Goal: Task Accomplishment & Management: Complete application form

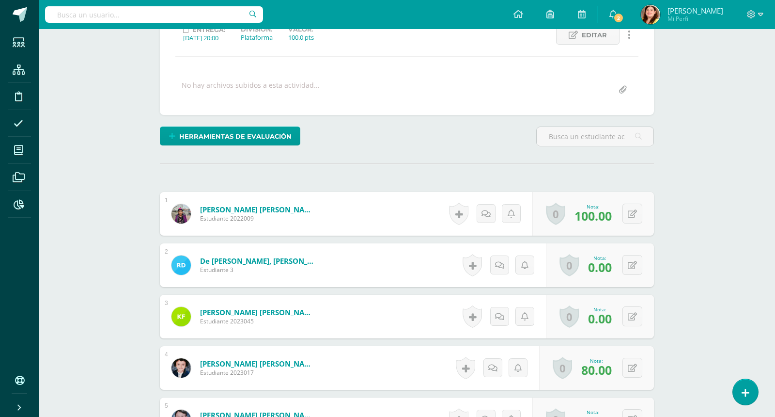
scroll to position [145, 0]
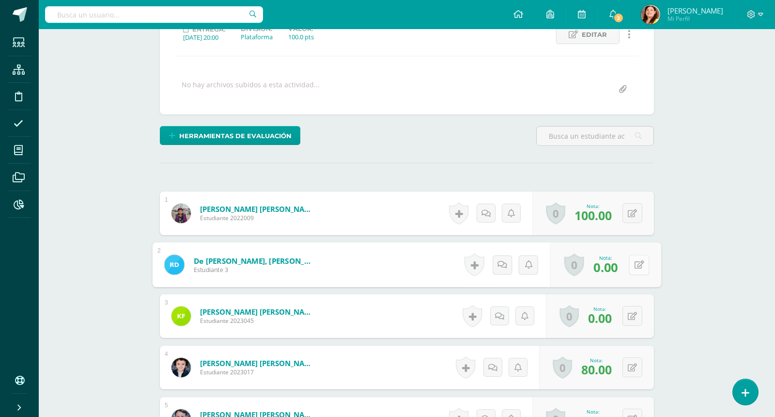
click at [629, 266] on button at bounding box center [639, 264] width 20 height 20
type input "78"
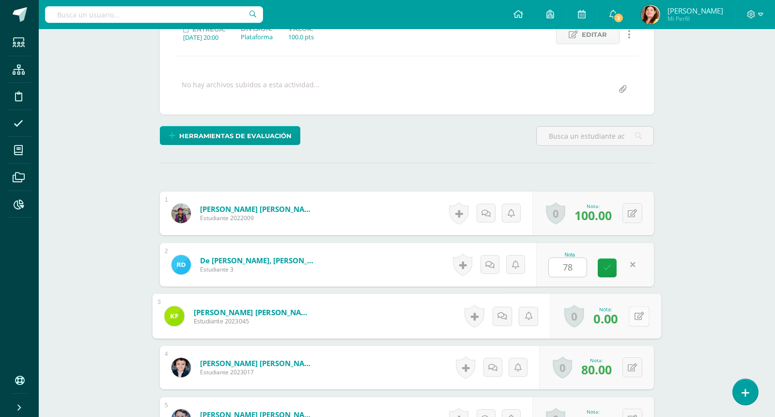
click at [634, 311] on button at bounding box center [639, 316] width 20 height 20
type input "79"
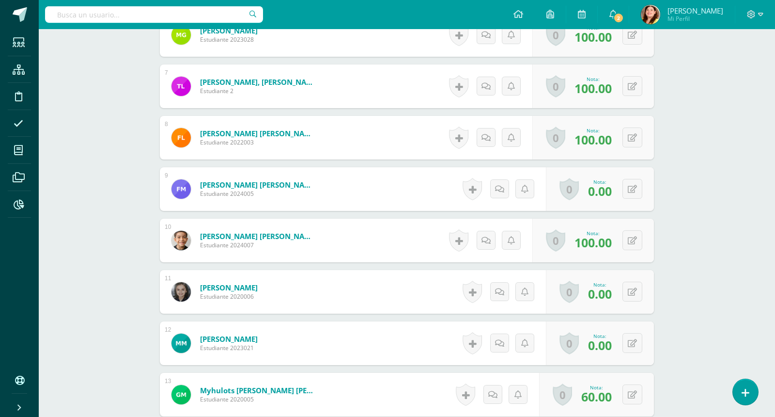
scroll to position [582, 0]
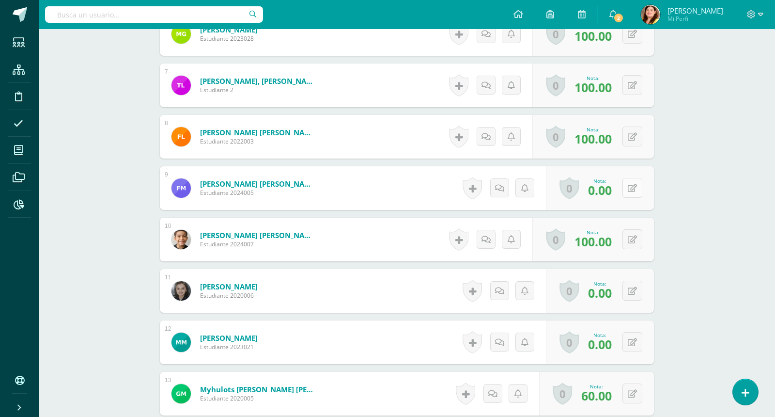
click at [634, 186] on icon at bounding box center [632, 188] width 9 height 8
type input "80"
click at [635, 287] on icon at bounding box center [632, 291] width 9 height 8
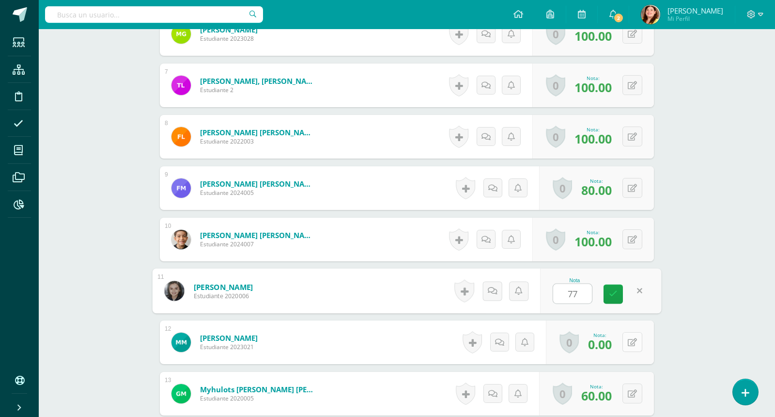
type input "77"
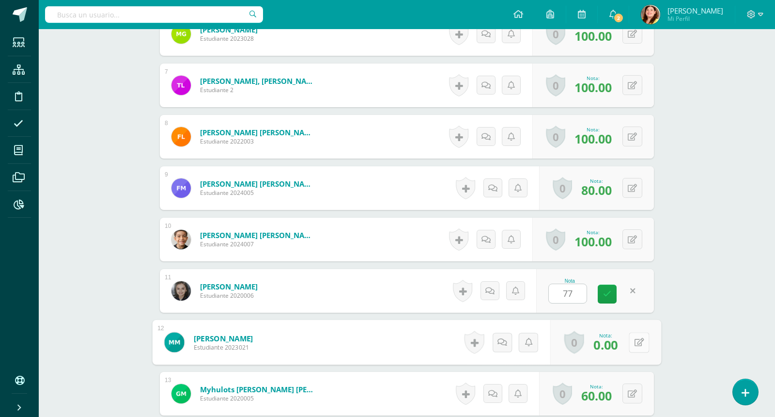
click at [636, 343] on icon at bounding box center [640, 342] width 10 height 8
type input "72"
click at [686, 334] on div "Matemáticas Primero Primaria "A" Herramientas Detalle de asistencias Actividad …" at bounding box center [407, 64] width 737 height 1233
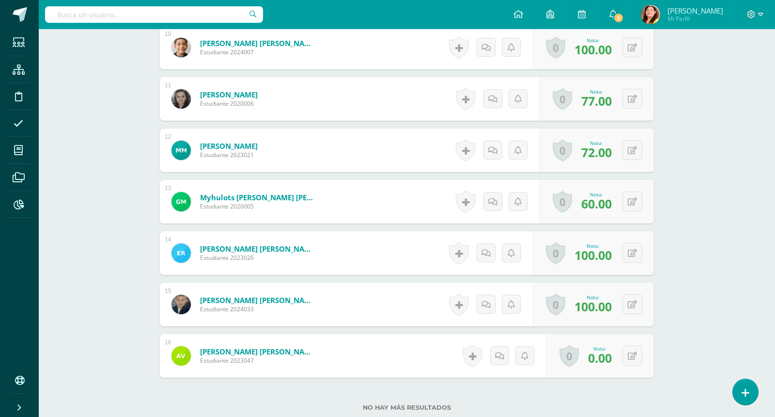
scroll to position [775, 0]
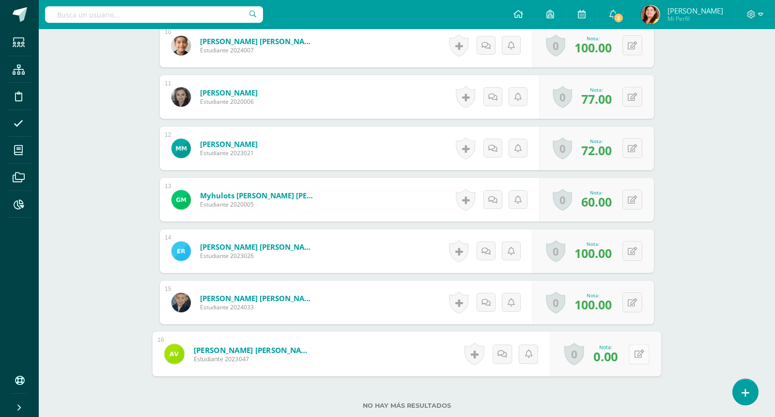
click at [636, 356] on button at bounding box center [639, 354] width 20 height 20
type input "70"
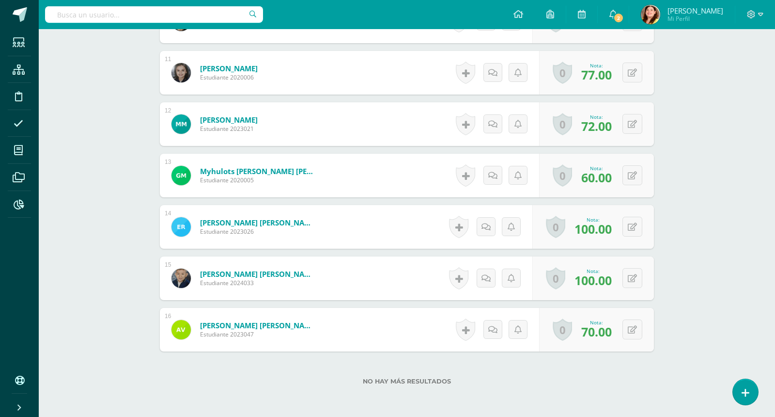
scroll to position [844, 0]
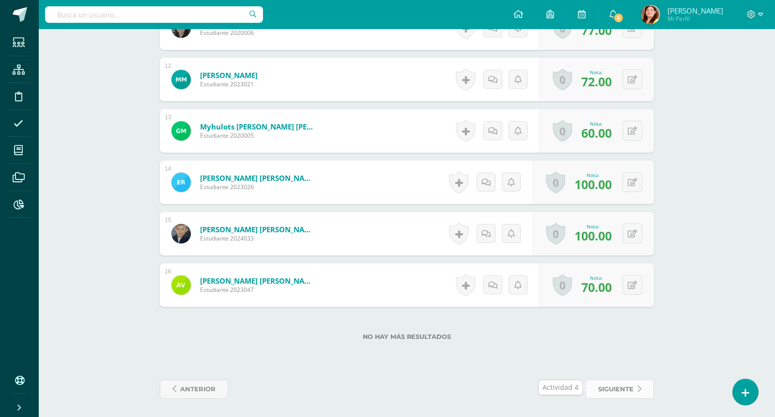
click at [629, 384] on span "siguiente" at bounding box center [615, 389] width 35 height 18
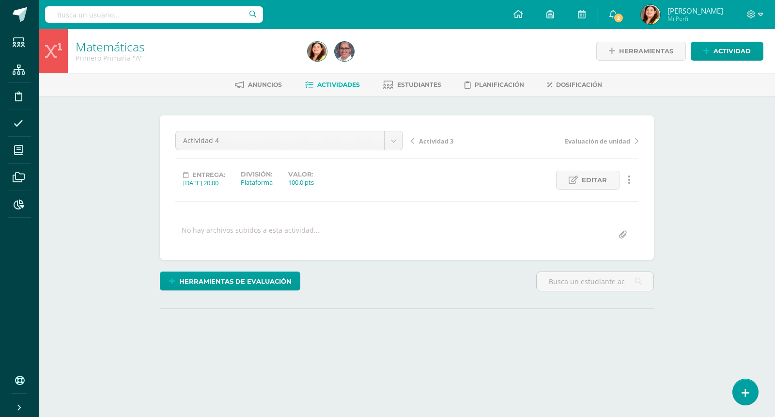
click at [702, 234] on div "Matemáticas Primero Primaria "A" Herramientas Detalle de asistencias Actividad …" at bounding box center [407, 206] width 737 height 355
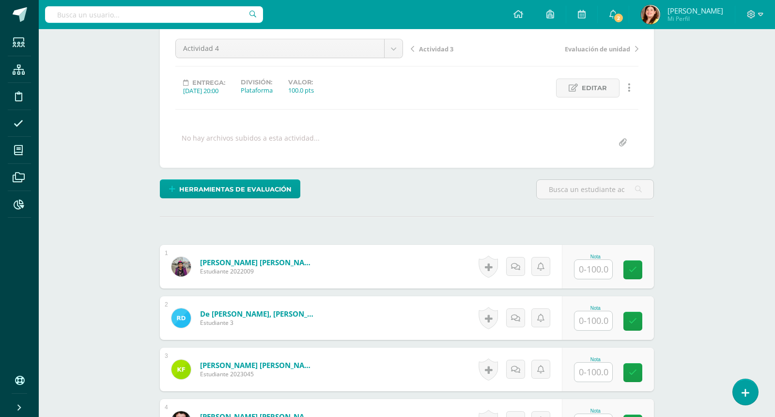
scroll to position [93, 0]
click at [588, 262] on input "text" at bounding box center [599, 268] width 39 height 19
type input "96"
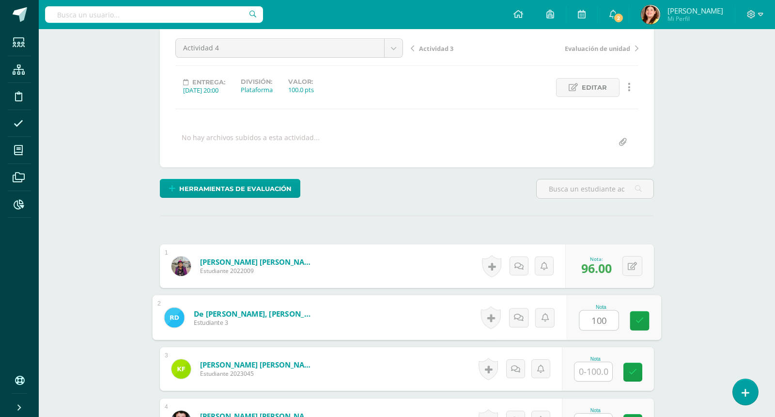
type input "100"
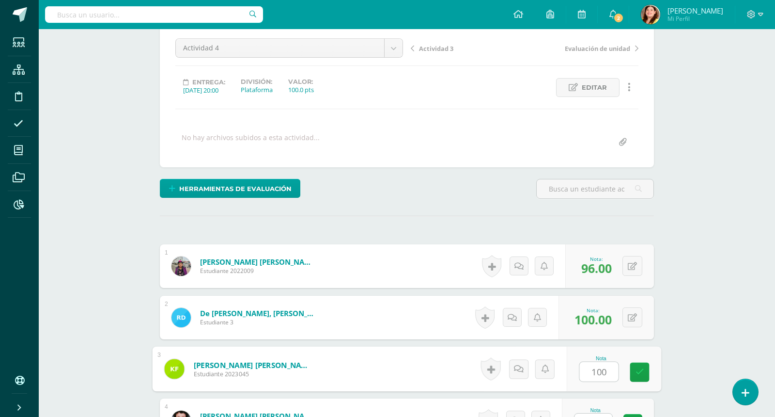
type input "100"
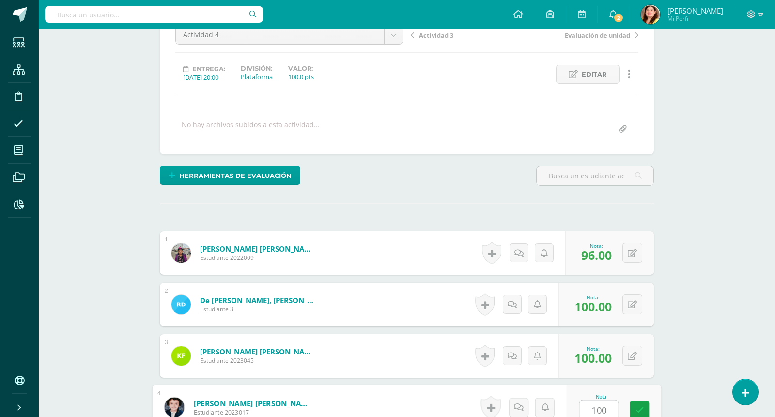
type input "100"
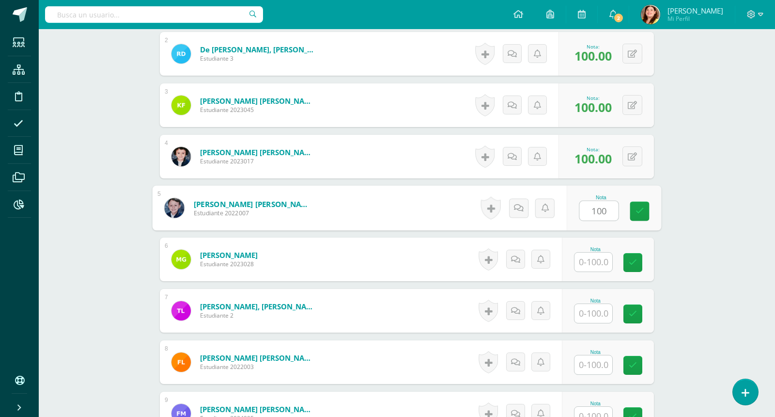
type input "100"
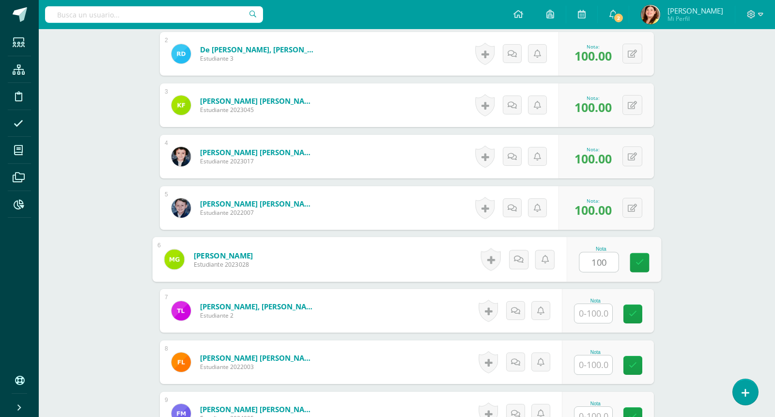
type input "100"
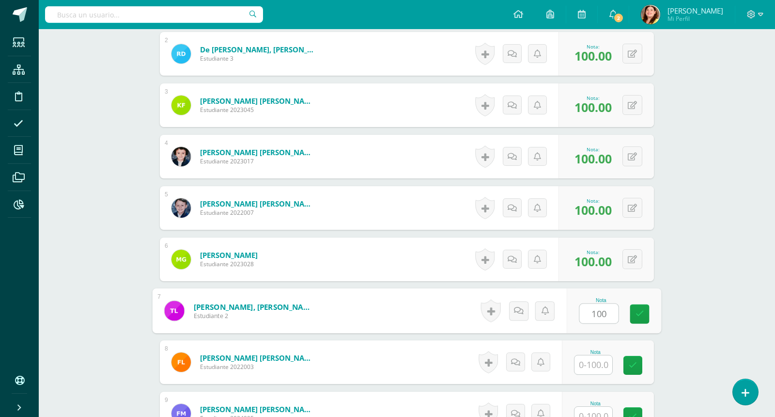
type input "100"
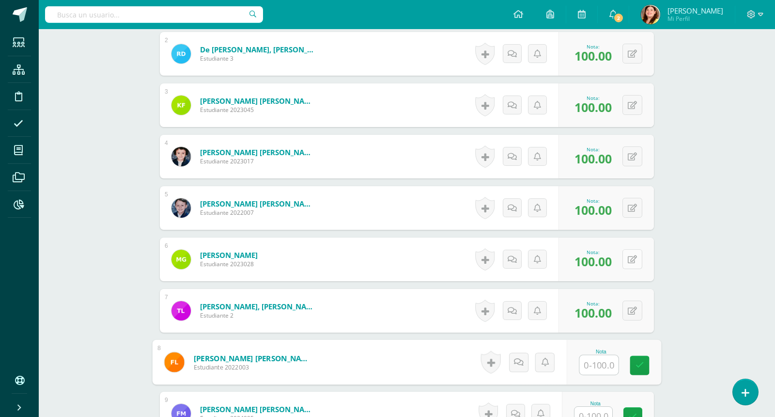
click at [635, 258] on icon at bounding box center [632, 259] width 9 height 8
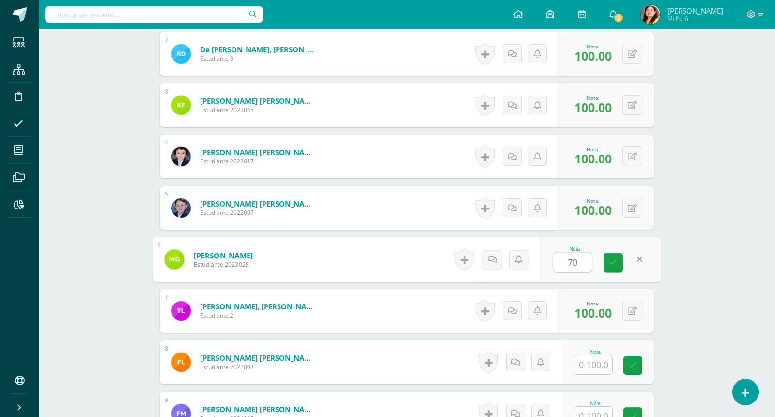
type input "70"
click at [599, 314] on span "100.00" at bounding box center [593, 312] width 37 height 16
click at [631, 312] on button at bounding box center [633, 310] width 20 height 20
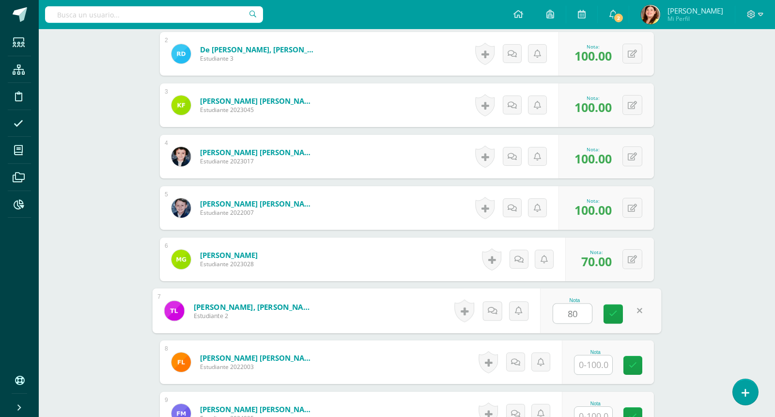
type input "80"
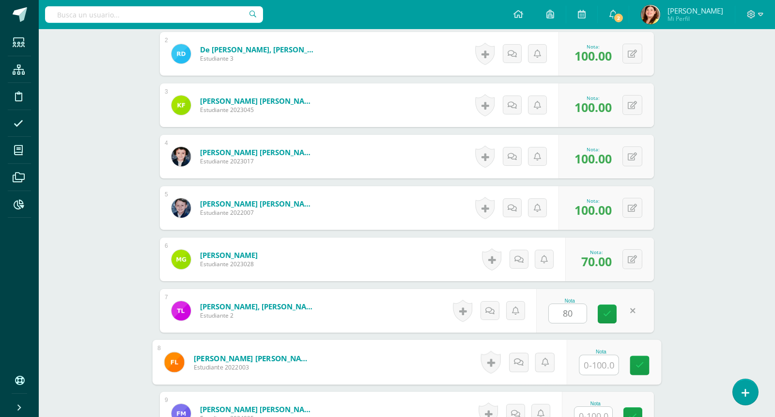
click at [606, 358] on input "text" at bounding box center [599, 364] width 39 height 19
type input "100"
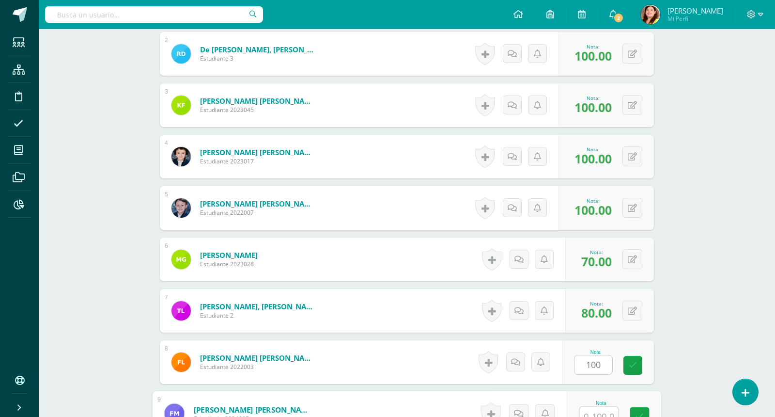
scroll to position [362, 0]
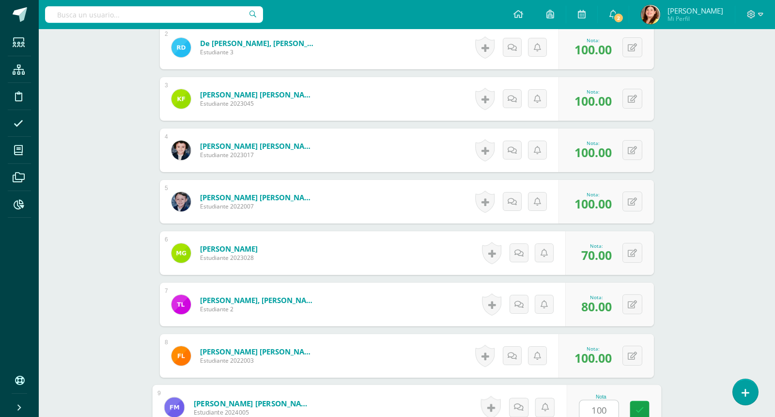
type input "100"
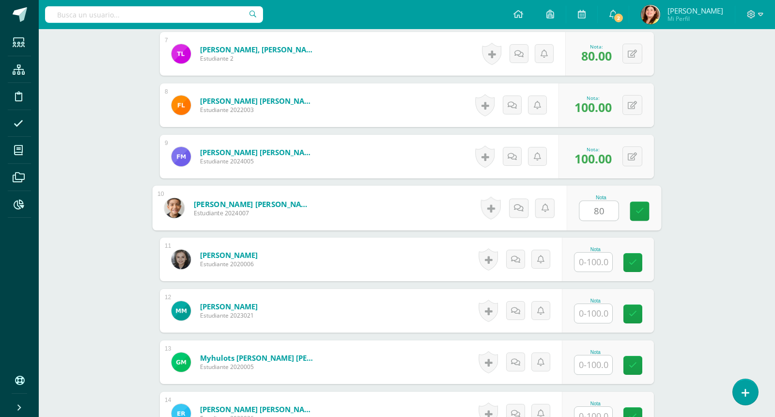
type input "80"
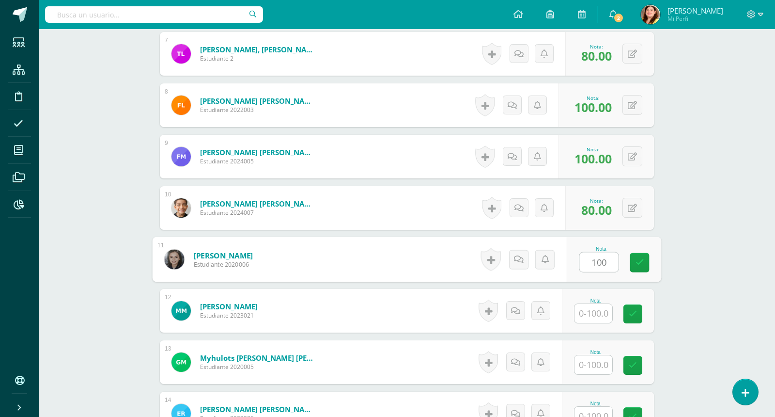
type input "100"
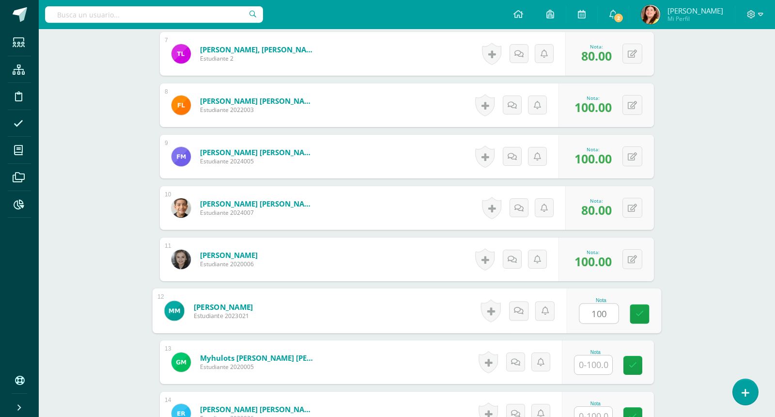
type input "100"
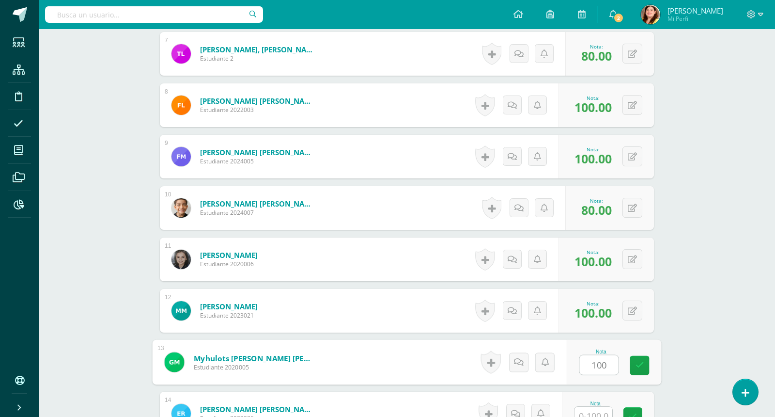
type input "100"
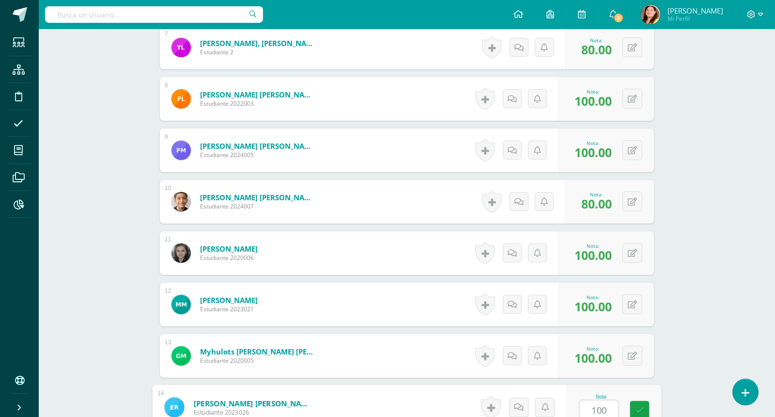
type input "100"
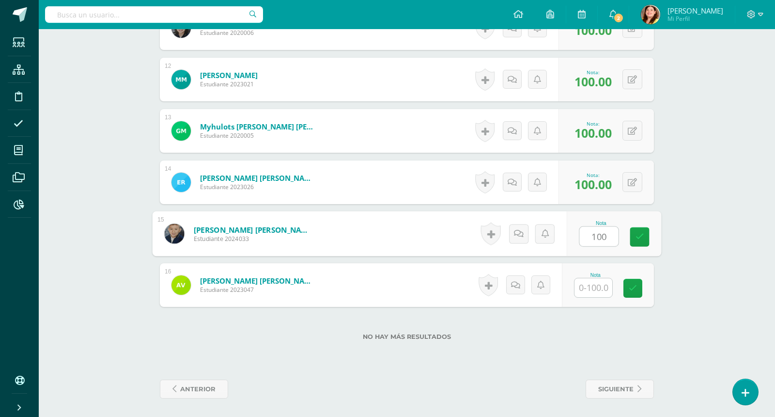
type input "100"
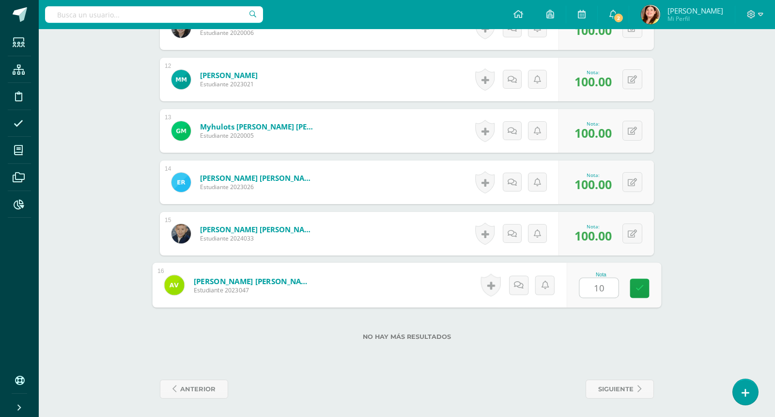
type input "100"
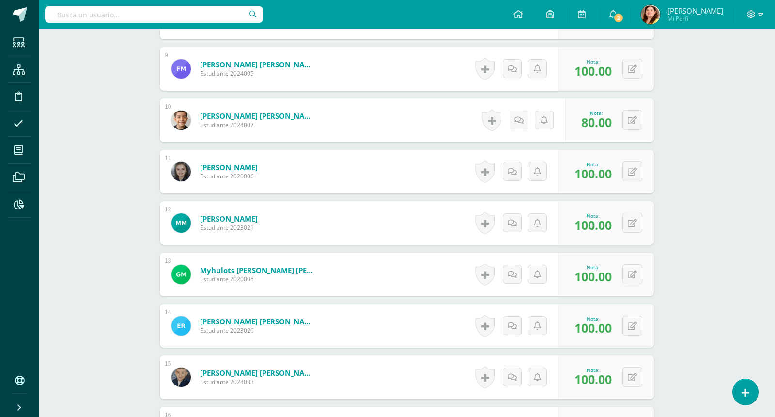
scroll to position [699, 0]
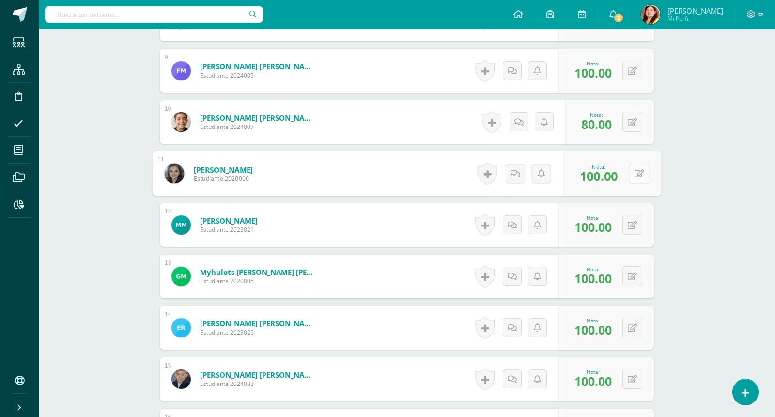
click at [633, 180] on button at bounding box center [639, 173] width 20 height 20
type input "80"
click at [633, 123] on button at bounding box center [633, 122] width 20 height 20
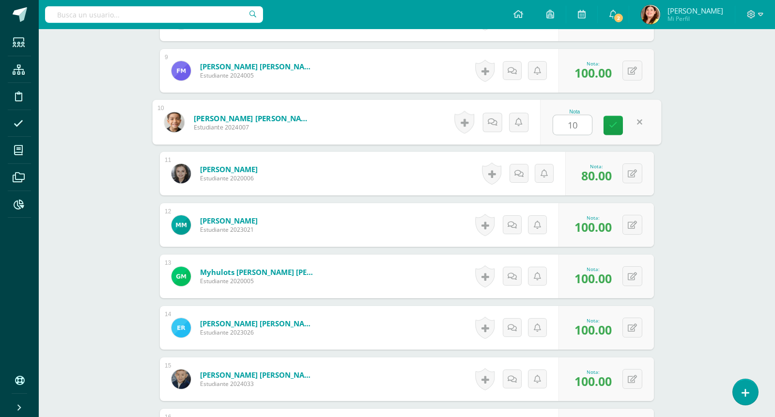
type input "100"
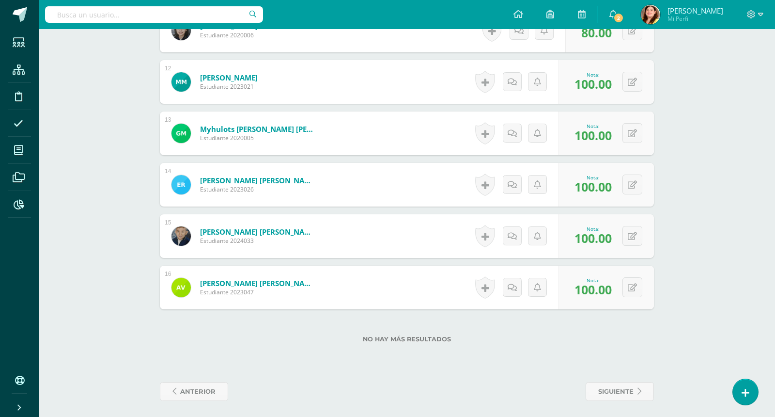
scroll to position [844, 0]
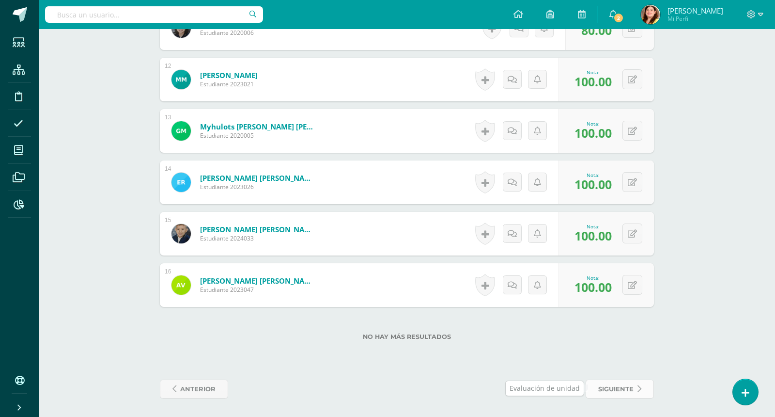
click at [631, 389] on span "siguiente" at bounding box center [615, 389] width 35 height 18
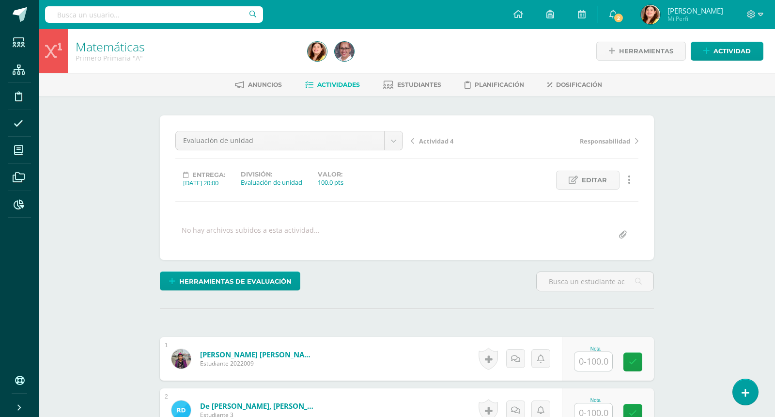
scroll to position [0, 0]
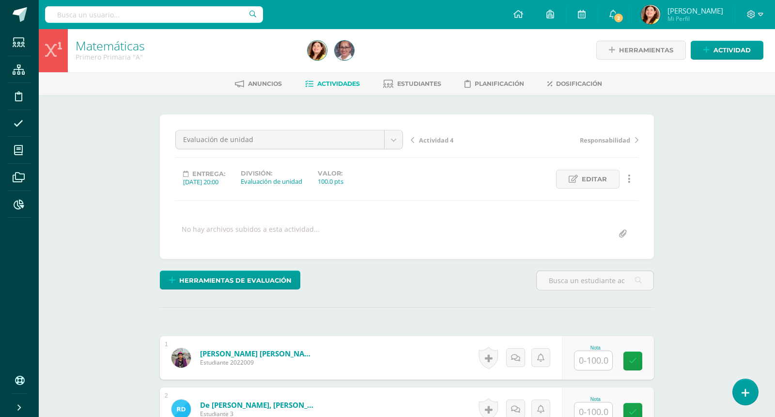
click at [334, 82] on span "Actividades" at bounding box center [338, 83] width 43 height 7
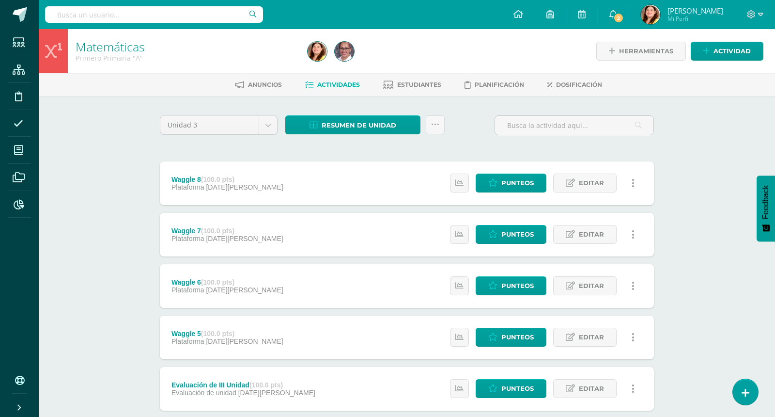
click at [730, 235] on div "Matemáticas Primero Primaria "A" Herramientas Detalle de asistencias Actividad …" at bounding box center [407, 378] width 737 height 699
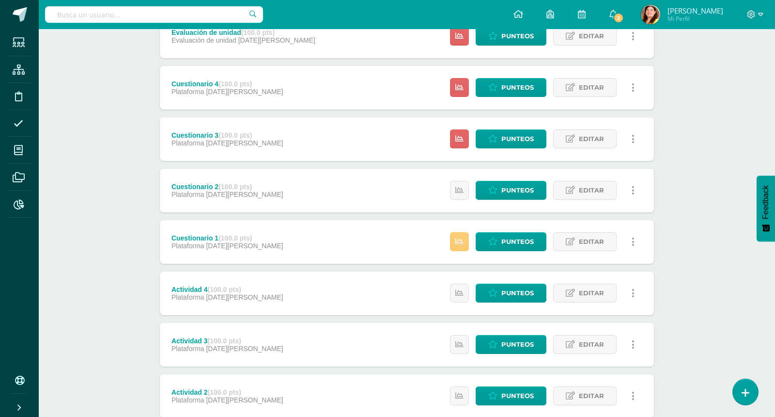
scroll to position [1121, 0]
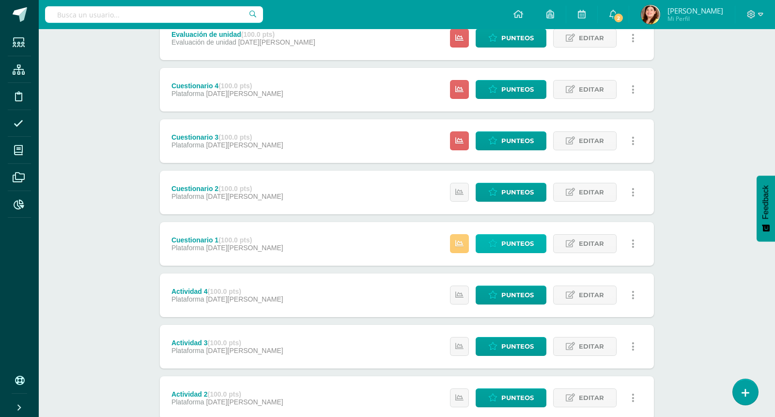
click at [515, 238] on span "Punteos" at bounding box center [518, 244] width 32 height 18
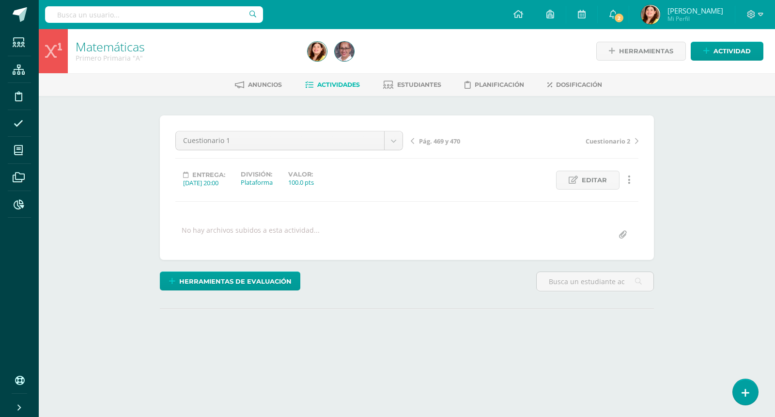
click at [697, 230] on div "Matemáticas Primero Primaria "A" Herramientas Detalle de asistencias Actividad …" at bounding box center [407, 206] width 737 height 355
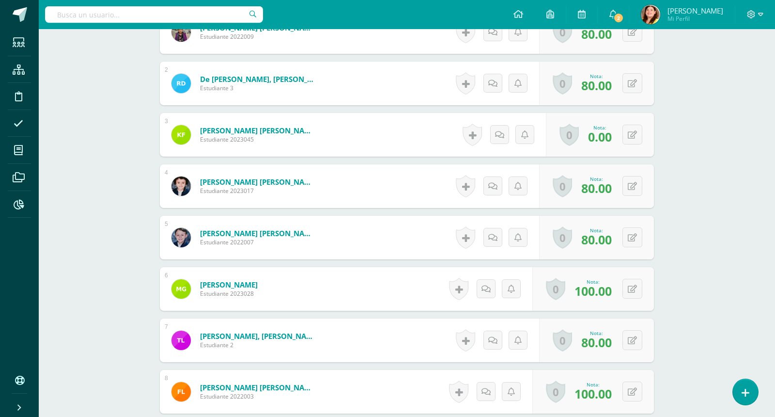
scroll to position [340, 0]
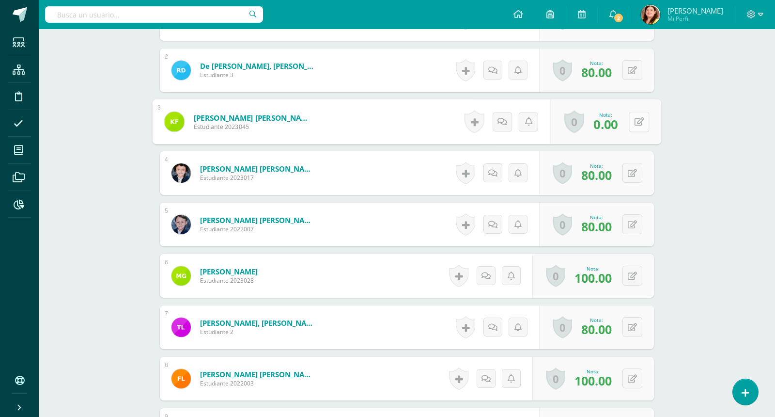
click at [631, 122] on button at bounding box center [639, 121] width 20 height 20
type input "80"
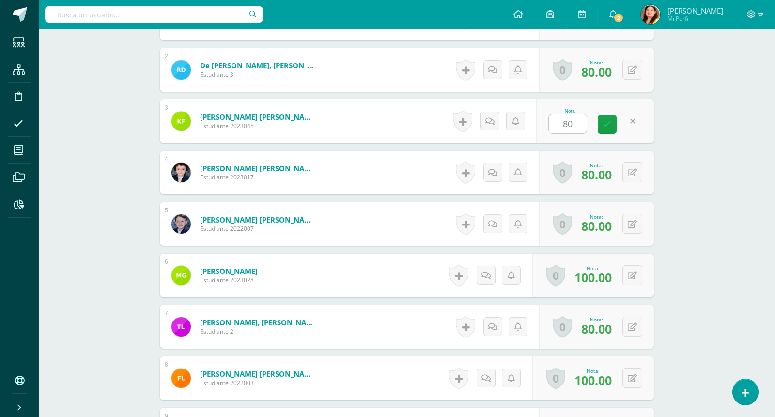
click at [733, 209] on div "Matemáticas Primero Primaria "A" Herramientas Detalle de asistencias Actividad …" at bounding box center [407, 305] width 737 height 1233
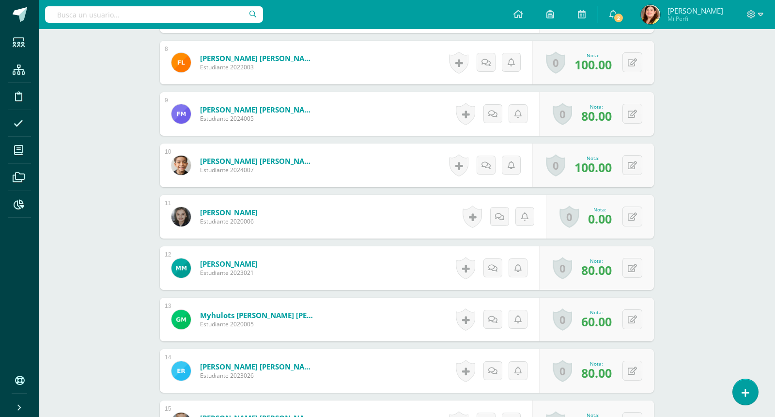
scroll to position [679, 0]
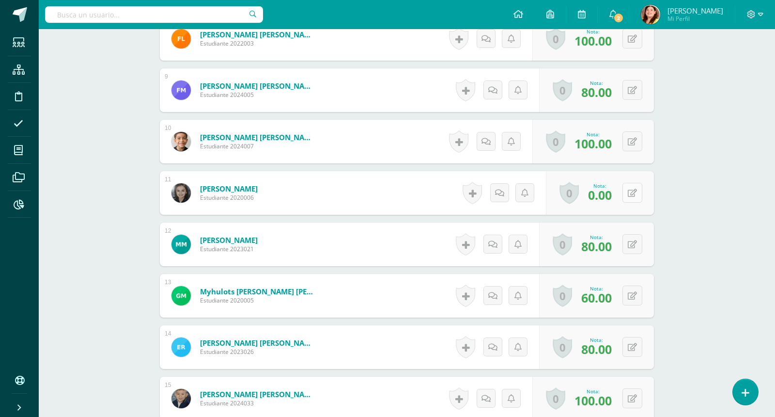
click at [632, 191] on button at bounding box center [633, 193] width 20 height 20
type input "79"
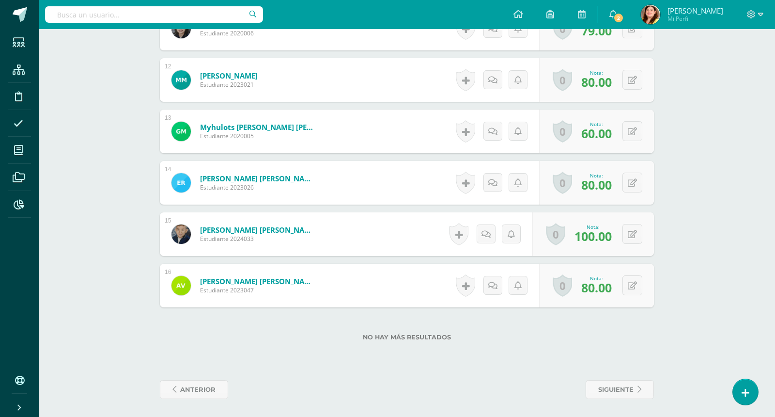
scroll to position [844, 0]
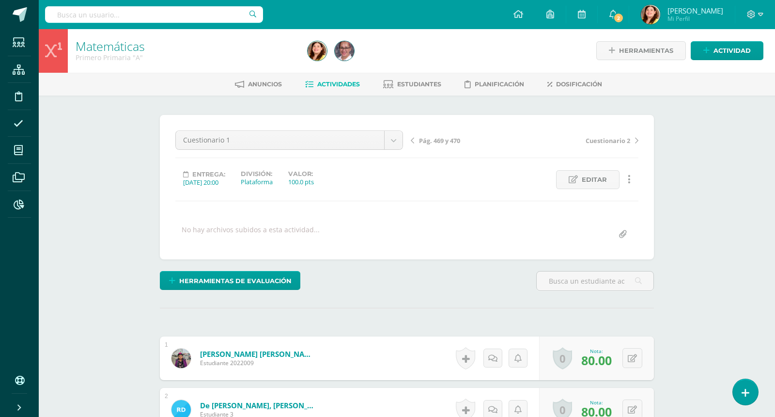
scroll to position [0, 0]
click at [341, 79] on link "Actividades" at bounding box center [332, 85] width 55 height 16
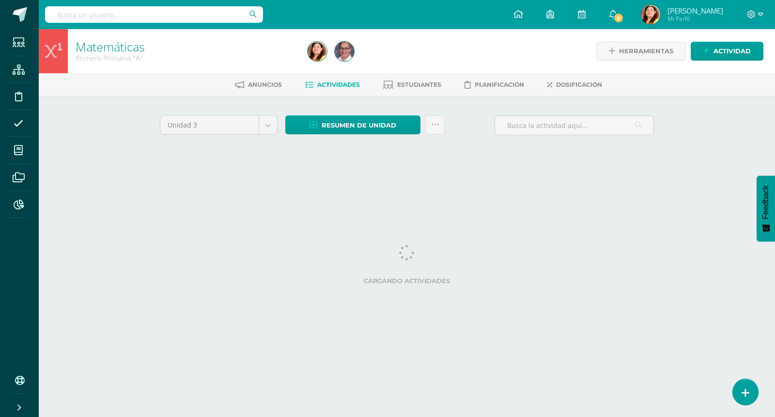
click at [711, 155] on div "Matemáticas Primero Primaria "A" Herramientas Detalle de asistencias Actividad …" at bounding box center [407, 105] width 737 height 152
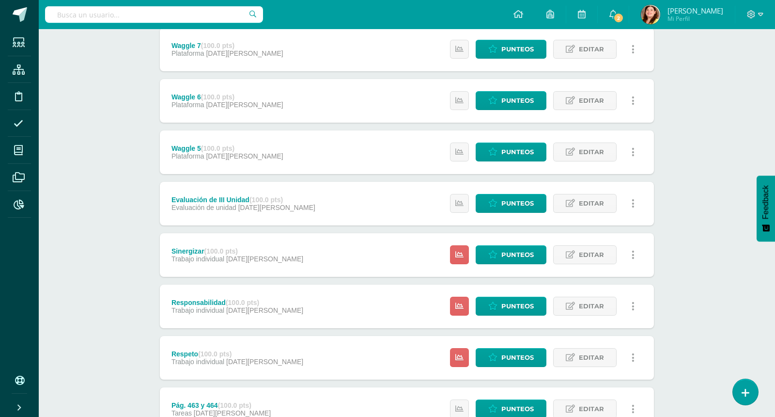
scroll to position [194, 0]
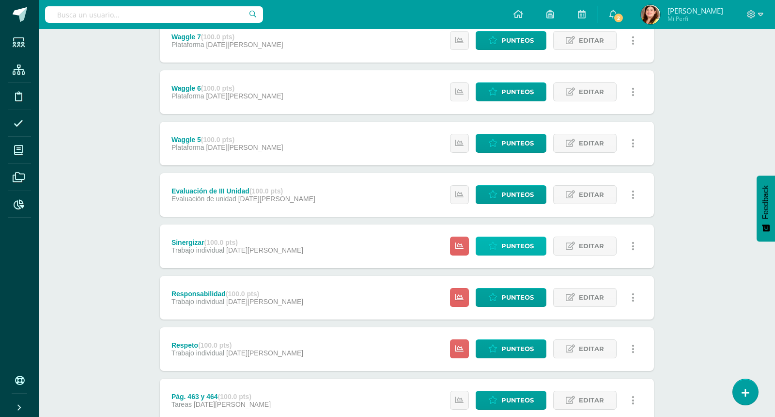
click at [522, 243] on span "Punteos" at bounding box center [518, 246] width 32 height 18
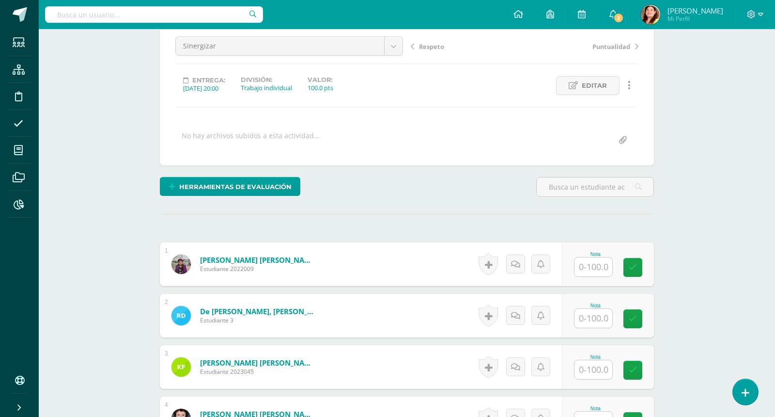
scroll to position [97, 0]
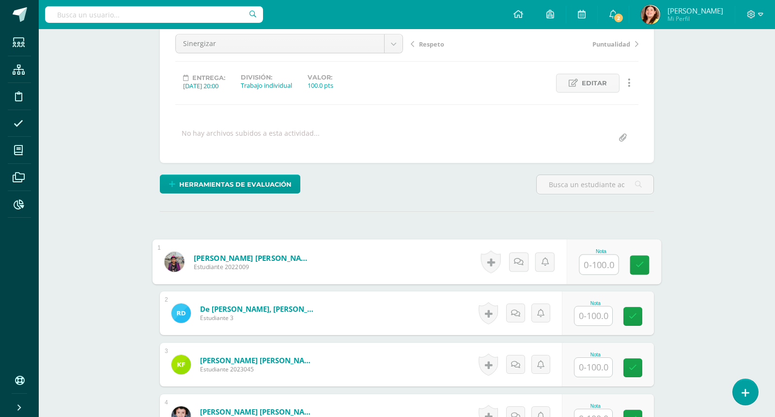
click at [605, 258] on input "text" at bounding box center [599, 264] width 39 height 19
type input "91"
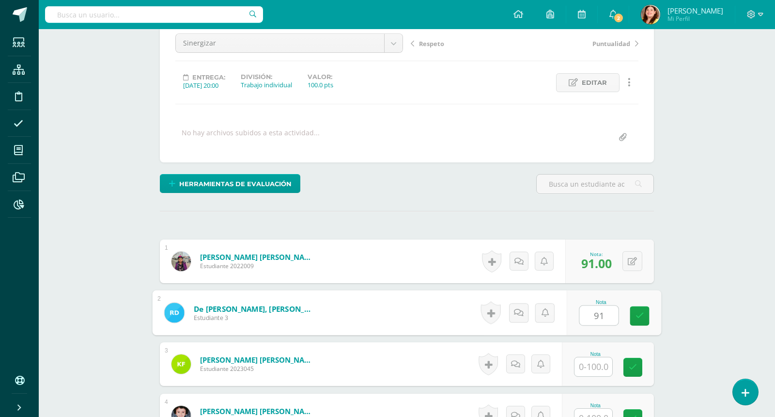
type input "91"
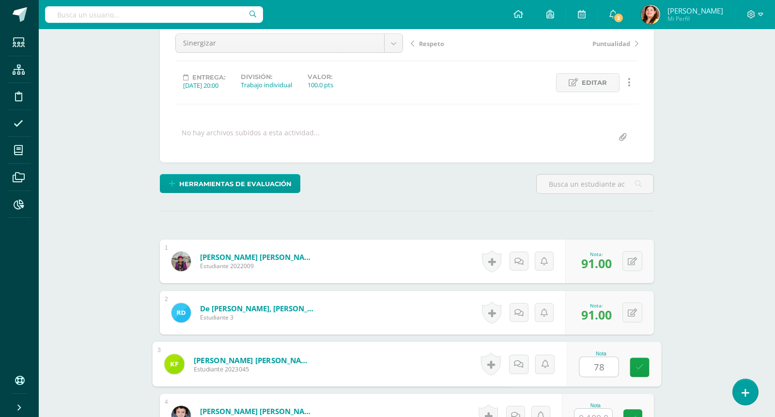
type input "78"
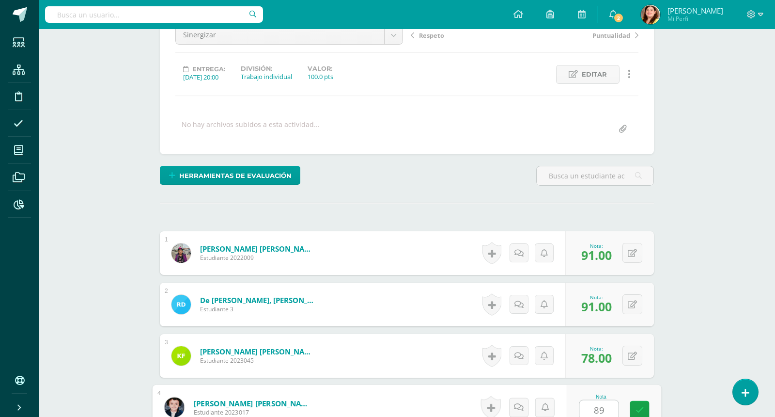
type input "89"
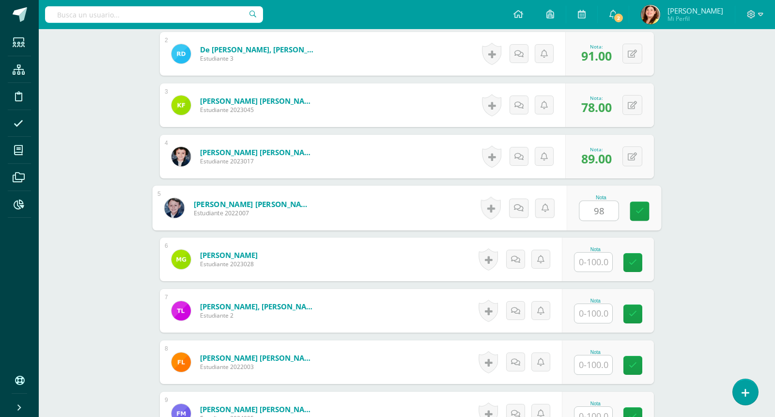
type input "98"
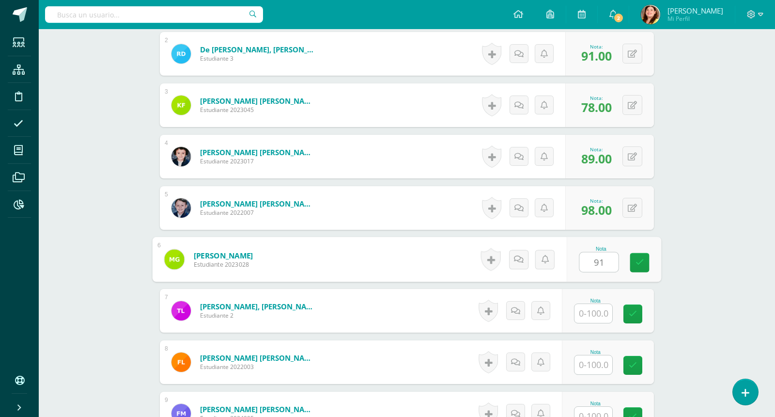
type input "91"
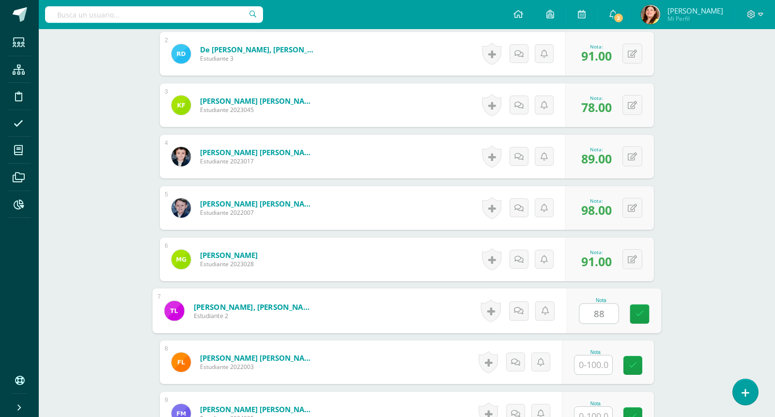
type input "88"
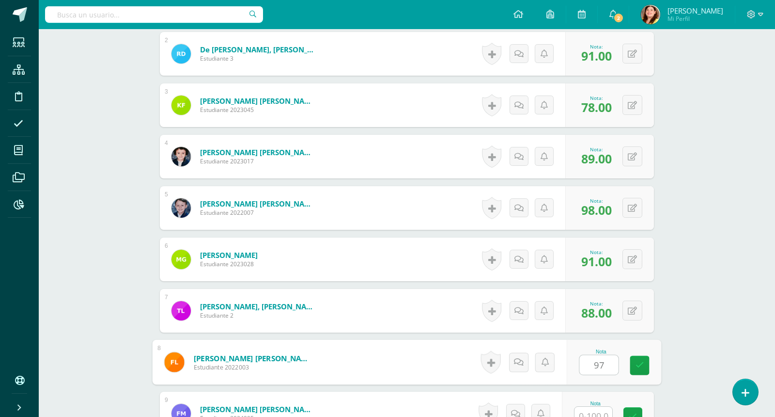
type input "97"
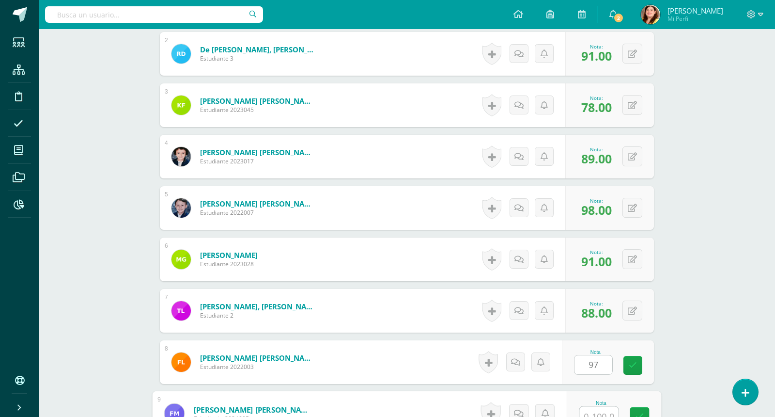
scroll to position [362, 0]
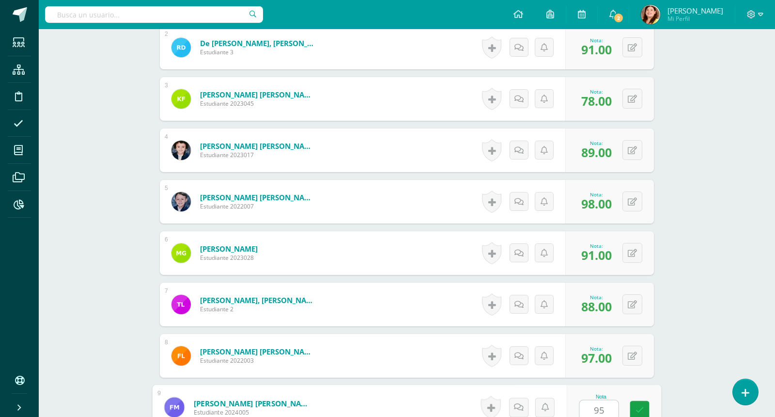
type input "95"
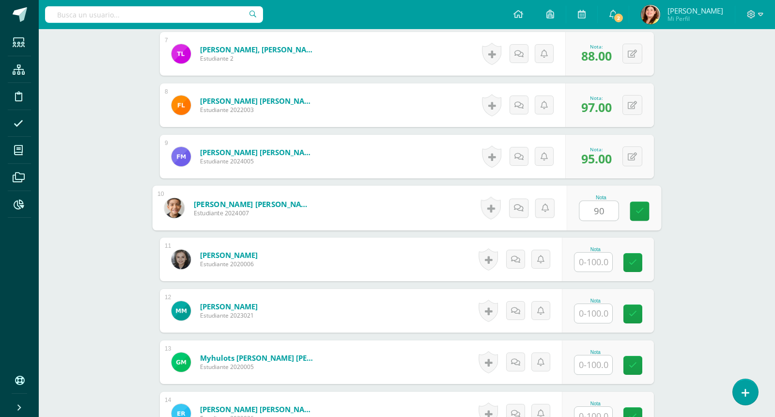
type input "90"
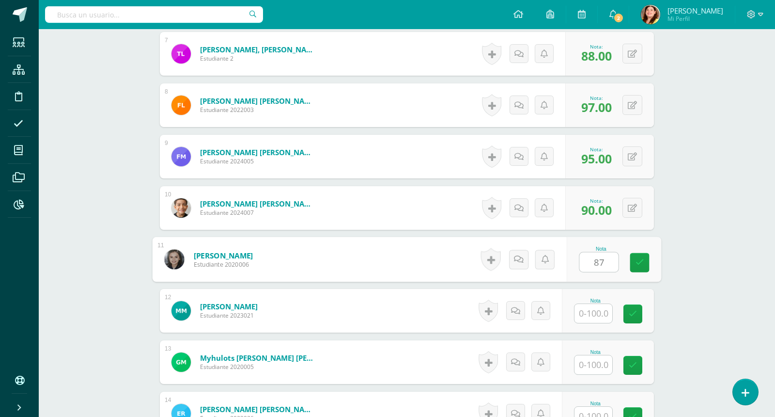
type input "87"
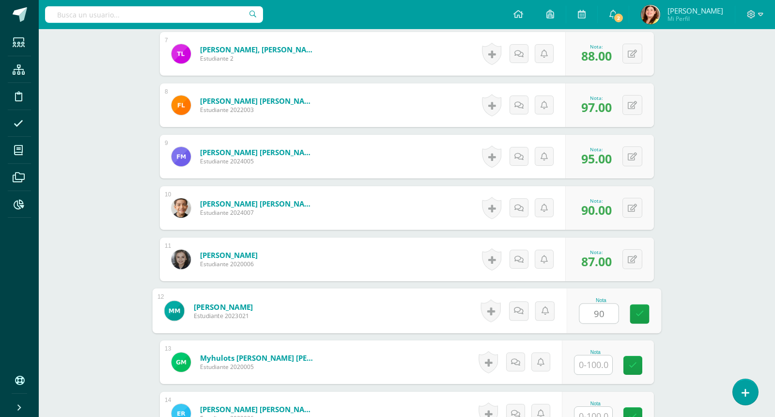
type input "90"
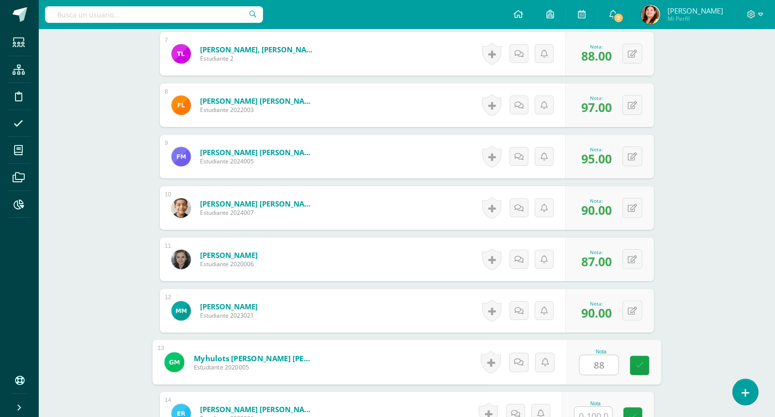
type input "88"
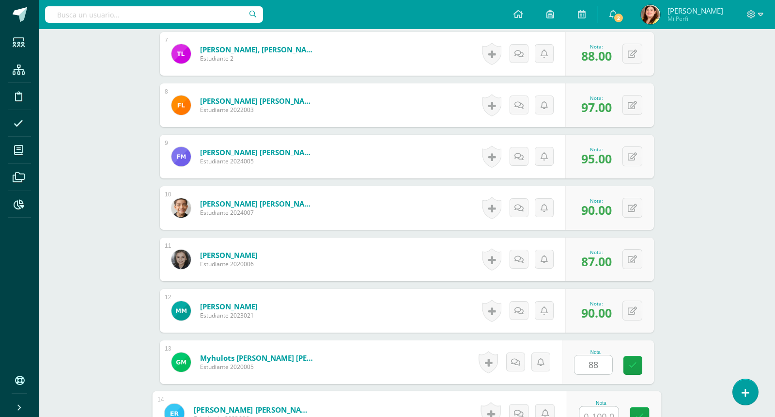
scroll to position [619, 0]
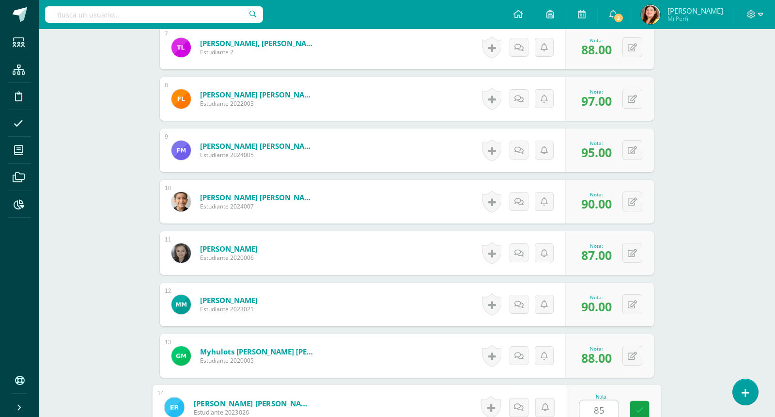
type input "85"
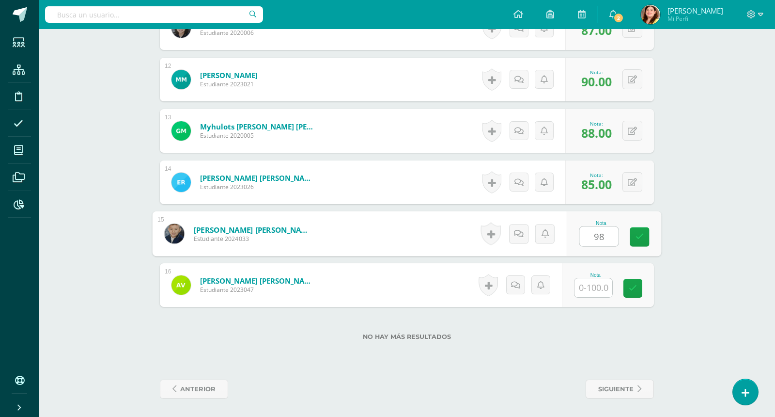
type input "98"
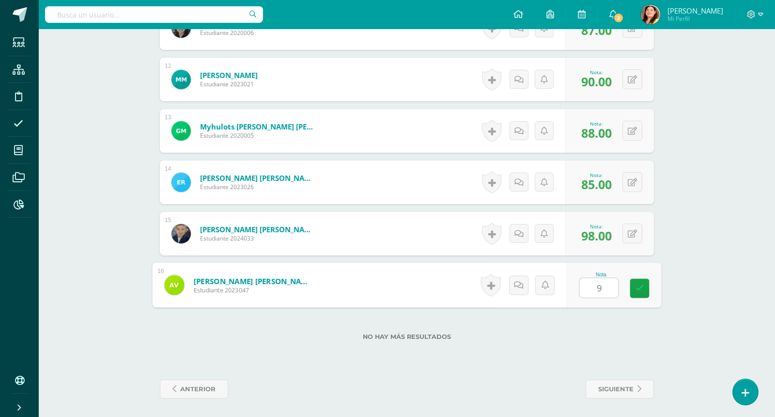
type input "92"
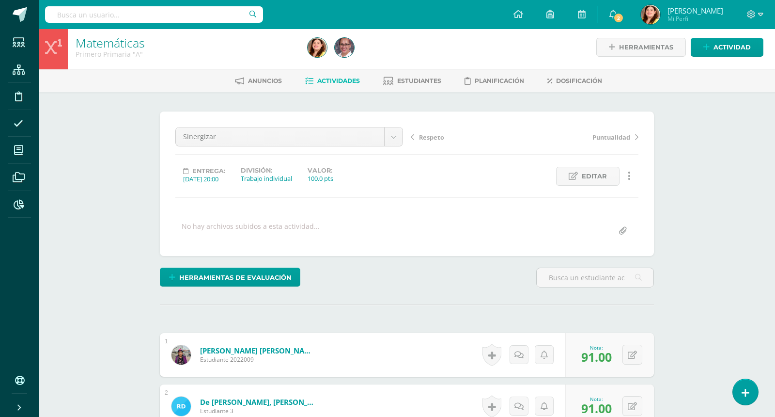
scroll to position [0, 0]
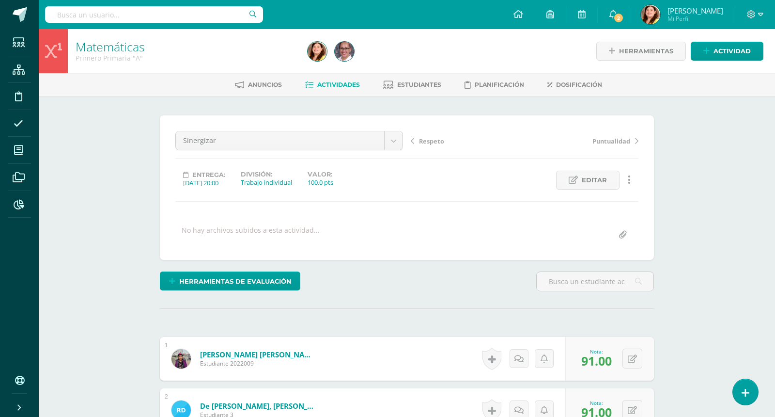
click at [346, 88] on link "Actividades" at bounding box center [332, 85] width 55 height 16
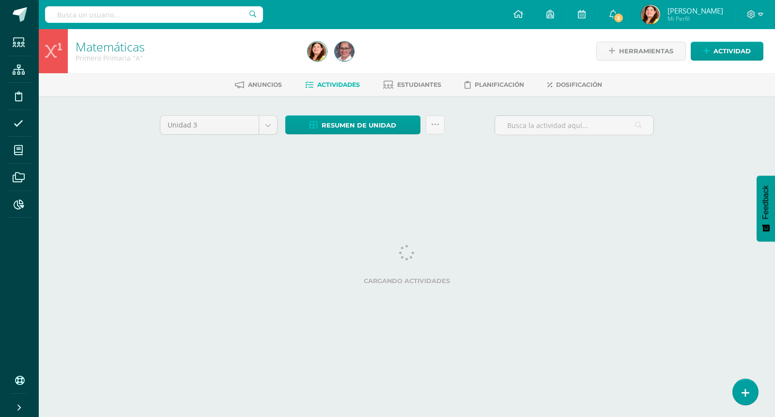
click at [725, 170] on div "Matemáticas Primero Primaria "A" Herramientas Detalle de asistencias Actividad …" at bounding box center [407, 105] width 737 height 152
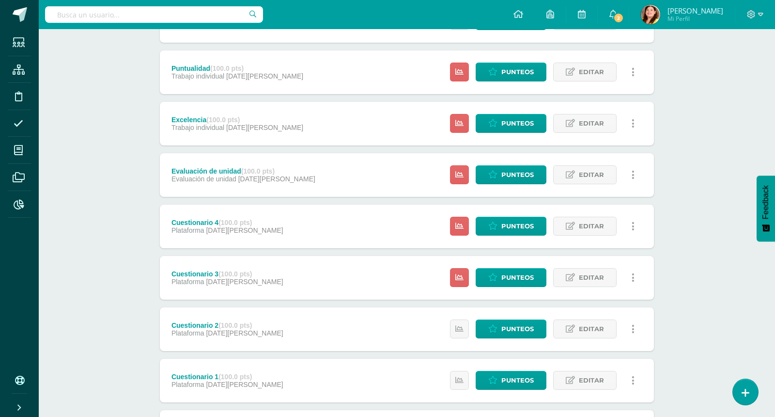
scroll to position [989, 0]
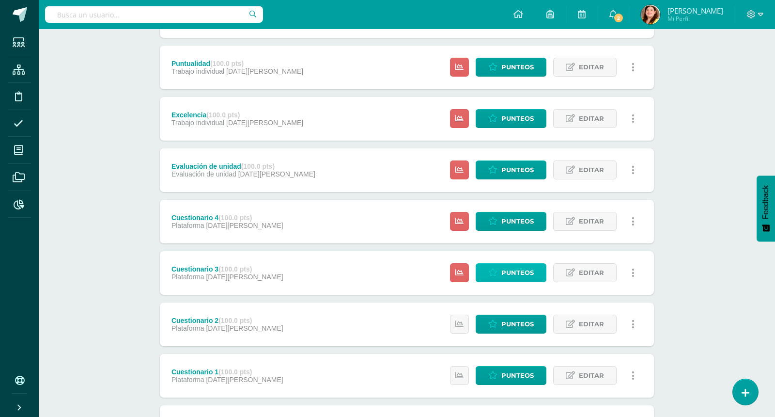
click at [515, 270] on span "Punteos" at bounding box center [518, 273] width 32 height 18
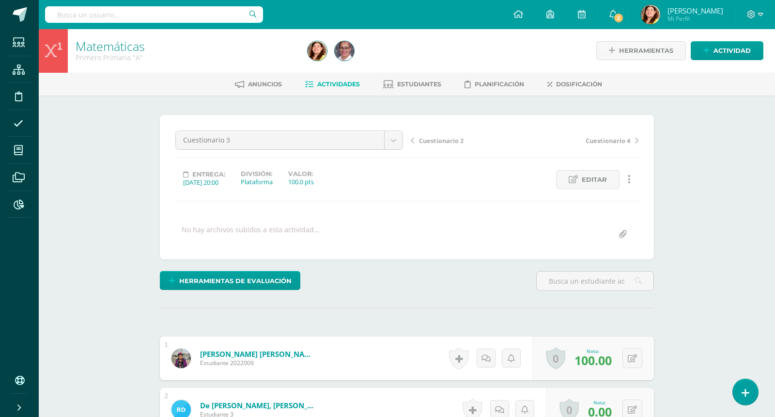
scroll to position [1, 0]
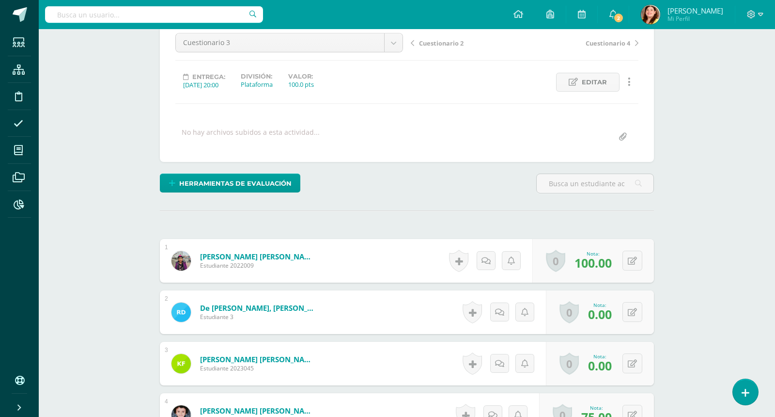
scroll to position [122, 0]
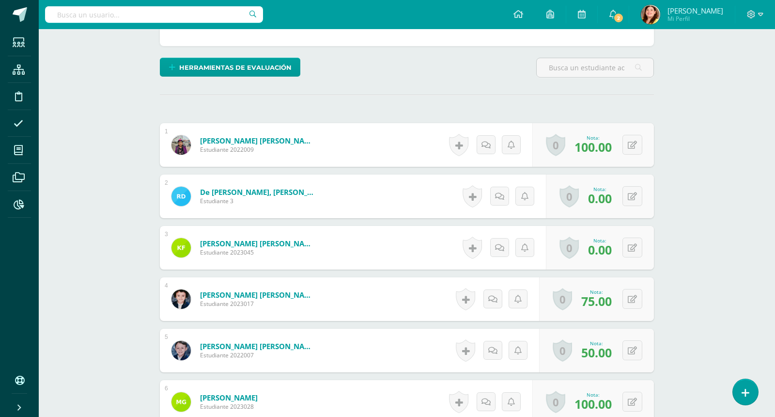
scroll to position [242, 0]
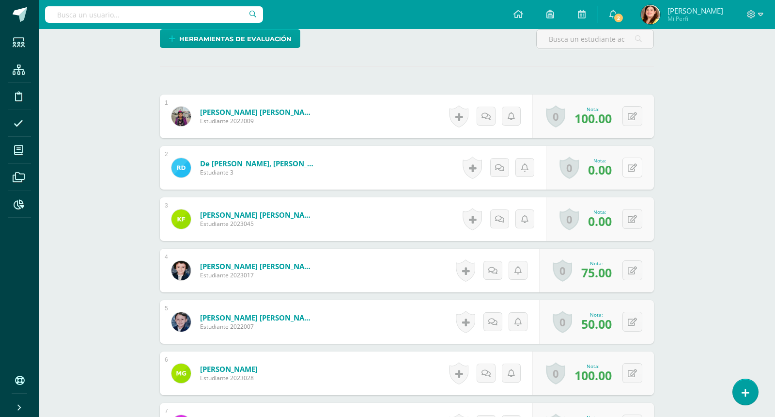
click at [630, 166] on button at bounding box center [633, 167] width 20 height 20
type input "88"
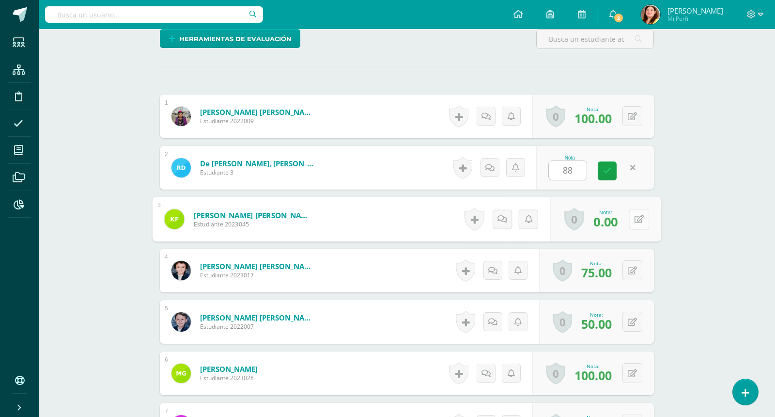
click at [635, 225] on button at bounding box center [639, 219] width 20 height 20
type input "80"
click at [689, 274] on div "Matemáticas Primero Primaria "A" Herramientas Detalle de asistencias Actividad …" at bounding box center [407, 403] width 737 height 1233
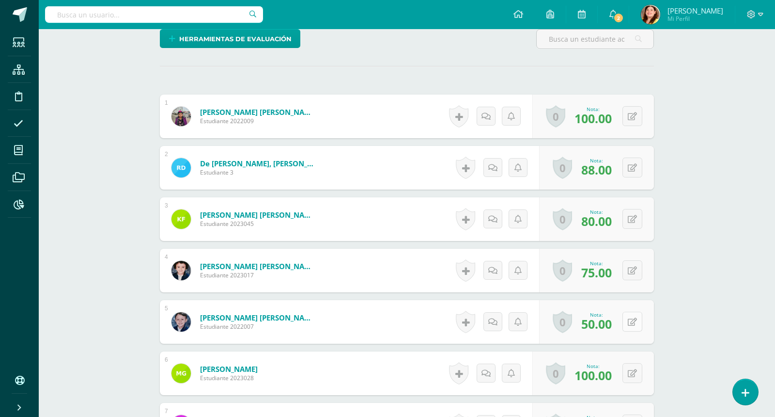
click at [631, 324] on button at bounding box center [633, 322] width 20 height 20
type input "60"
drag, startPoint x: 704, startPoint y: 299, endPoint x: 687, endPoint y: 325, distance: 30.5
click at [687, 325] on div "Matemáticas Primero Primaria "A" Herramientas Detalle de asistencias Actividad …" at bounding box center [407, 403] width 737 height 1233
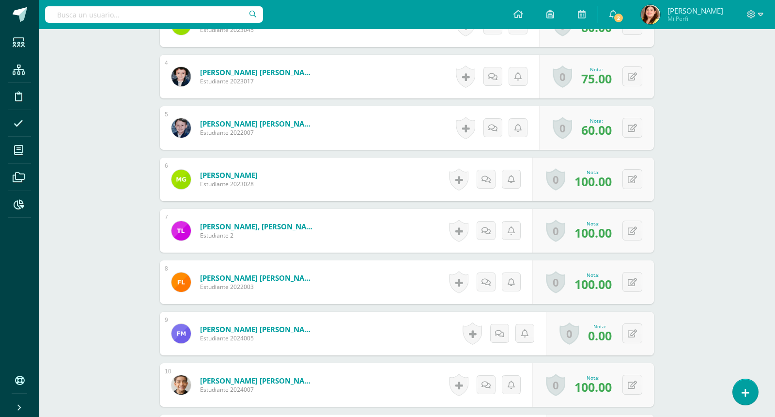
scroll to position [460, 0]
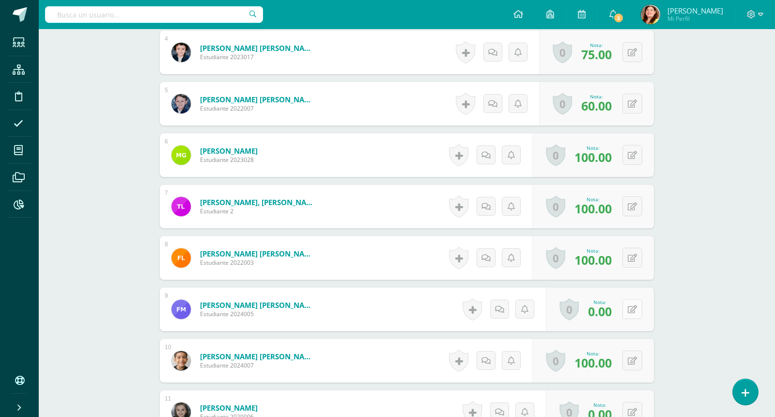
click at [638, 307] on button at bounding box center [633, 309] width 20 height 20
type input "60"
click at [720, 299] on div "Matemáticas Primero Primaria "A" Herramientas Detalle de asistencias Actividad …" at bounding box center [407, 185] width 737 height 1233
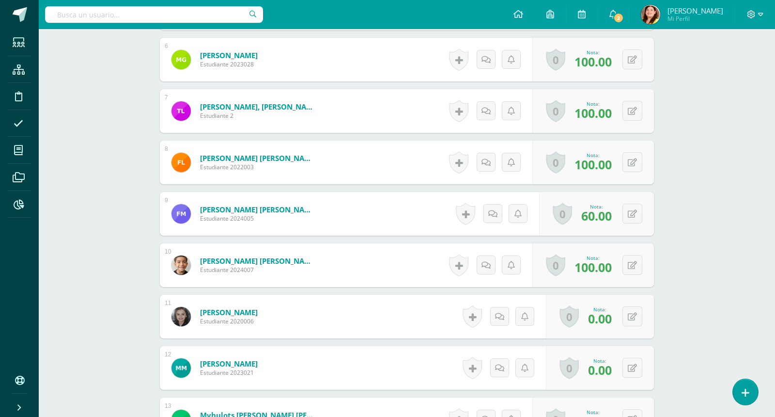
scroll to position [557, 0]
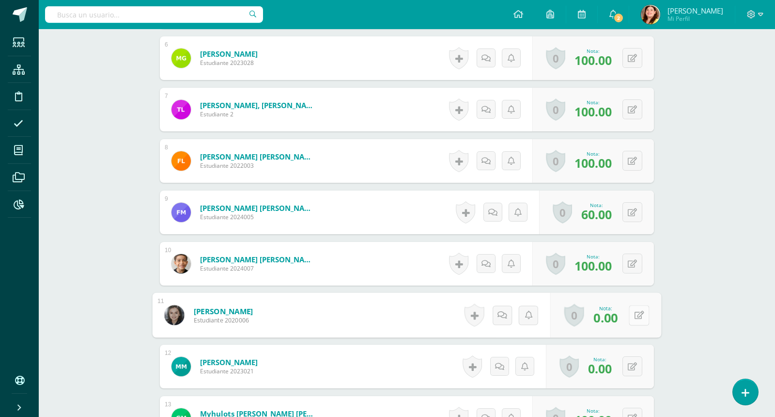
click at [633, 317] on button at bounding box center [639, 315] width 20 height 20
type input "60"
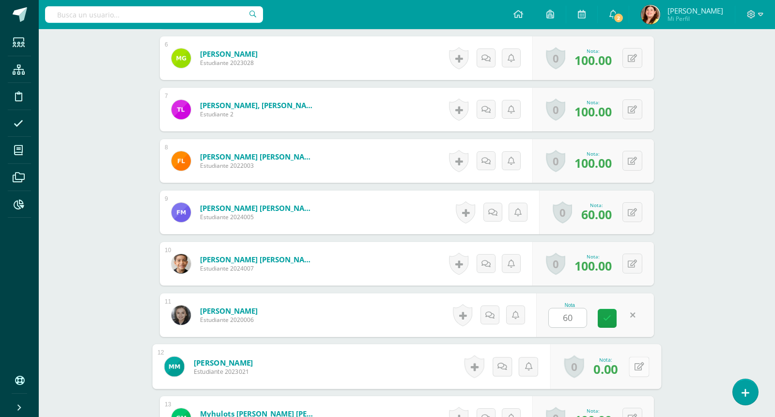
click at [637, 364] on button at bounding box center [639, 366] width 20 height 20
type input "60"
click at [724, 317] on div "Matemáticas Primero Primaria "A" Herramientas Detalle de asistencias Actividad …" at bounding box center [407, 88] width 737 height 1233
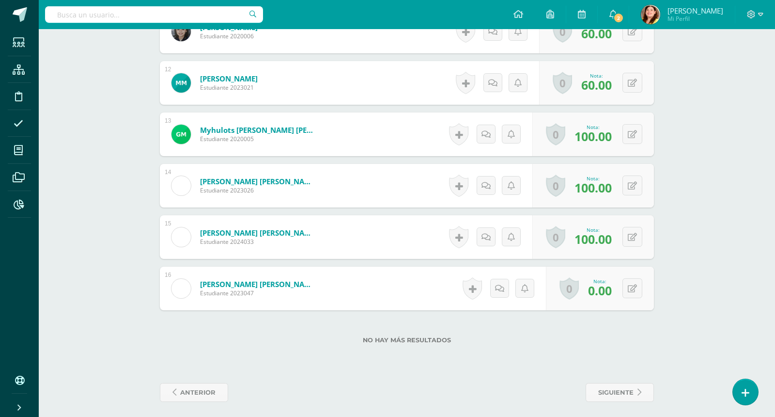
scroll to position [844, 0]
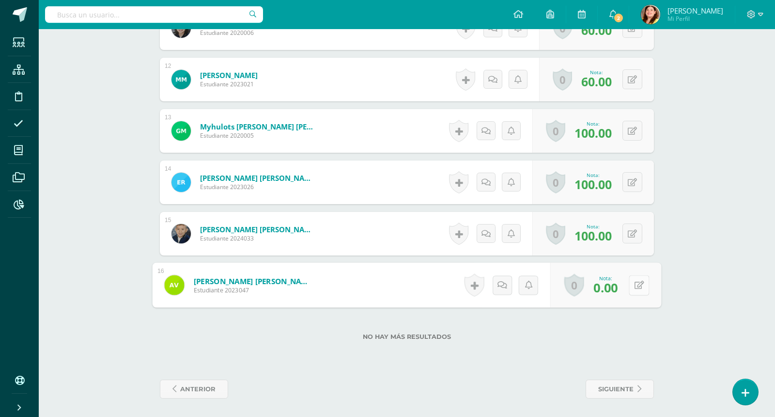
click at [638, 283] on button at bounding box center [639, 285] width 20 height 20
type input "60"
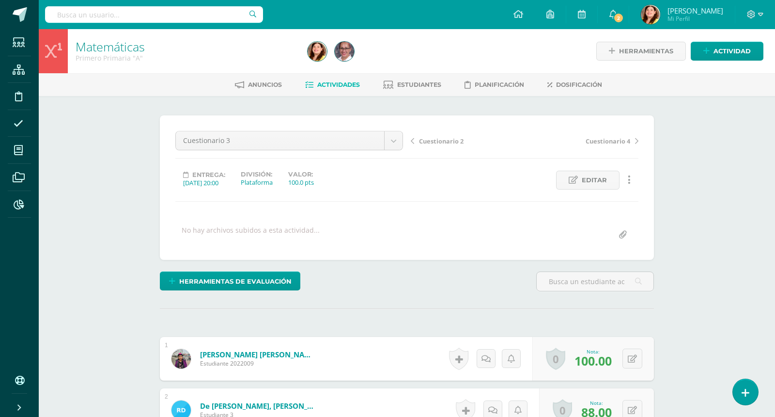
scroll to position [18, 0]
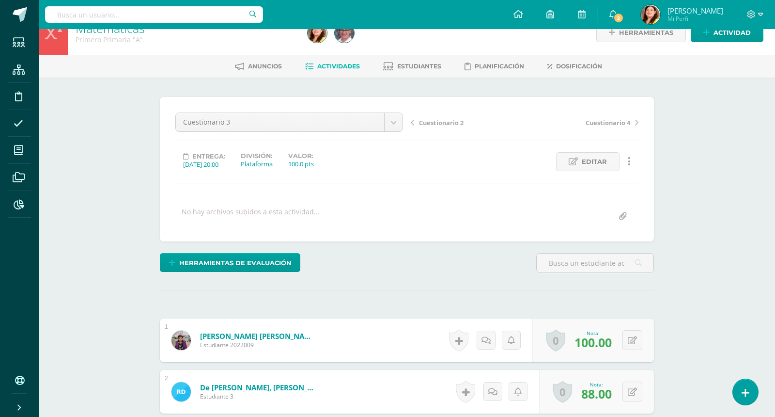
click at [333, 65] on span "Actividades" at bounding box center [338, 66] width 43 height 7
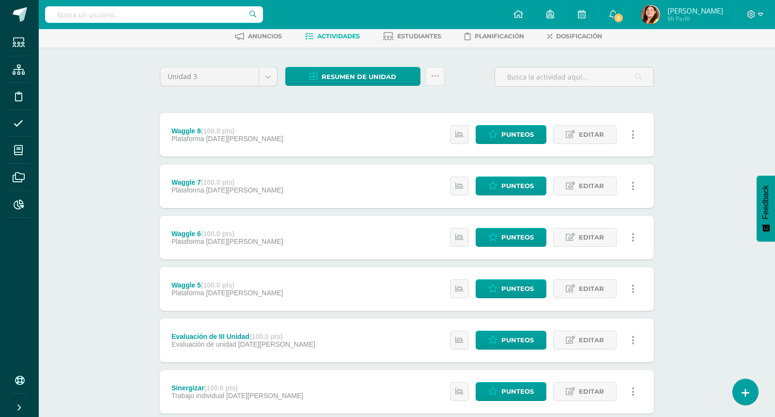
click at [725, 120] on div "Matemáticas Primero Primaria "A" Herramientas Detalle de asistencias Actividad …" at bounding box center [407, 330] width 737 height 699
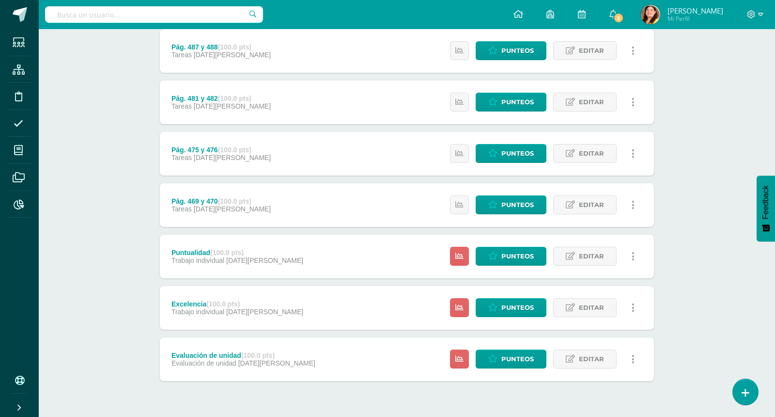
scroll to position [824, 0]
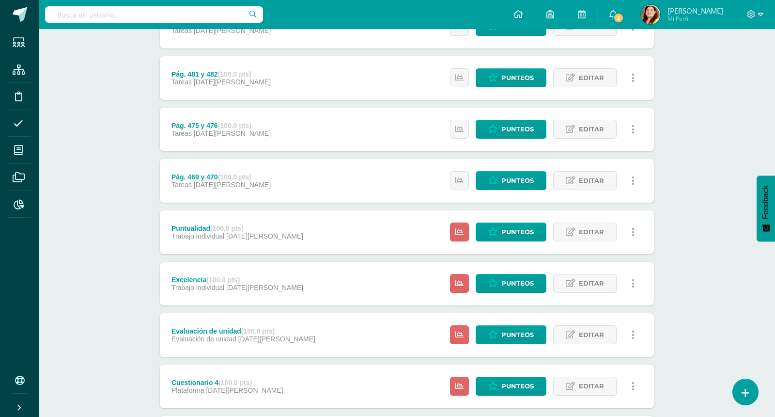
click at [632, 335] on icon at bounding box center [633, 335] width 3 height 11
click at [595, 397] on link "Eliminar" at bounding box center [615, 395] width 99 height 15
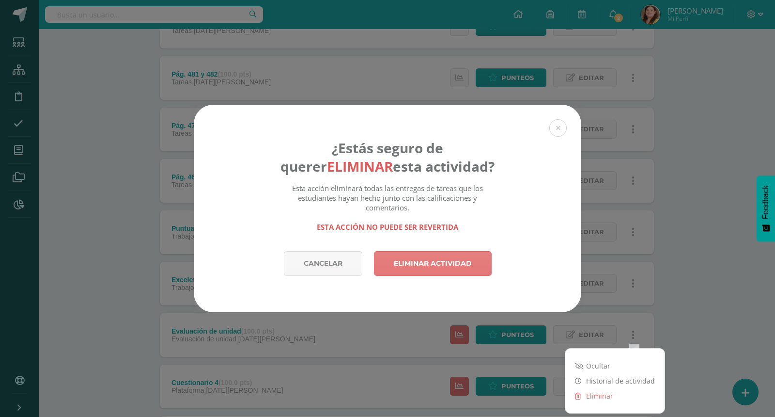
click at [431, 272] on link "Eliminar actividad" at bounding box center [433, 263] width 118 height 25
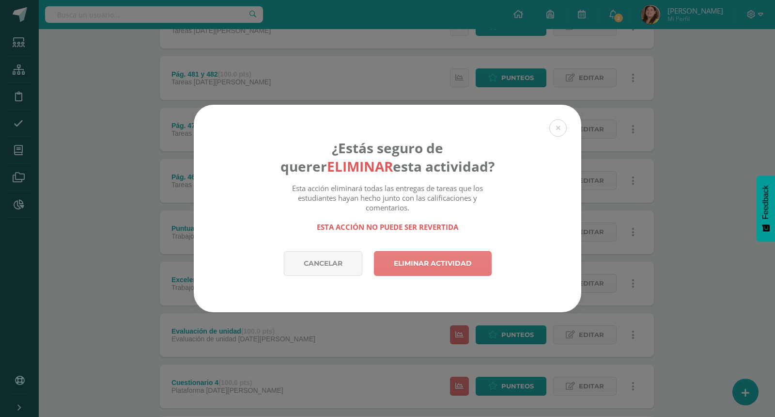
click link "Eliminar actividad"
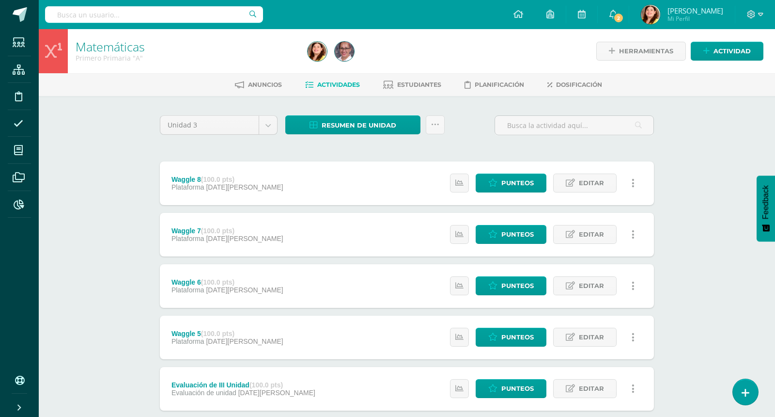
click at [694, 267] on div "Matemáticas Primero Primaria "A" Herramientas Detalle de asistencias Actividad …" at bounding box center [407, 378] width 737 height 699
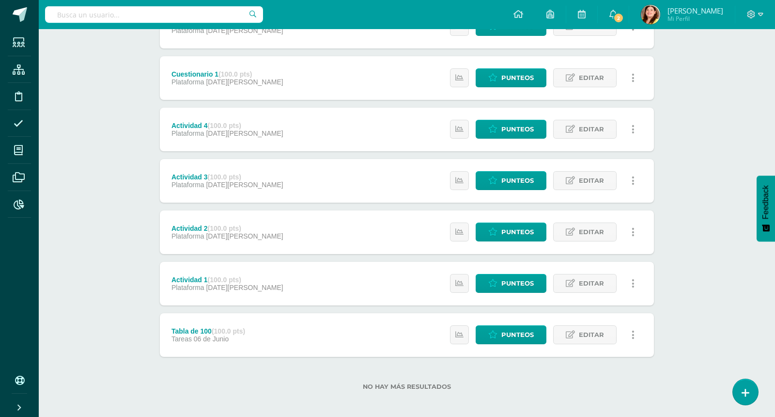
scroll to position [1239, 0]
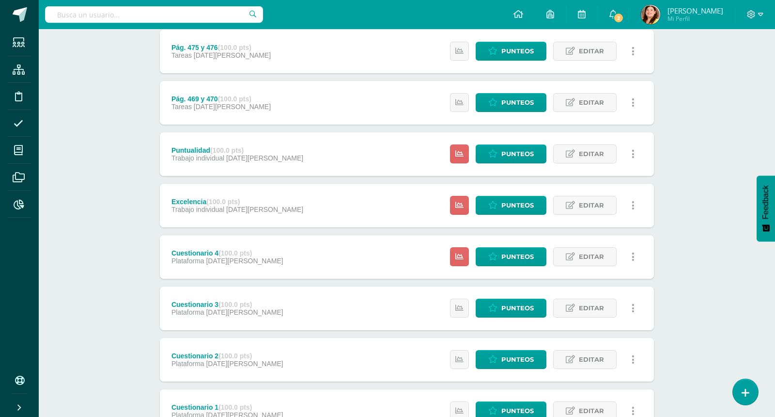
scroll to position [900, 0]
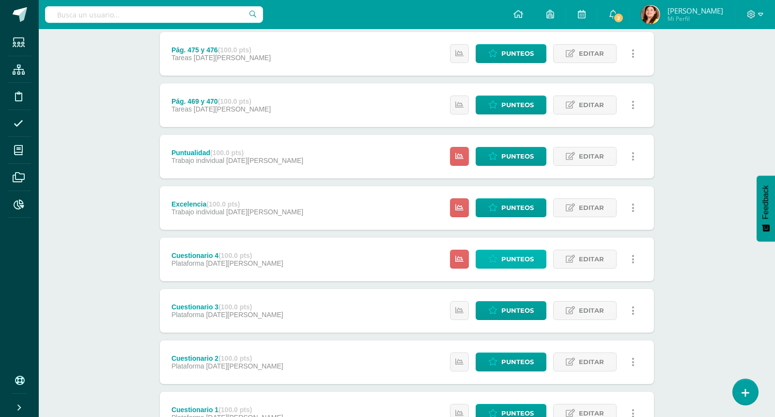
click at [501, 258] on link "Punteos" at bounding box center [511, 259] width 71 height 19
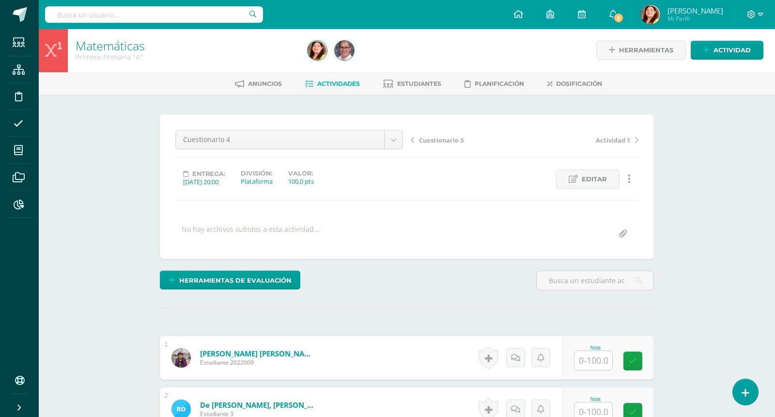
click at [359, 270] on div "Herramientas de evaluación Lista de cotejo Escala de valoración Puntos Extra Su…" at bounding box center [407, 284] width 502 height 28
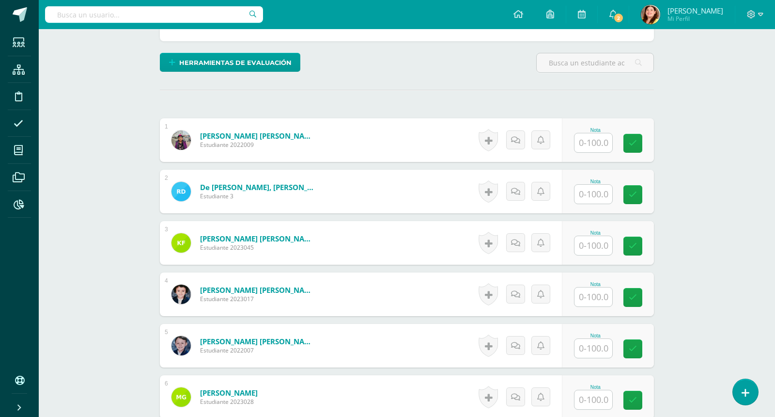
scroll to position [219, 0]
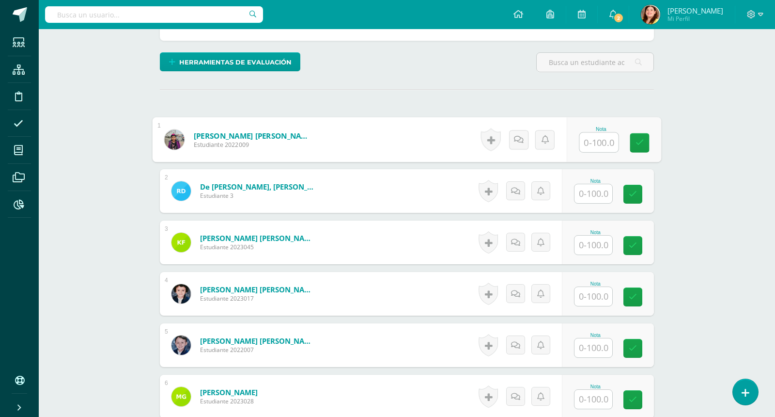
click at [595, 139] on input "text" at bounding box center [599, 142] width 39 height 19
type input "87.50"
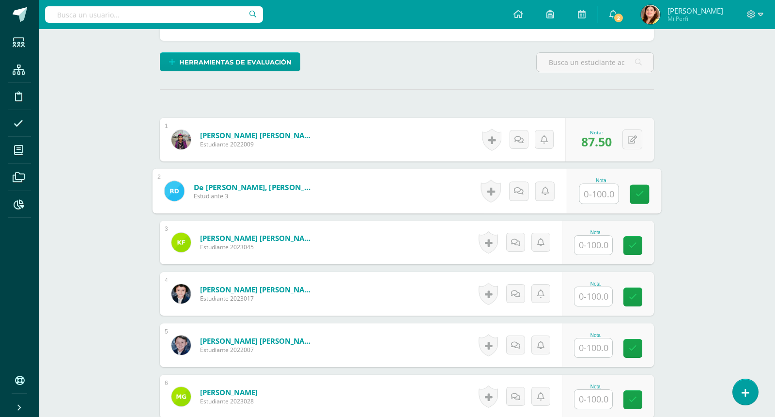
click at [607, 196] on input "text" at bounding box center [599, 193] width 39 height 19
type input "75"
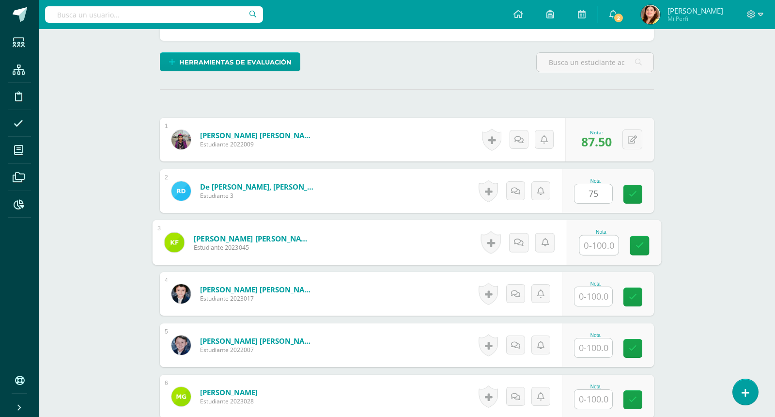
click at [592, 251] on input "text" at bounding box center [599, 245] width 39 height 19
click at [553, 236] on link at bounding box center [544, 242] width 19 height 19
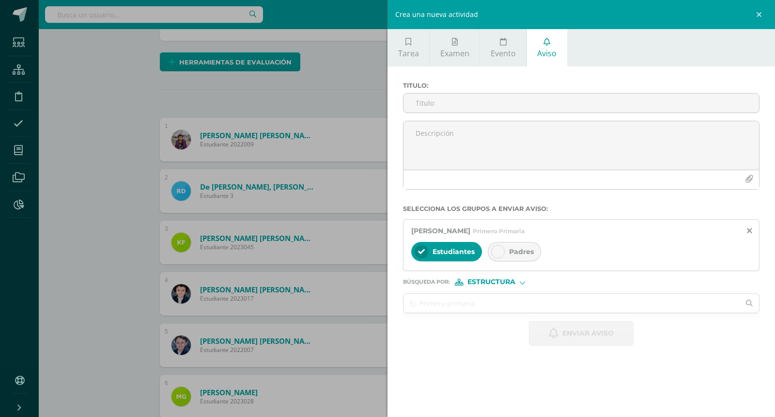
click at [307, 93] on div "Crea una nueva actividad Tarea Examen Evento Aviso Título: Valor: 100.0 Fecha: …" at bounding box center [387, 208] width 775 height 417
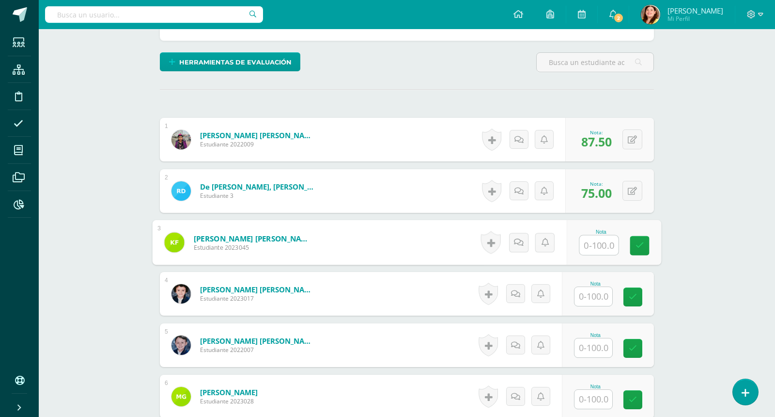
click at [605, 242] on input "text" at bounding box center [599, 245] width 39 height 19
type input "62.50"
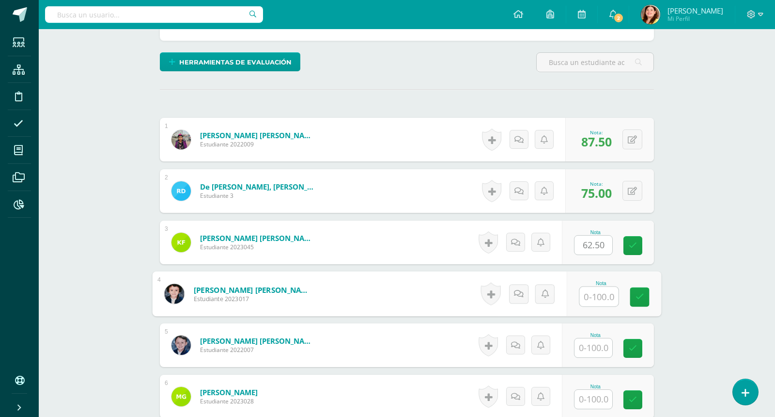
click at [593, 296] on input "text" at bounding box center [599, 296] width 39 height 19
type input "75"
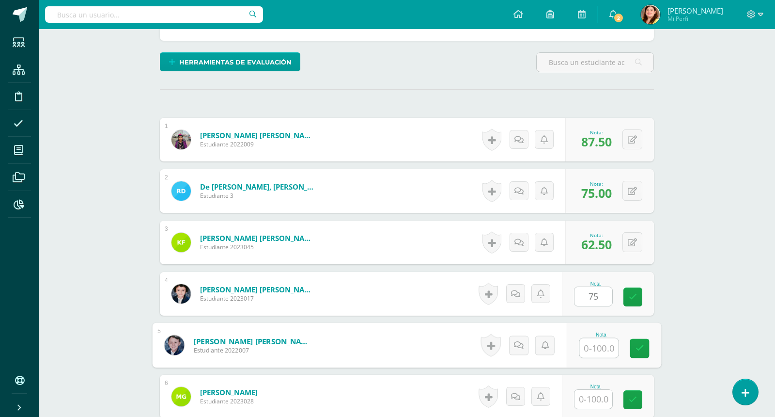
click at [592, 345] on input "text" at bounding box center [599, 347] width 39 height 19
type input "87.50"
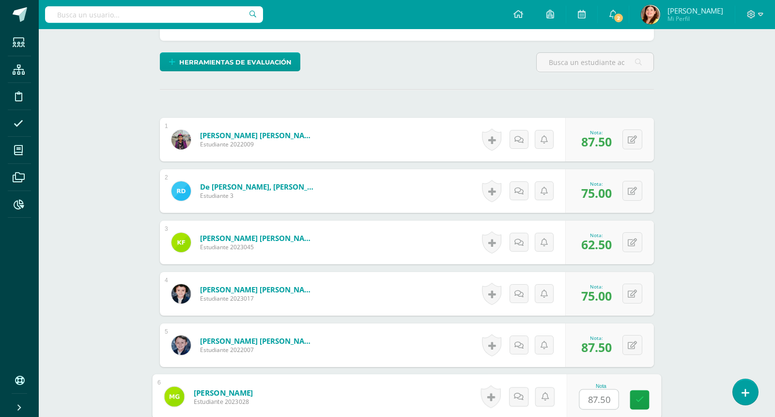
type input "87.50"
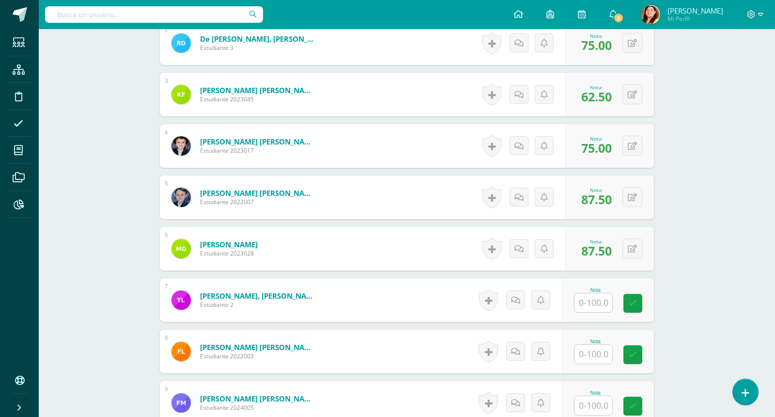
scroll to position [389, 0]
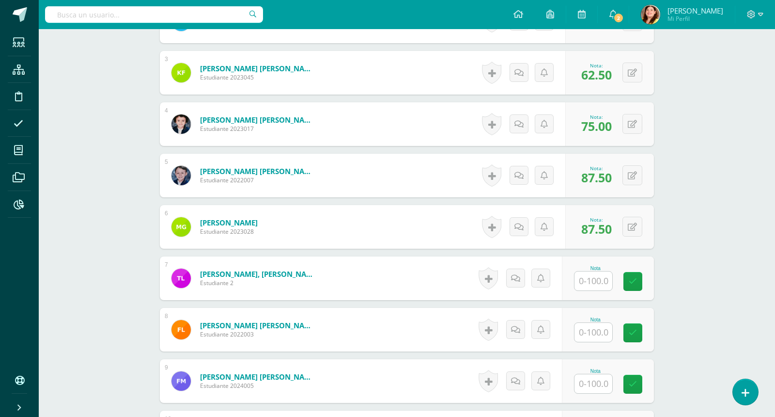
click at [605, 277] on input "text" at bounding box center [594, 280] width 38 height 19
type input "87.50"
click at [711, 346] on div "Matemáticas Primero Primaria "A" Herramientas Detalle de asistencias Actividad …" at bounding box center [407, 256] width 737 height 1233
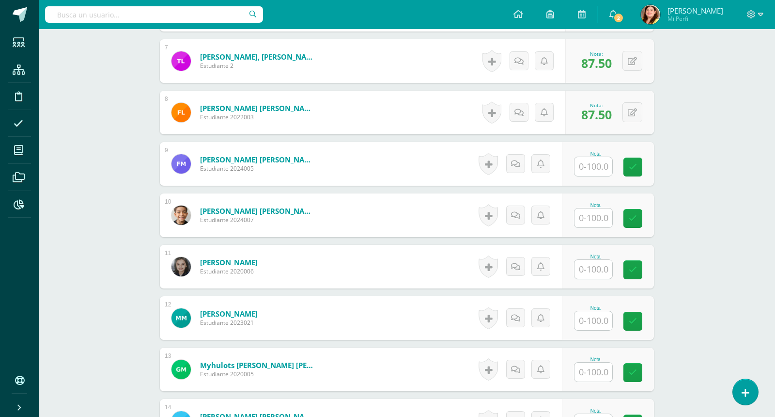
scroll to position [607, 0]
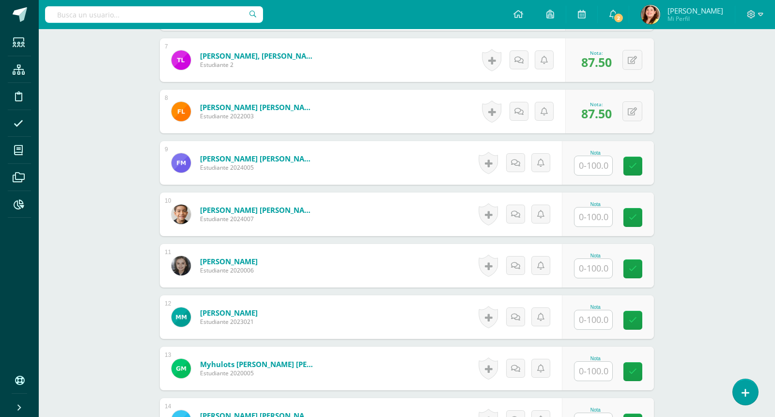
click at [600, 165] on input "text" at bounding box center [594, 165] width 38 height 19
type input "87.50"
click at [599, 216] on input "text" at bounding box center [594, 216] width 38 height 19
type input "75"
click at [740, 267] on div "Matemáticas Primero Primaria "A" Herramientas Detalle de asistencias Actividad …" at bounding box center [407, 38] width 737 height 1233
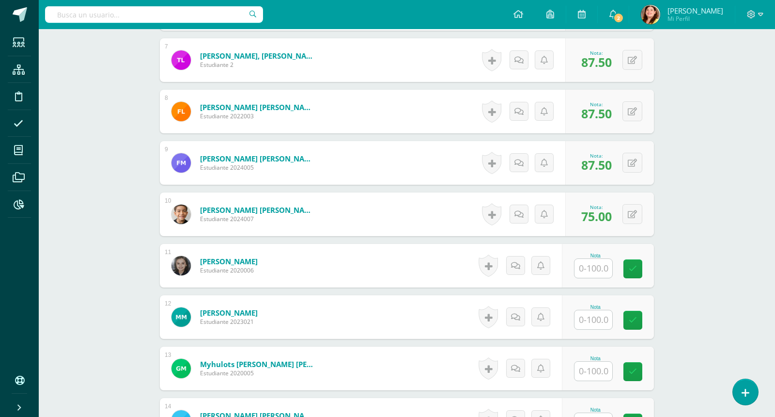
click at [401, 263] on form "Moklebust Mendizabal, Torill Antonella Estudiante 2020006 Nota 0 Logros" at bounding box center [407, 266] width 494 height 44
click at [593, 269] on input "text" at bounding box center [594, 268] width 38 height 19
type input "75"
click at [705, 295] on div "Matemáticas Primero Primaria "A" Herramientas Detalle de asistencias Actividad …" at bounding box center [407, 38] width 737 height 1233
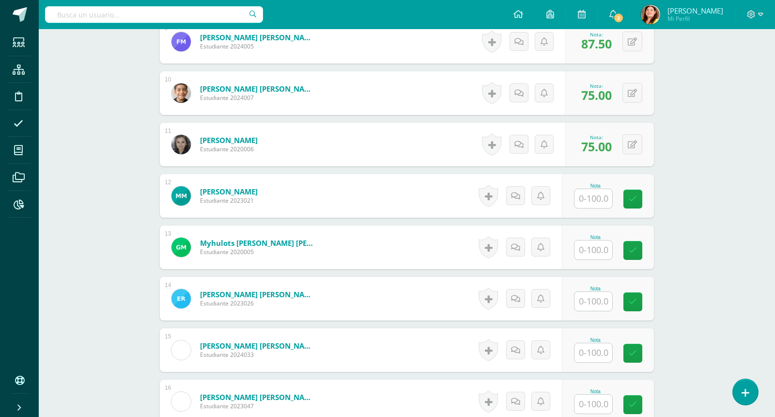
scroll to position [752, 0]
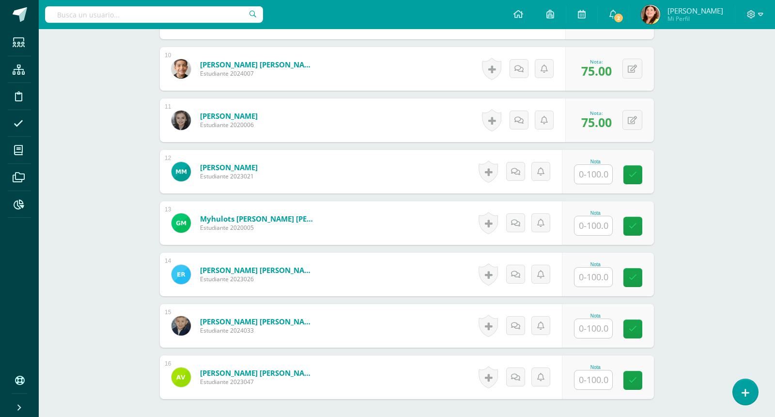
click at [591, 171] on input "text" at bounding box center [594, 174] width 38 height 19
type input "75"
click at [604, 222] on input "text" at bounding box center [594, 225] width 38 height 19
type input "62.50"
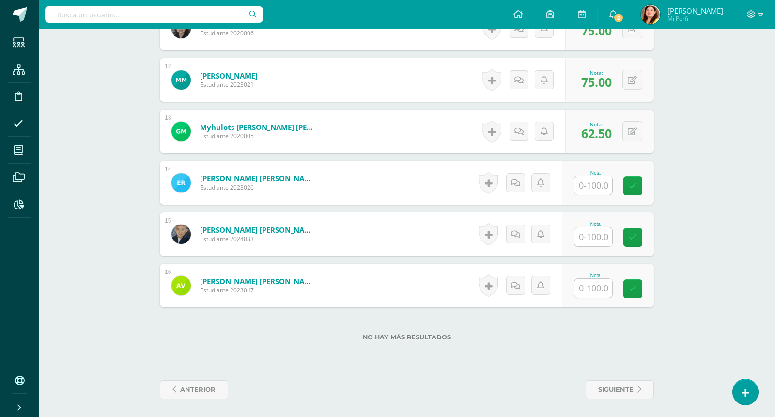
scroll to position [844, 0]
click at [592, 180] on input "text" at bounding box center [594, 184] width 38 height 19
type input "87.50"
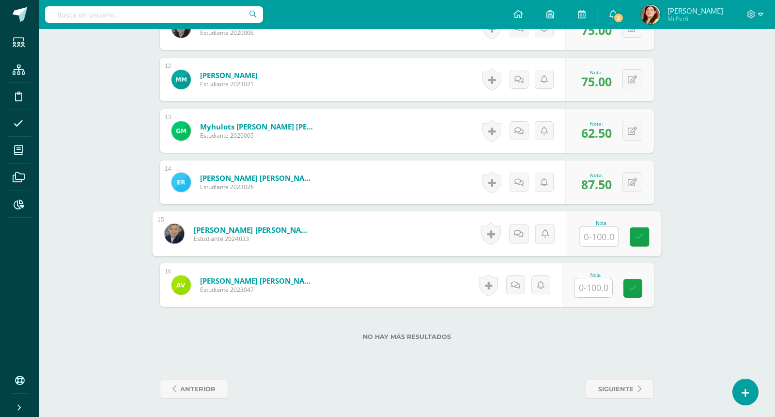
click at [599, 236] on input "text" at bounding box center [599, 236] width 39 height 19
type input "87.50"
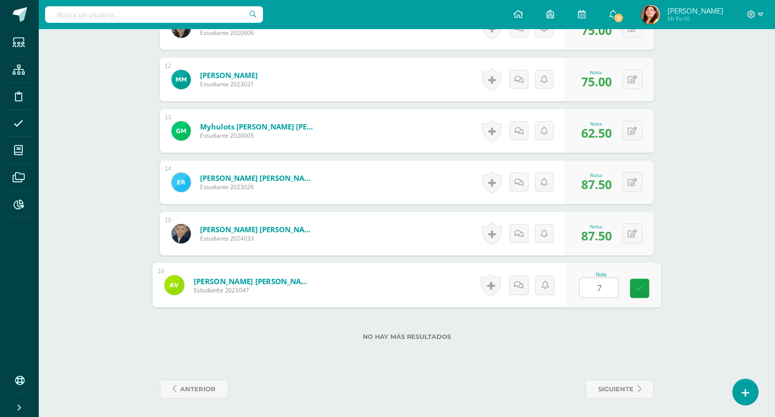
type input "75"
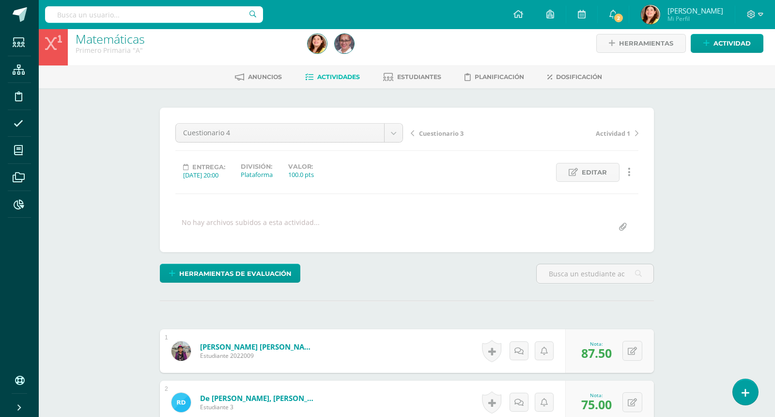
scroll to position [0, 0]
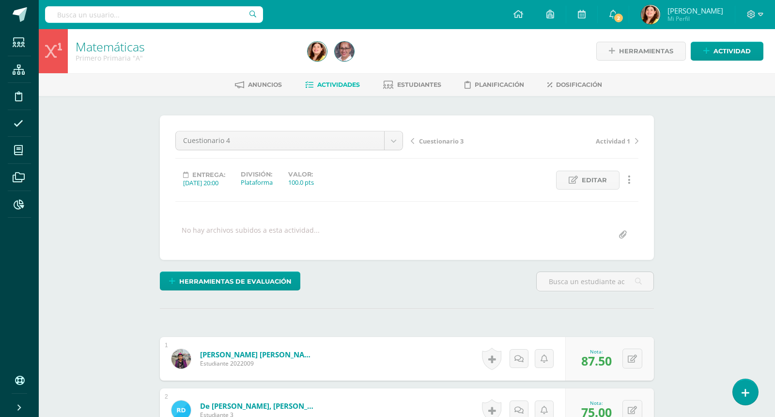
click at [339, 81] on span "Actividades" at bounding box center [338, 84] width 43 height 7
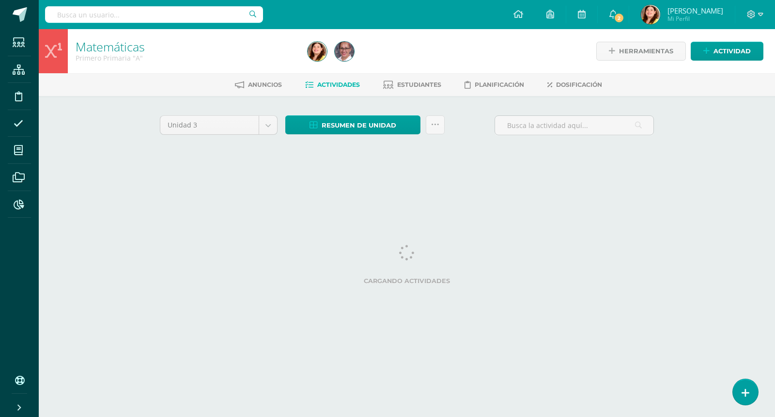
click at [732, 147] on div "Matemáticas Primero Primaria "A" Herramientas Detalle de asistencias Actividad …" at bounding box center [407, 105] width 737 height 152
click at [712, 150] on div "Matemáticas Primero Primaria "A" Herramientas Detalle de asistencias Actividad …" at bounding box center [407, 105] width 737 height 152
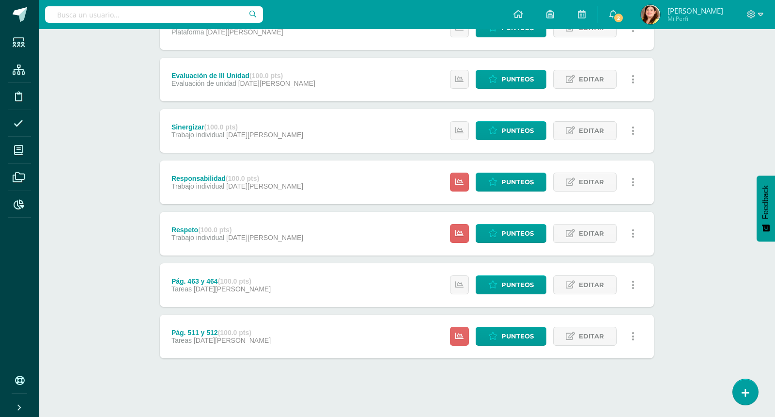
scroll to position [311, 0]
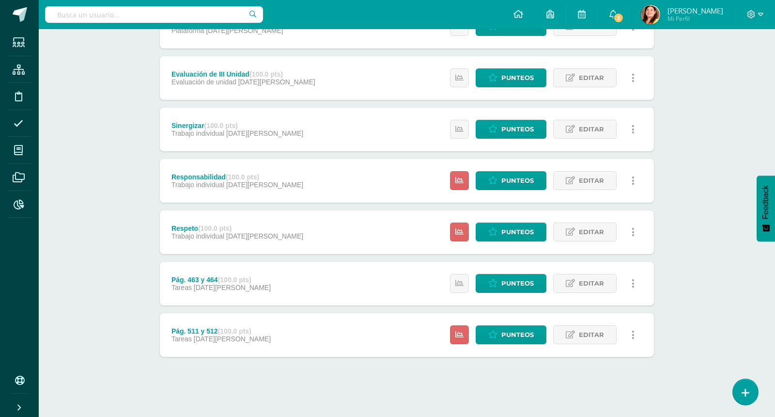
click at [682, 217] on div "Matemáticas Primero Primaria "A" Herramientas Detalle de asistencias Actividad …" at bounding box center [407, 67] width 737 height 699
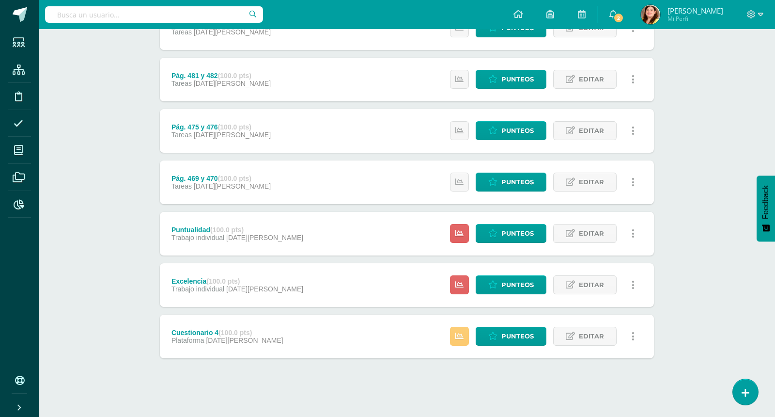
scroll to position [824, 0]
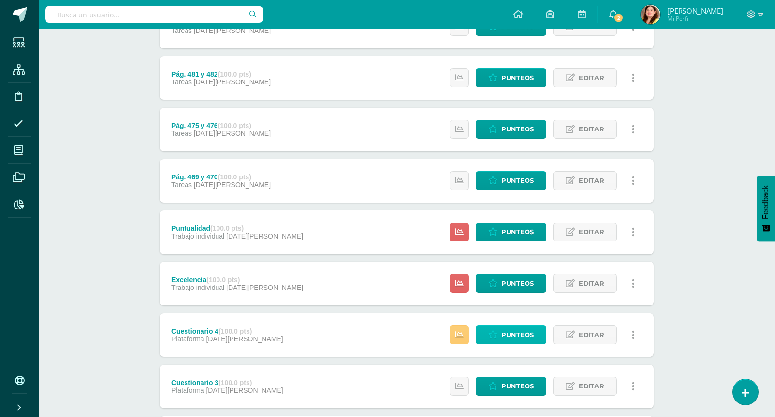
click at [524, 335] on span "Punteos" at bounding box center [518, 335] width 32 height 18
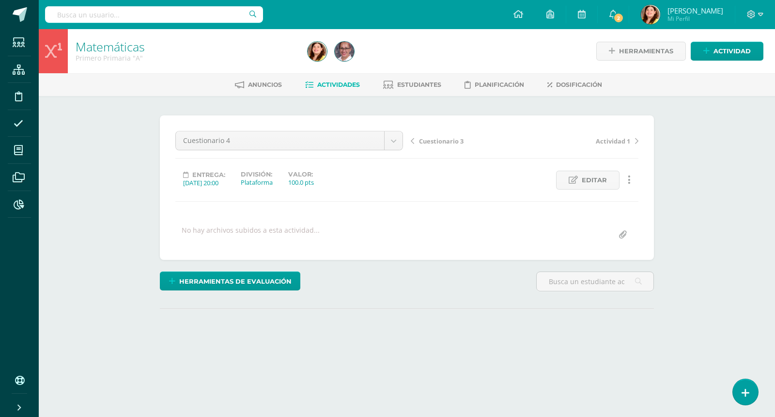
click at [682, 210] on div "Matemáticas Primero Primaria "A" Herramientas Detalle de asistencias Actividad …" at bounding box center [407, 206] width 737 height 355
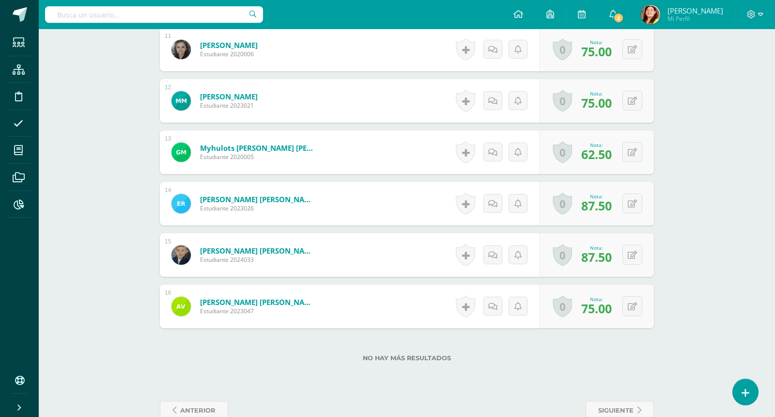
scroll to position [844, 0]
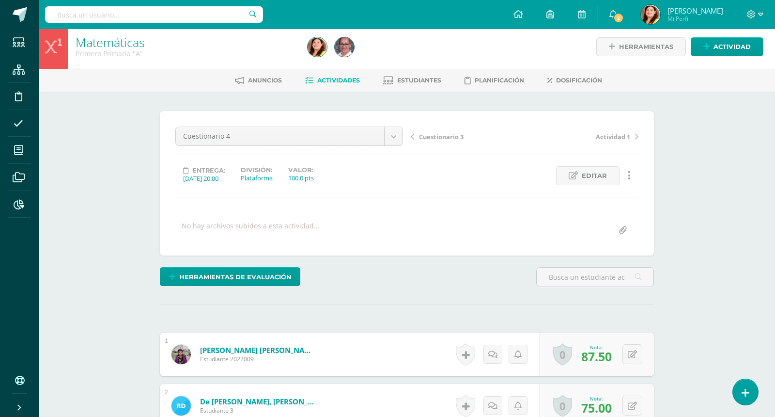
scroll to position [0, 0]
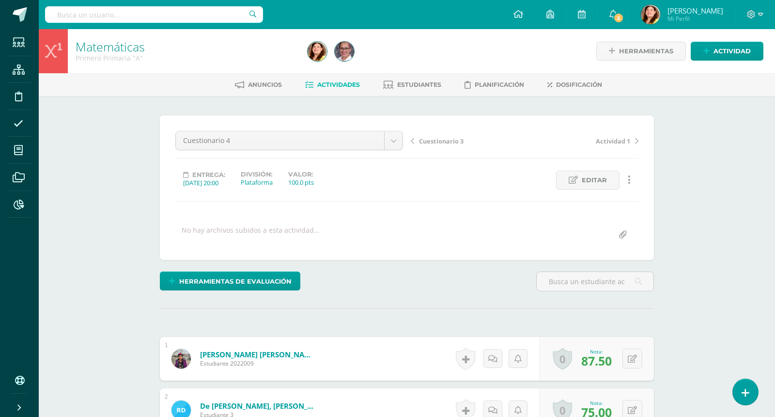
click at [344, 89] on link "Actividades" at bounding box center [332, 85] width 55 height 16
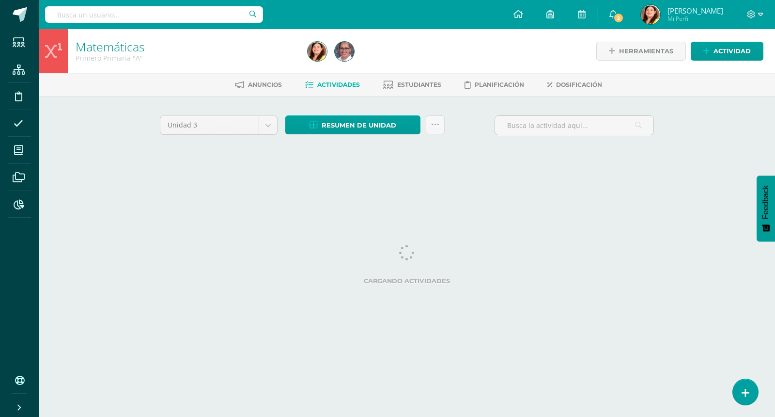
click at [719, 148] on div "Matemáticas Primero Primaria "A" Herramientas Detalle de asistencias Actividad …" at bounding box center [407, 105] width 737 height 152
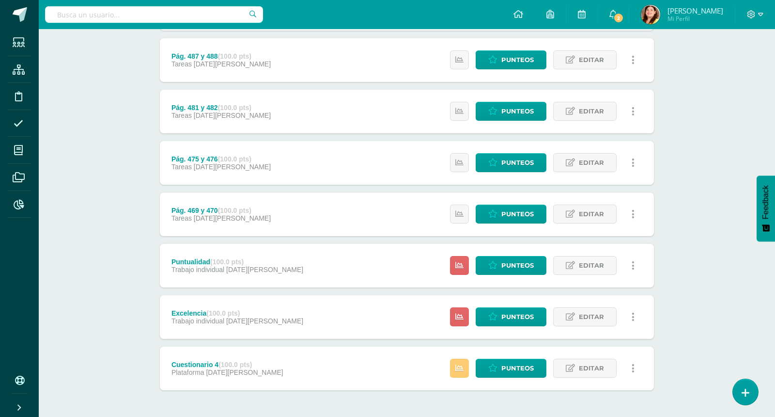
scroll to position [824, 0]
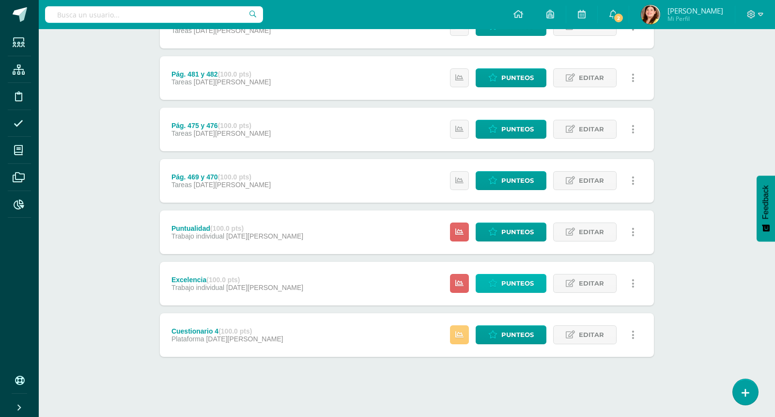
click at [521, 284] on span "Punteos" at bounding box center [518, 283] width 32 height 18
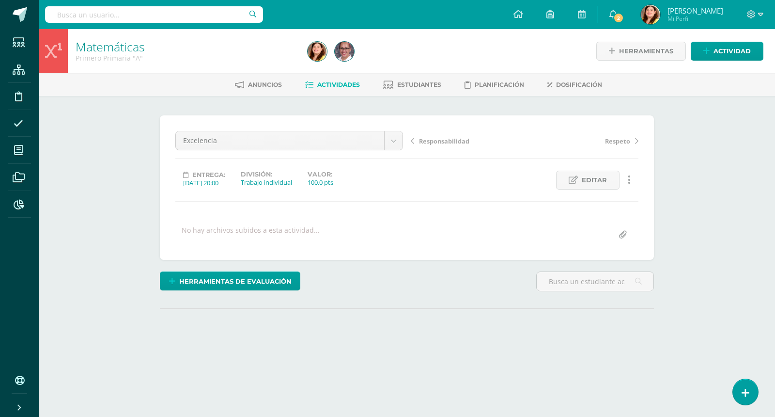
click at [735, 222] on div "Matemáticas Primero Primaria "A" Herramientas Detalle de asistencias Actividad …" at bounding box center [407, 206] width 737 height 355
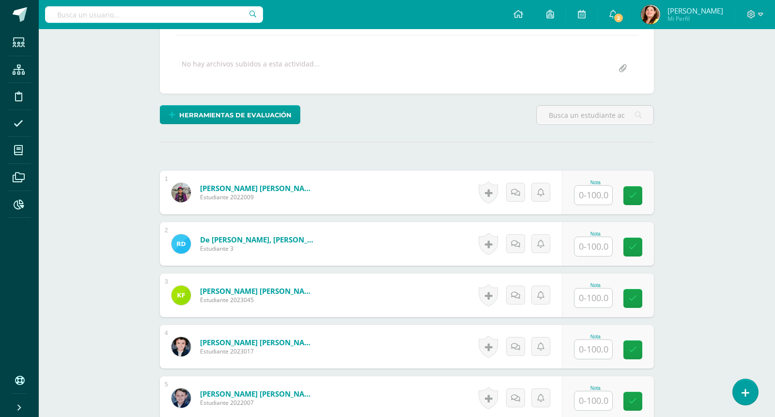
scroll to position [165, 0]
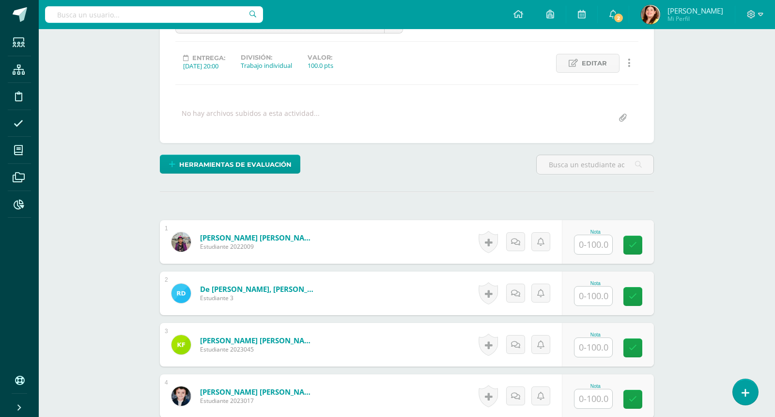
scroll to position [141, 0]
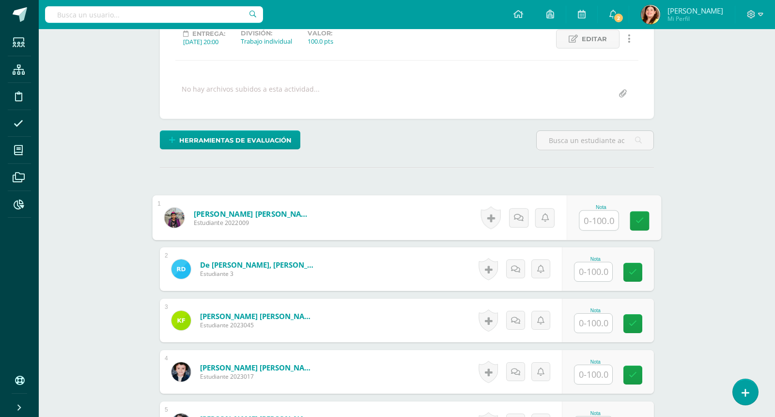
click at [602, 219] on input "text" at bounding box center [599, 220] width 39 height 19
type input "100"
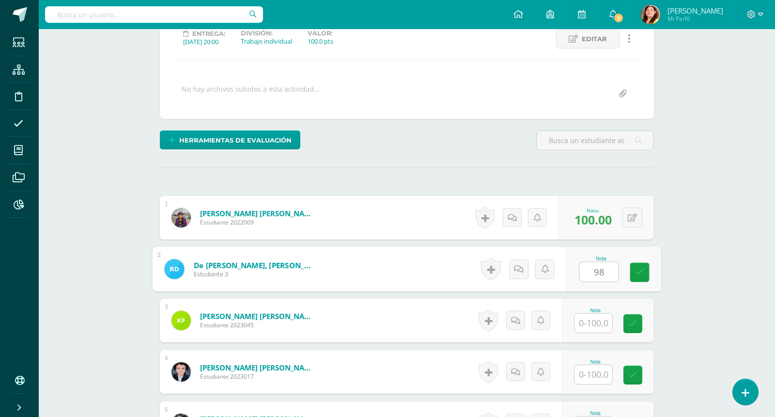
type input "98"
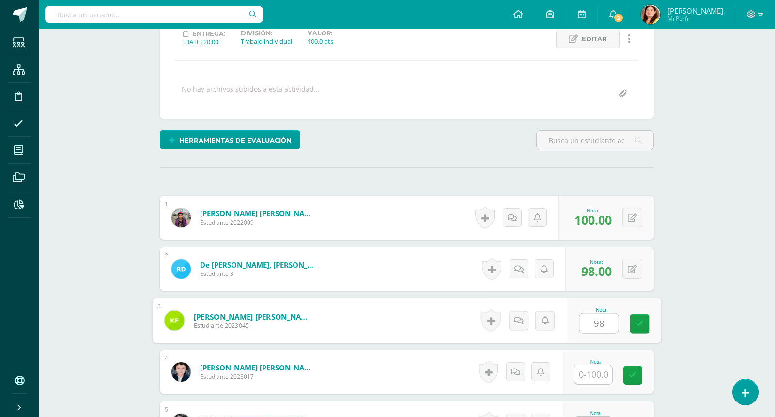
type input "98"
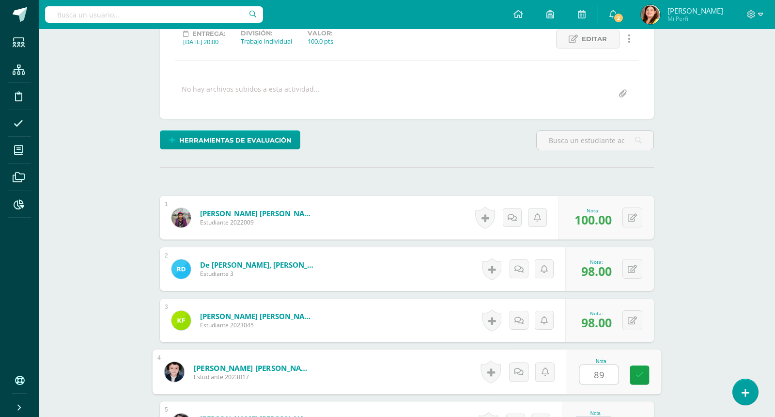
type input "89"
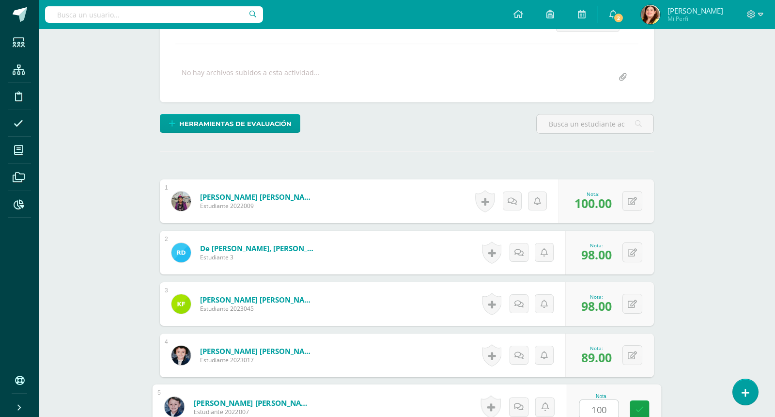
type input "100"
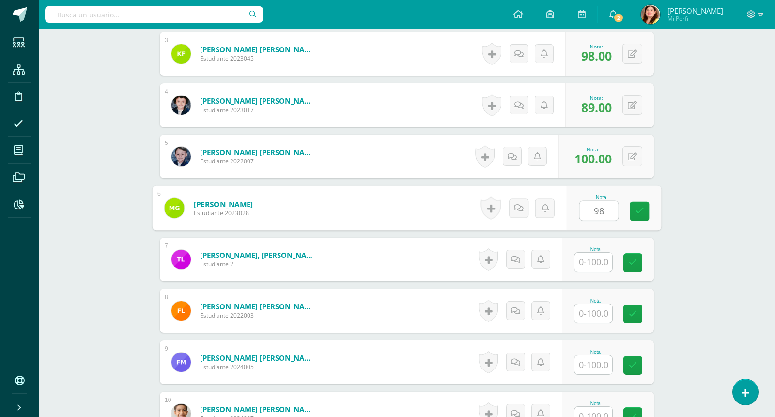
type input "98"
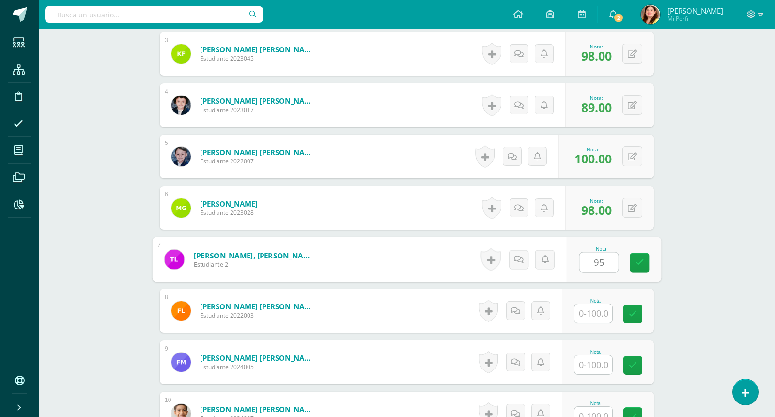
type input "95"
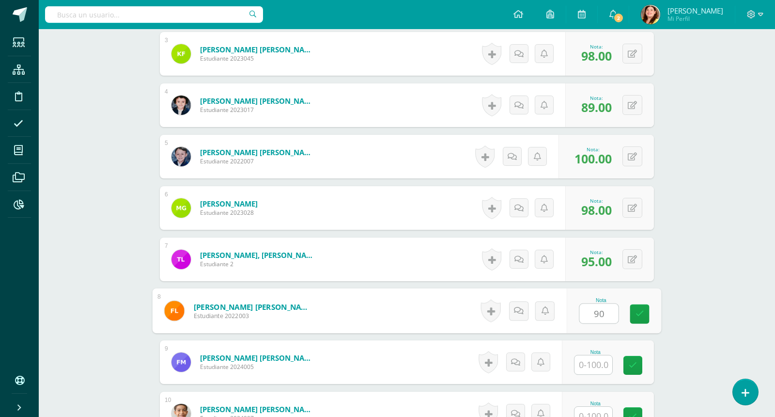
type input "90"
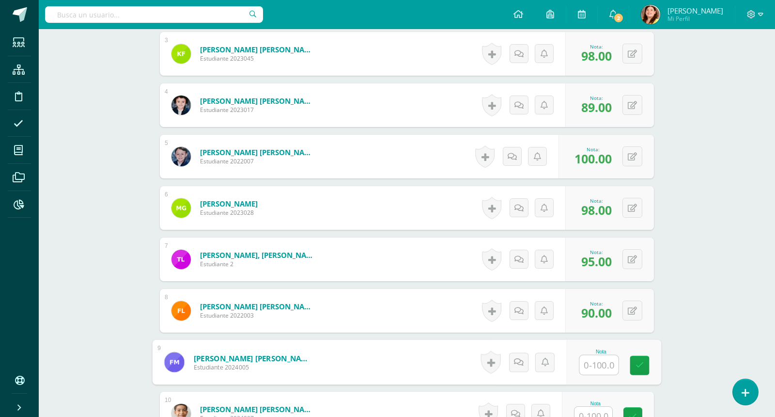
type input "9"
type input "100"
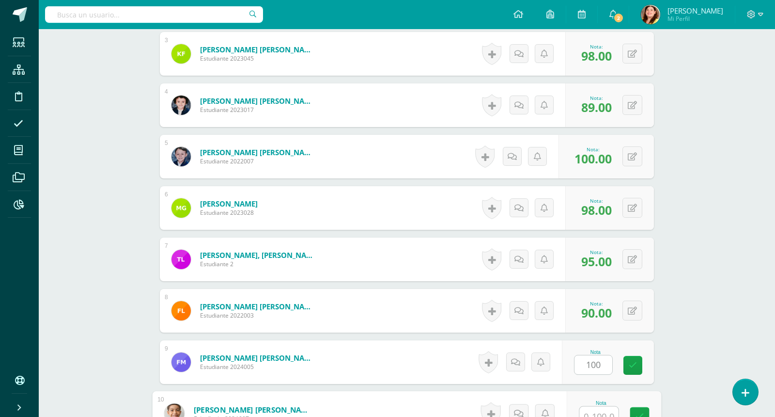
scroll to position [414, 0]
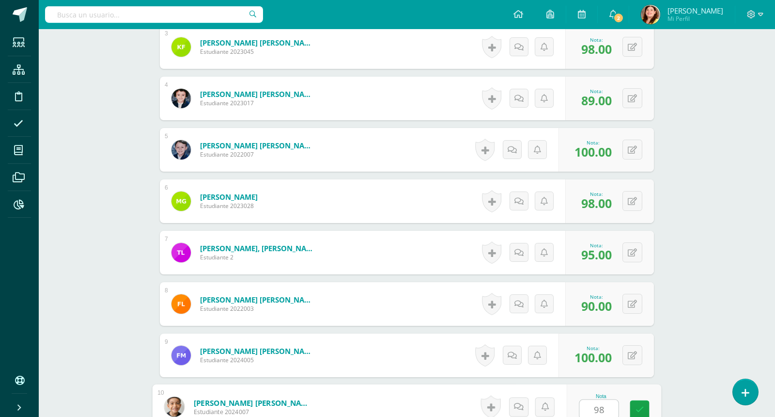
type input "98"
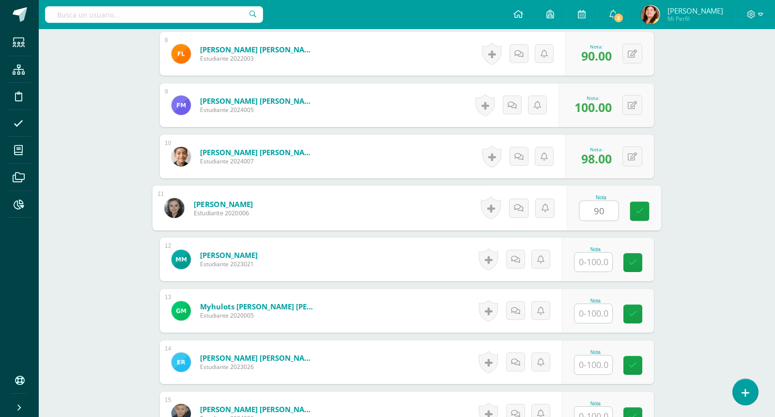
type input "90"
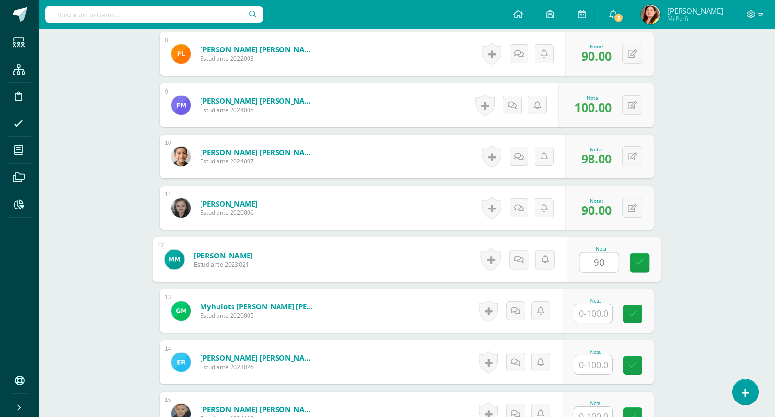
type input "90"
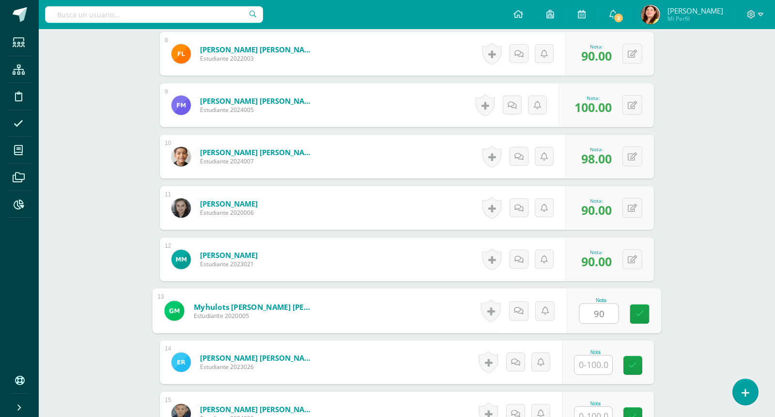
type input "90"
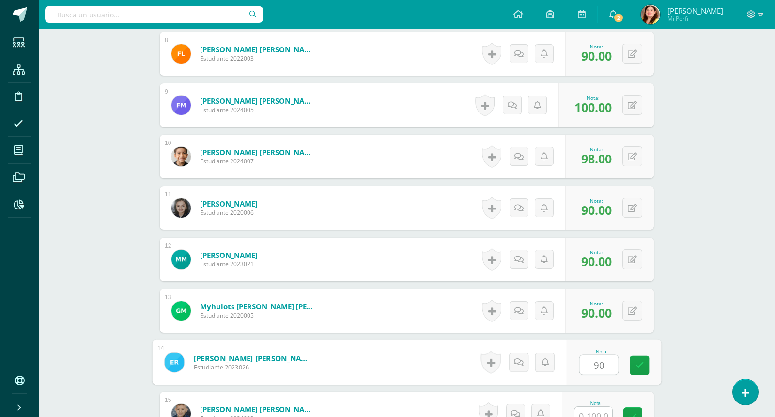
type input "9"
type input "97"
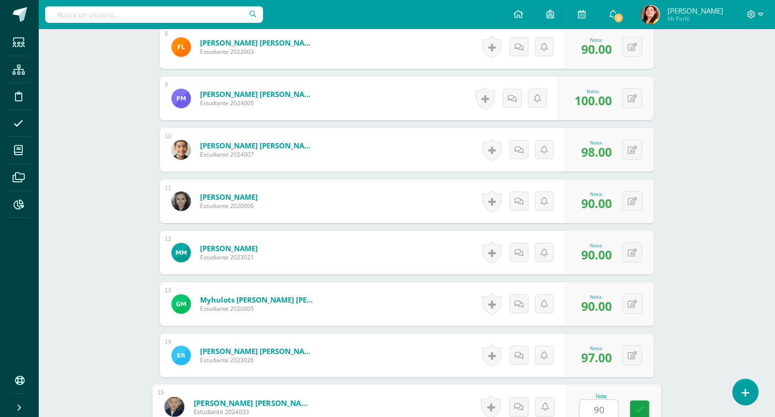
type input "90"
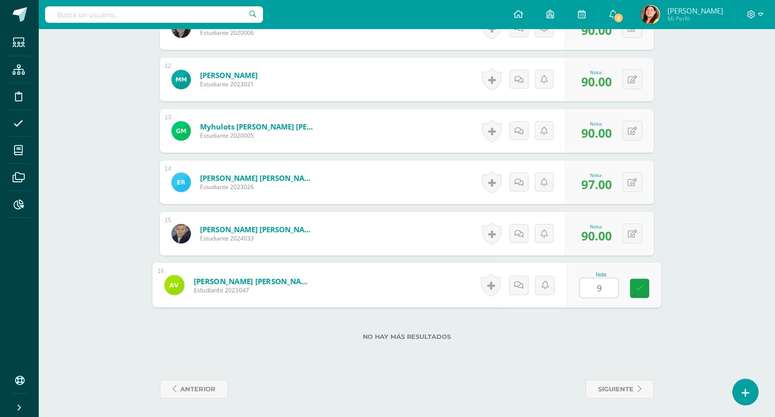
type input "90"
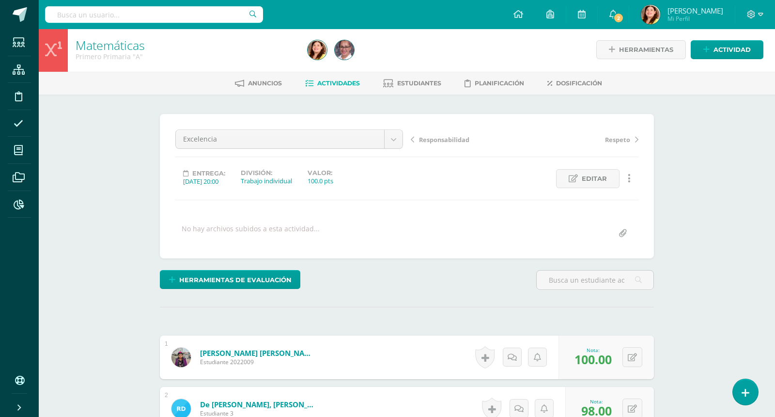
scroll to position [0, 0]
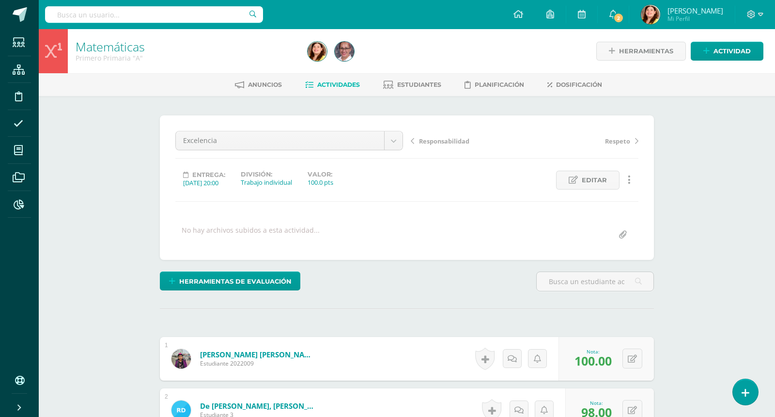
click at [339, 83] on span "Actividades" at bounding box center [338, 84] width 43 height 7
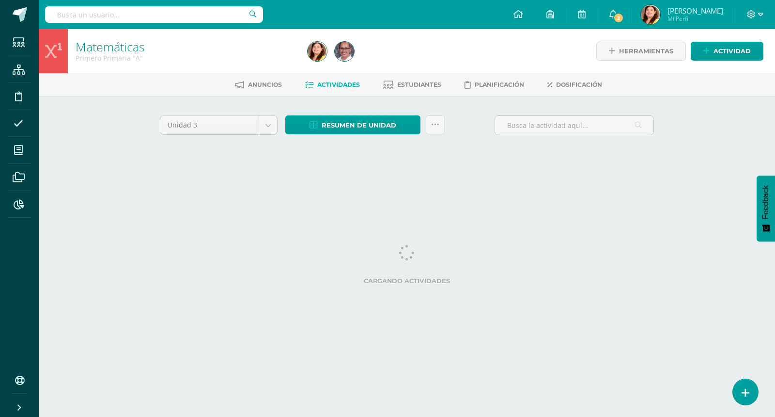
click at [731, 137] on div "Matemáticas Primero Primaria "A" Herramientas Detalle de asistencias Actividad …" at bounding box center [407, 105] width 737 height 152
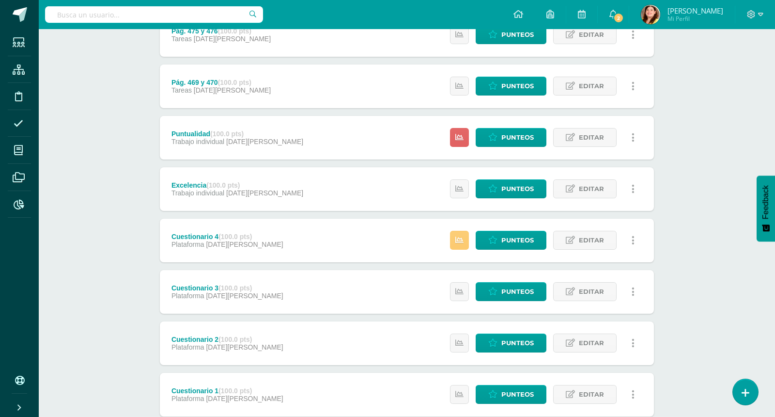
scroll to position [941, 0]
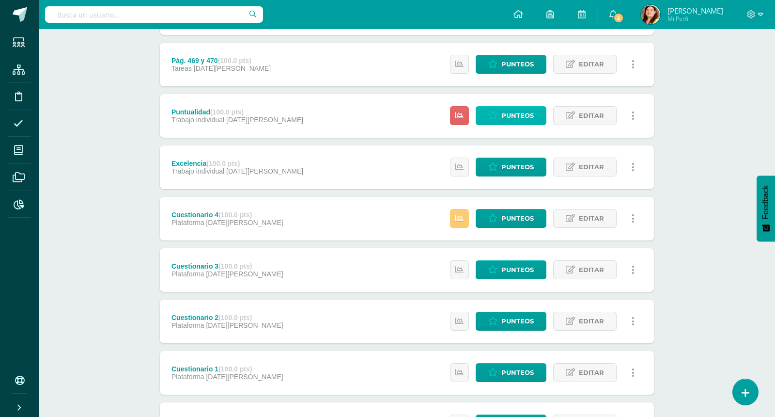
click at [512, 116] on span "Punteos" at bounding box center [518, 116] width 32 height 18
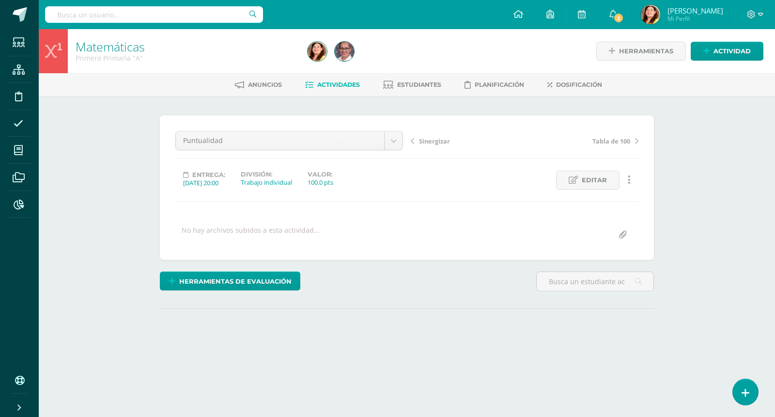
click at [710, 252] on div "Matemáticas Primero Primaria "A" Herramientas Detalle de asistencias Actividad …" at bounding box center [407, 206] width 737 height 355
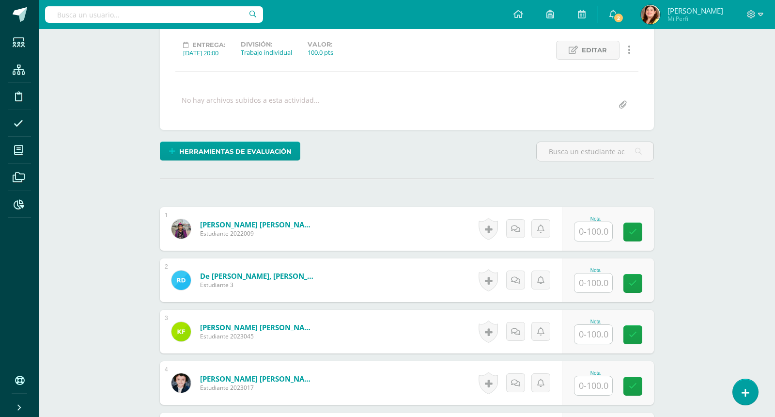
scroll to position [154, 0]
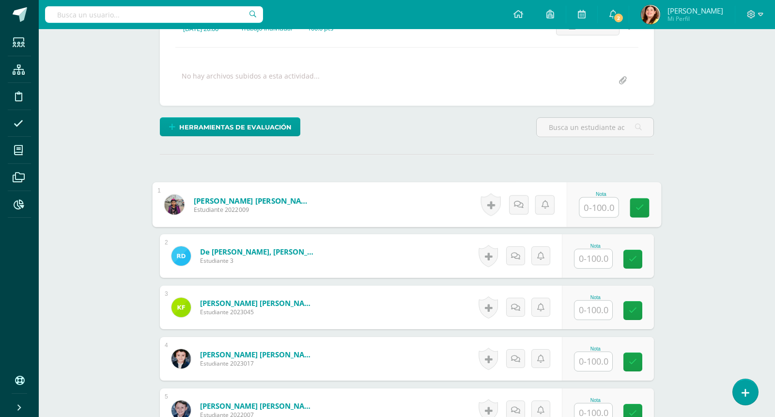
click at [590, 205] on input "text" at bounding box center [599, 207] width 39 height 19
type input "100"
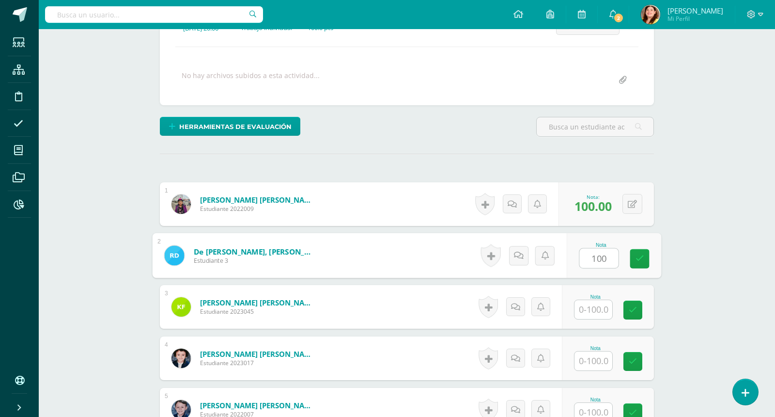
type input "100"
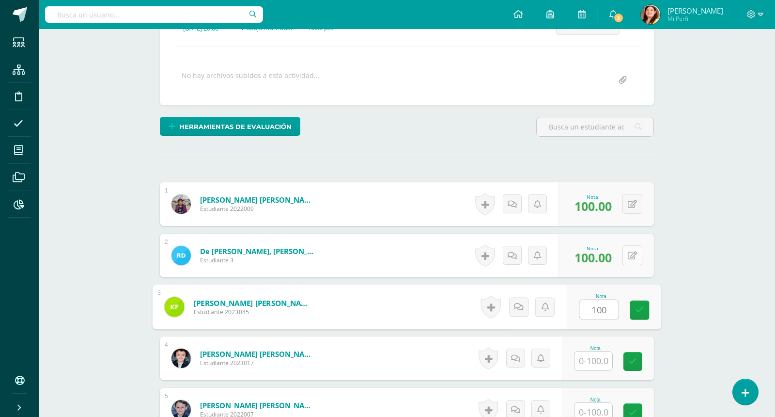
type input "100"
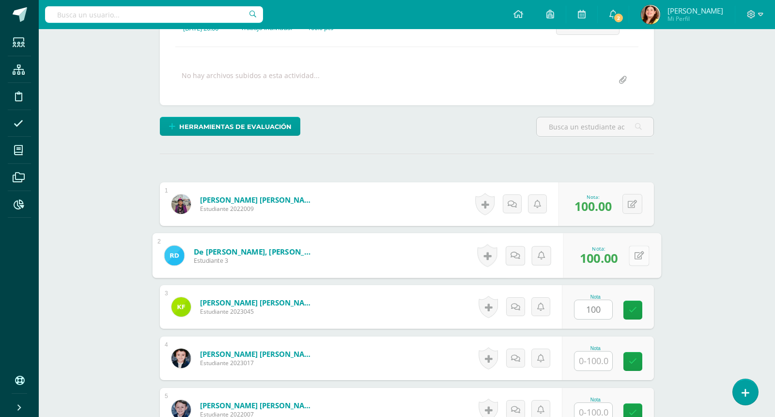
click at [636, 256] on icon at bounding box center [640, 255] width 10 height 8
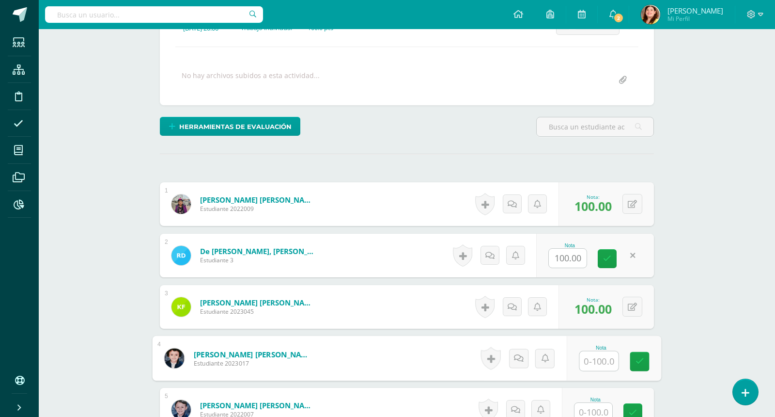
click at [600, 359] on input "text" at bounding box center [599, 360] width 39 height 19
type input "100"
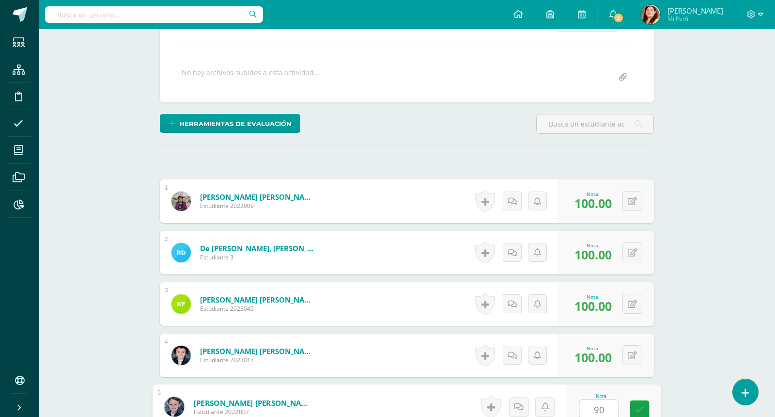
type input "90"
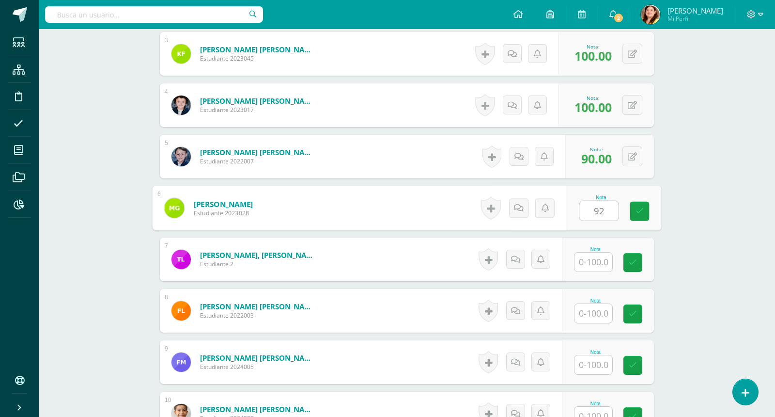
type input "92"
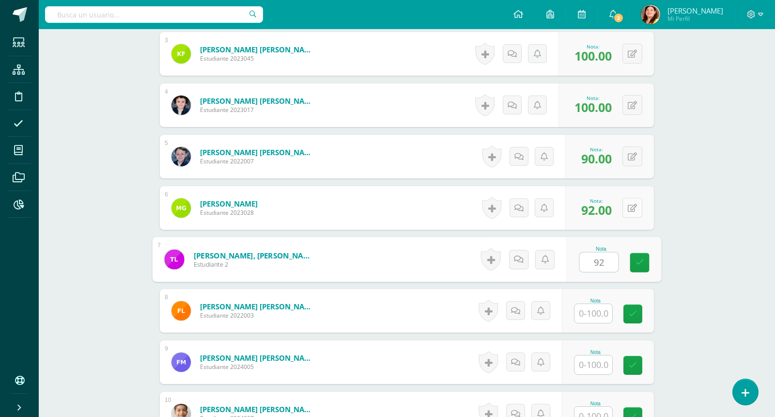
type input "92"
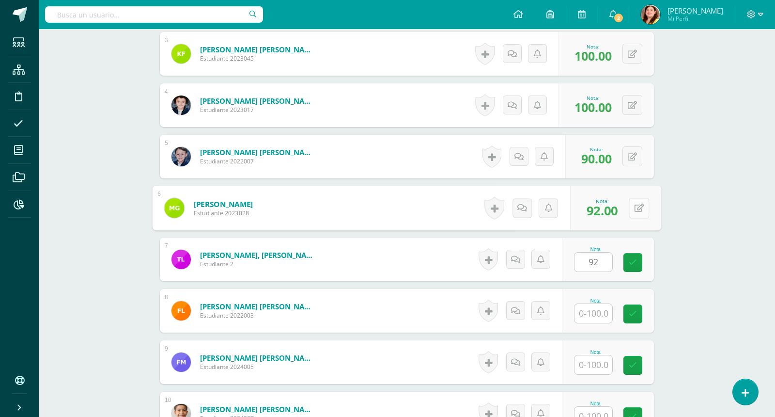
click at [638, 202] on button at bounding box center [639, 208] width 20 height 20
type input "100"
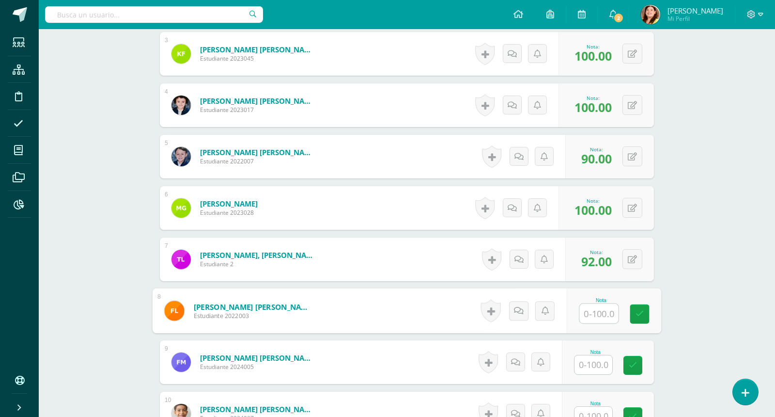
click at [604, 316] on input "text" at bounding box center [599, 313] width 39 height 19
type input "90"
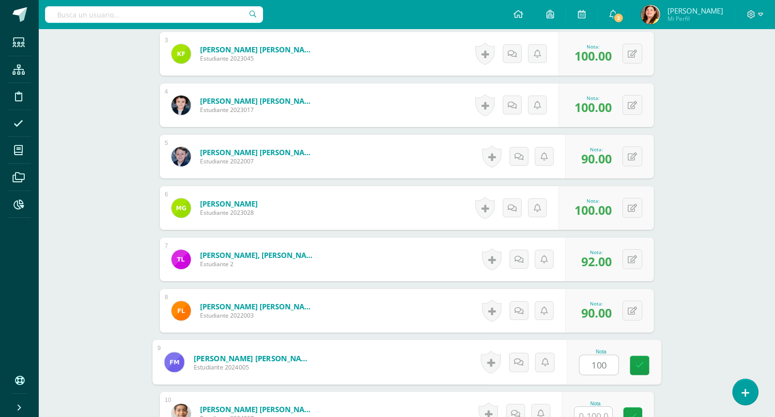
type input "100"
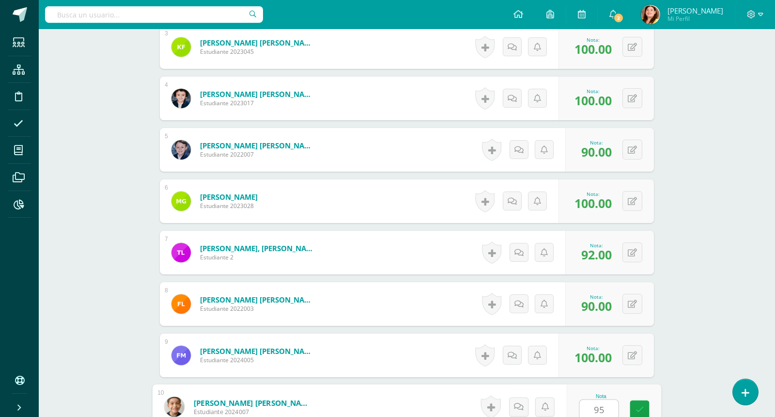
type input "95"
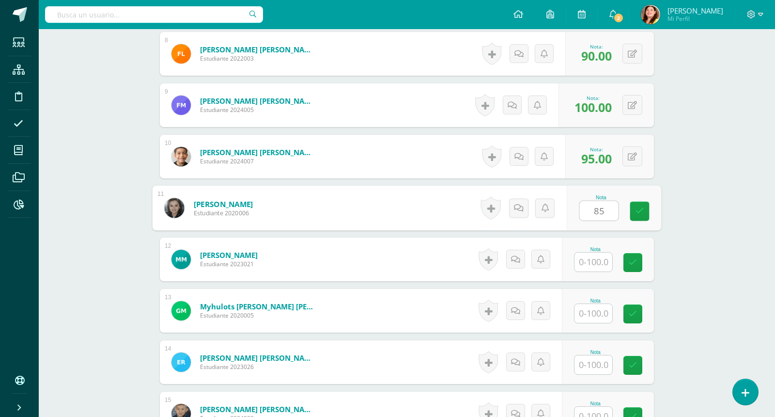
type input "85"
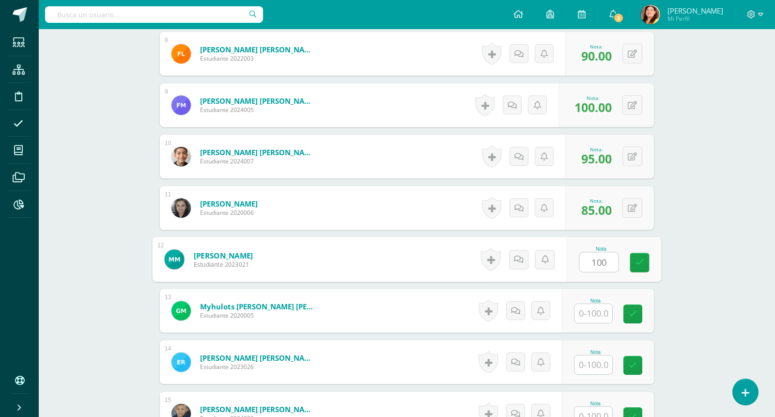
type input "100"
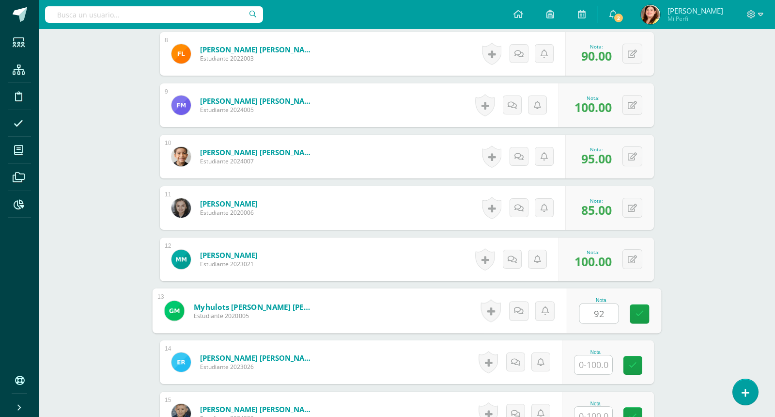
type input "92"
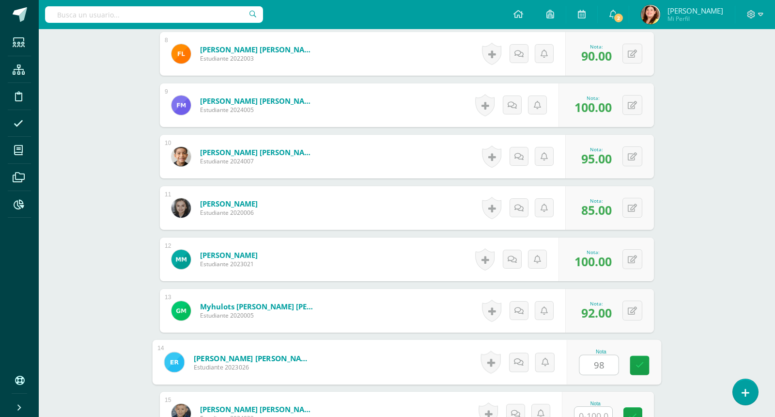
type input "98"
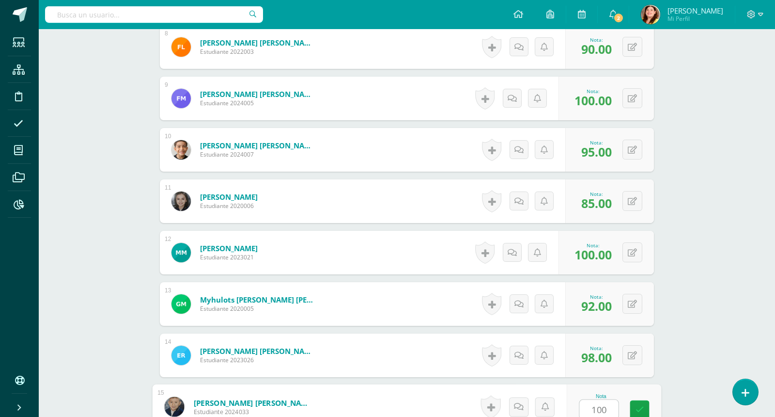
type input "100"
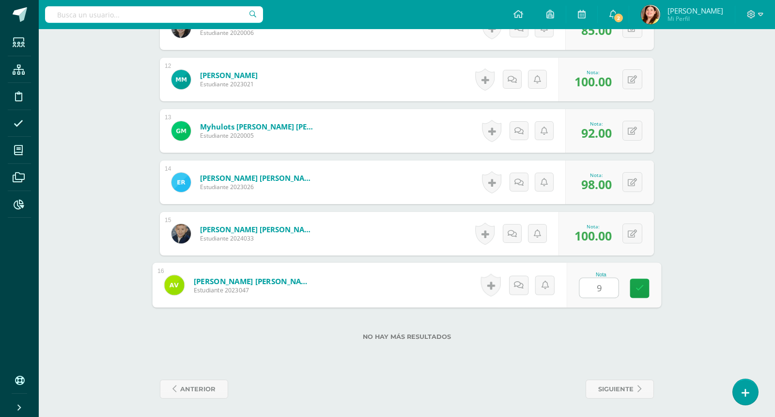
type input "96"
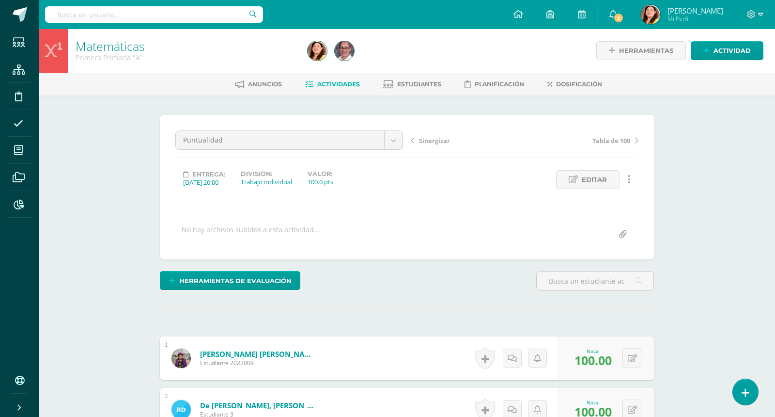
scroll to position [0, 0]
click at [334, 85] on span "Actividades" at bounding box center [338, 84] width 43 height 7
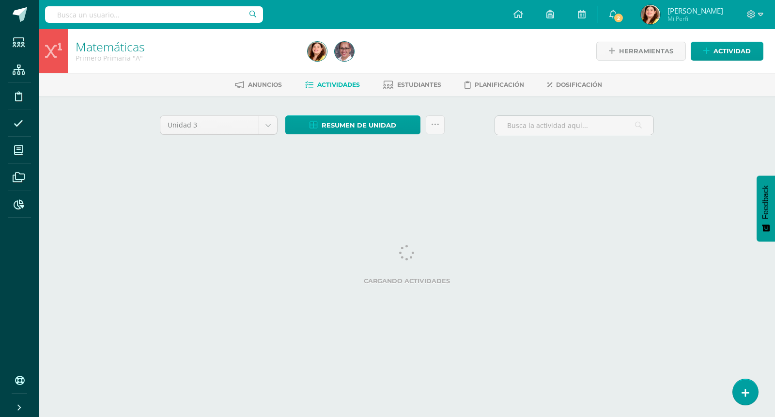
click at [693, 142] on div "Matemáticas Primero Primaria "A" Herramientas Detalle de asistencias Actividad …" at bounding box center [407, 105] width 737 height 152
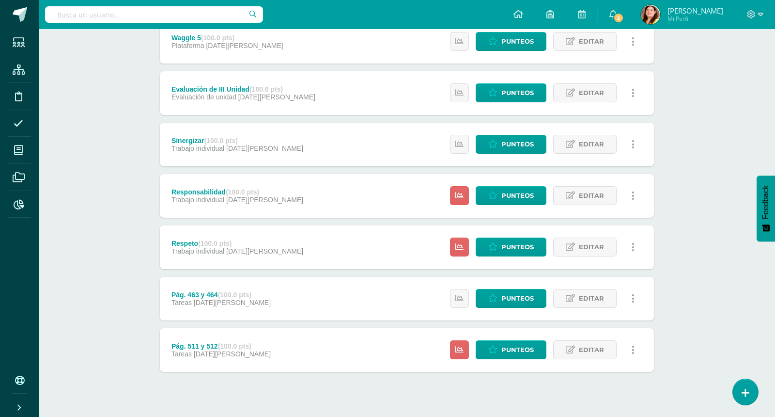
scroll to position [311, 0]
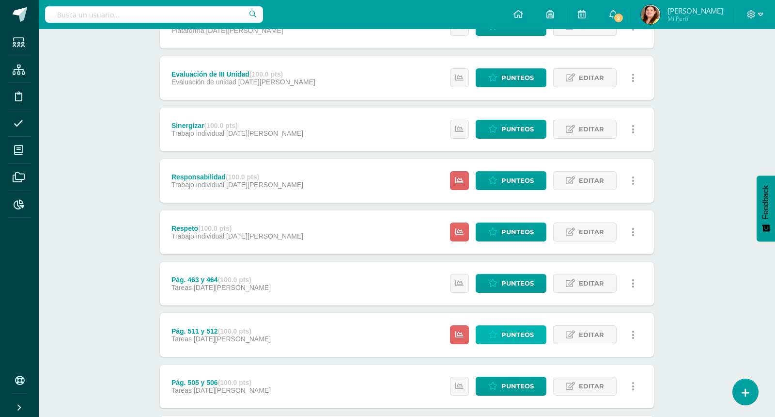
click at [522, 336] on span "Punteos" at bounding box center [518, 335] width 32 height 18
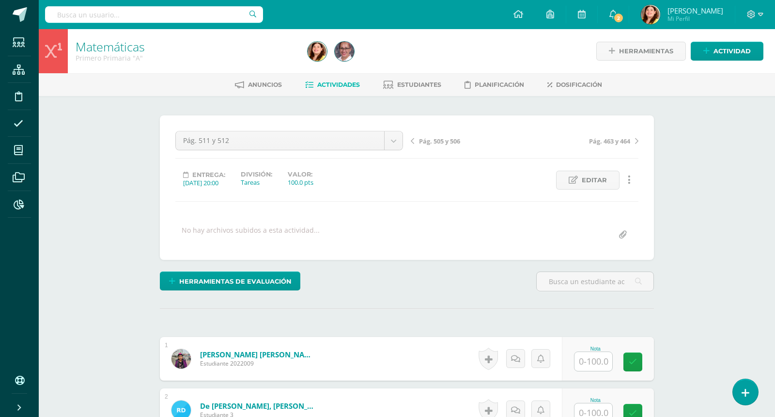
scroll to position [0, 0]
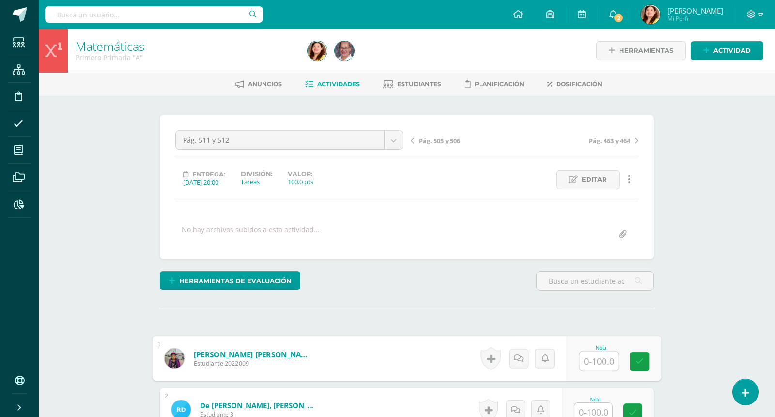
click at [595, 360] on input "text" at bounding box center [599, 360] width 39 height 19
type input "94"
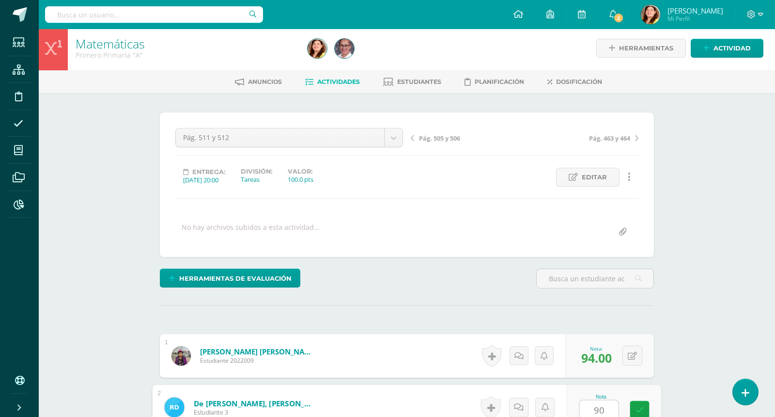
type input "90"
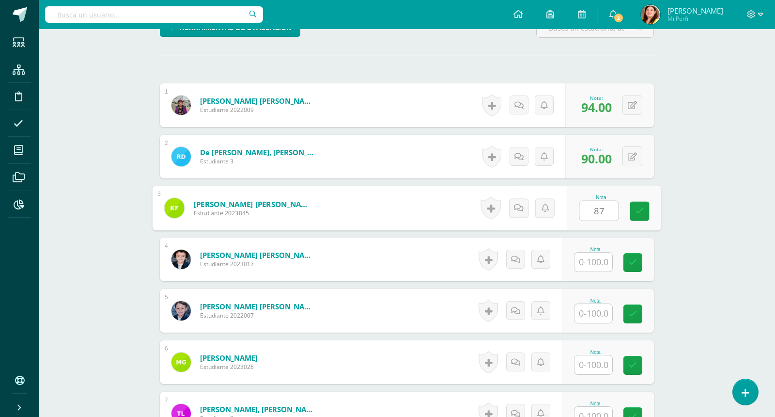
type input "87"
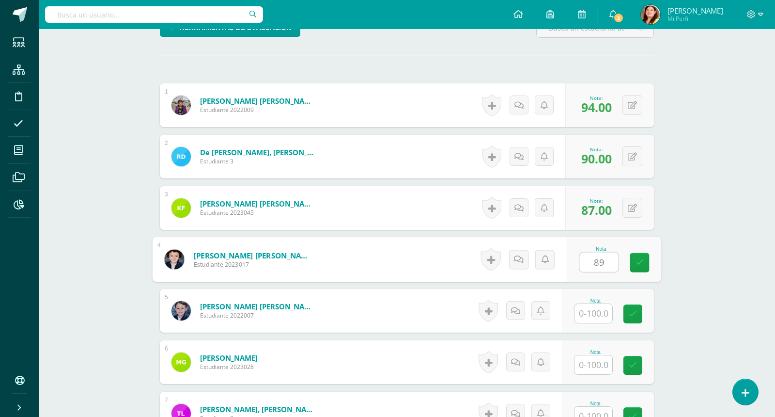
type input "89"
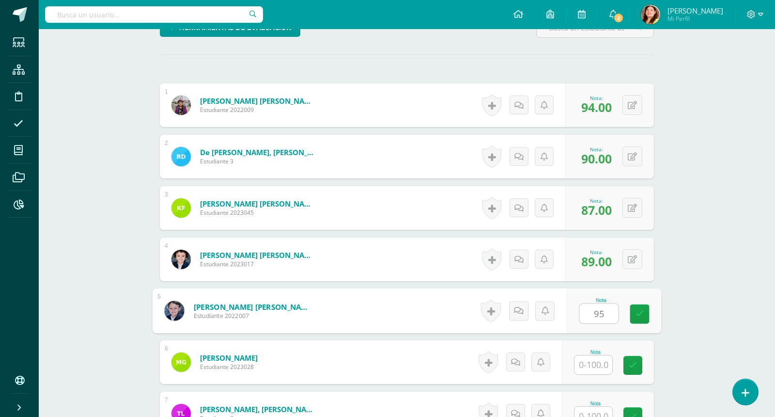
type input "95"
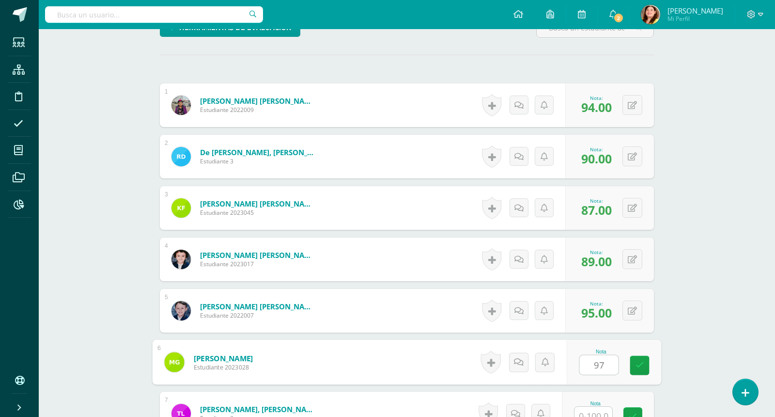
type input "97"
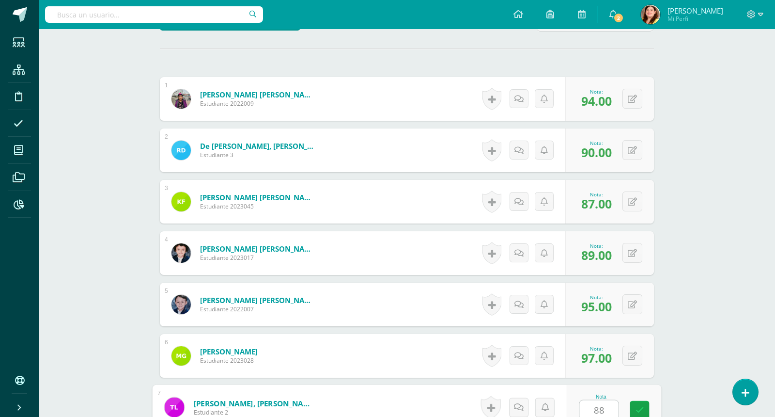
type input "88"
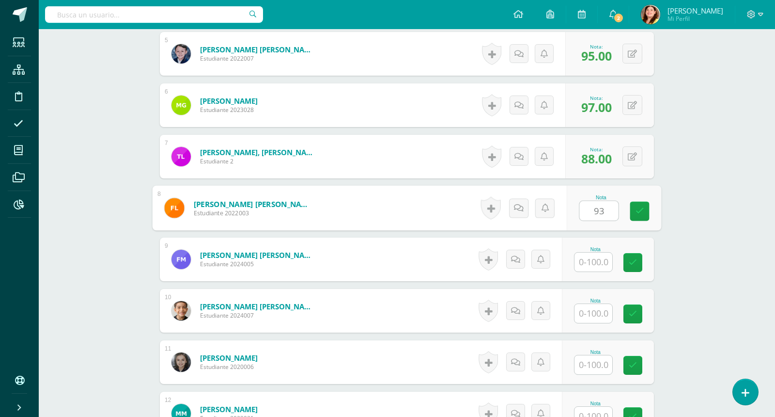
type input "93"
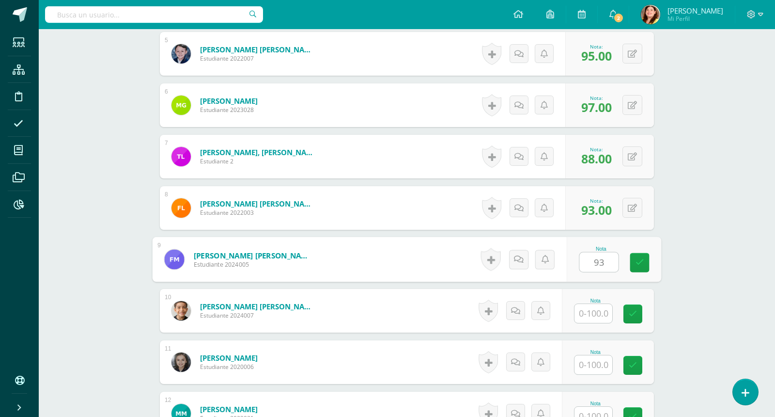
type input "93"
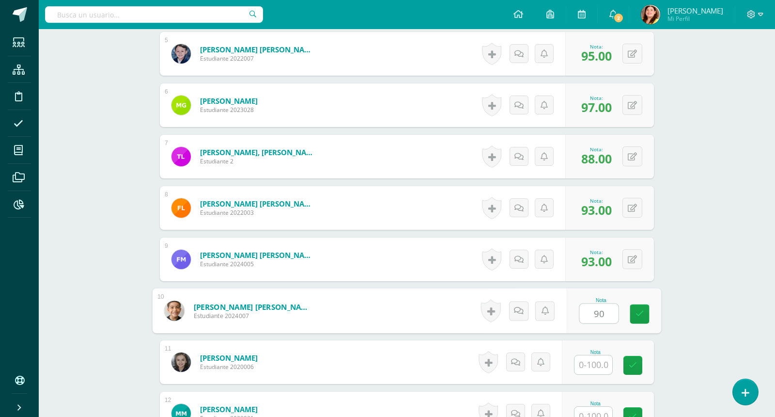
type input "9"
type input "89"
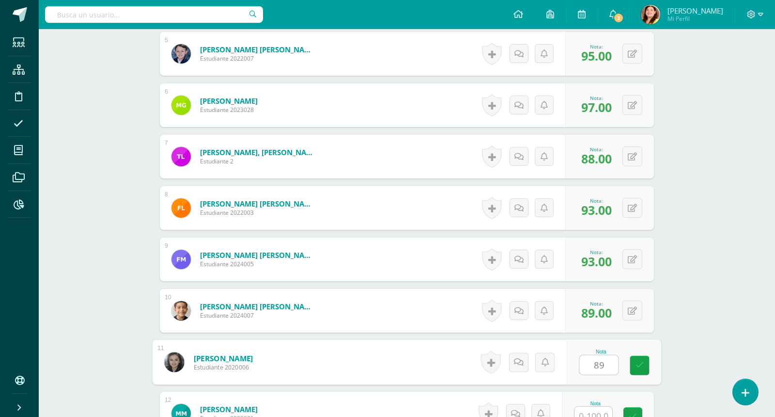
type input "89"
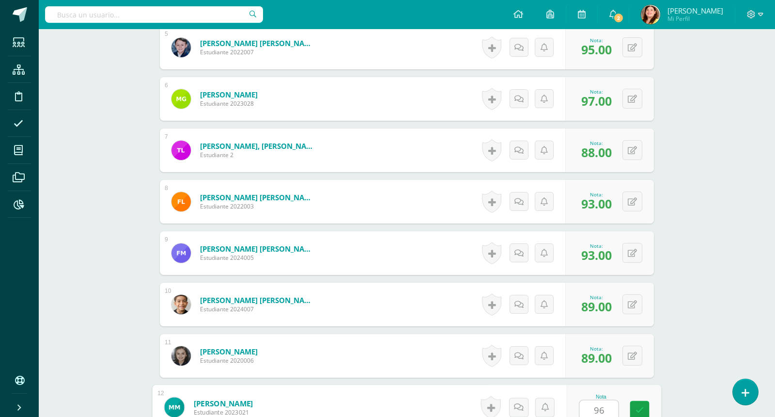
type input "96"
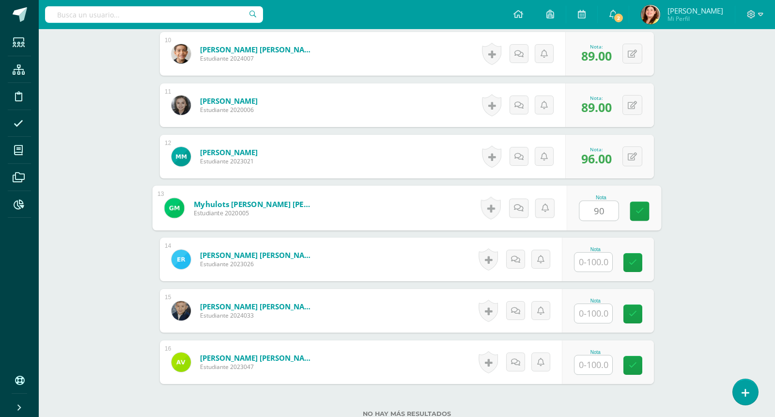
type input "90"
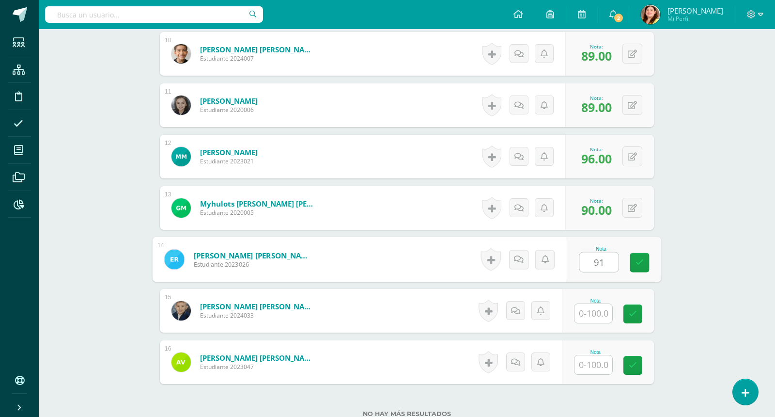
type input "91"
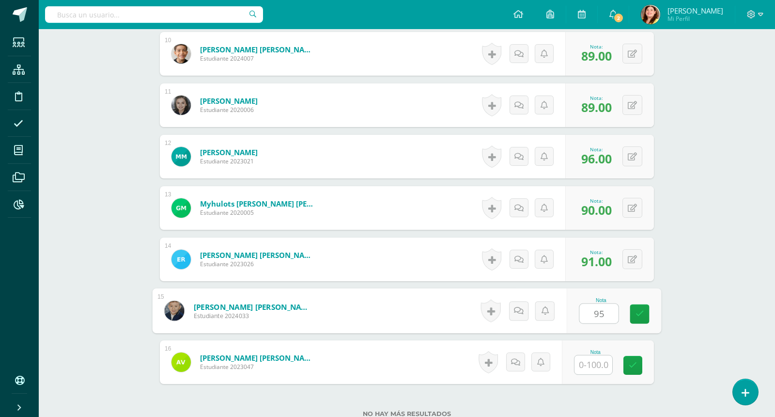
type input "95"
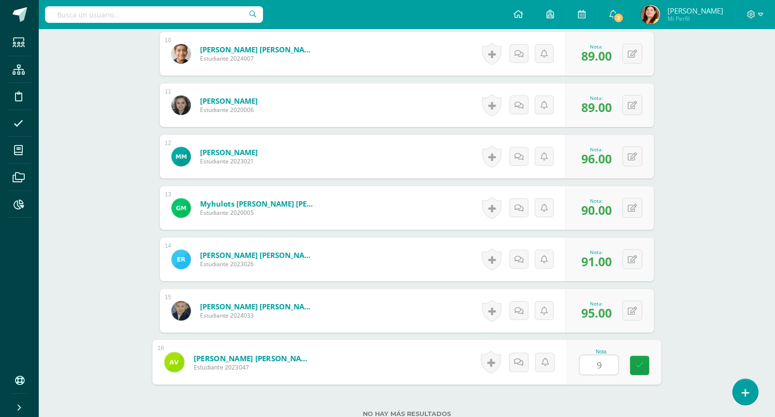
type input "94"
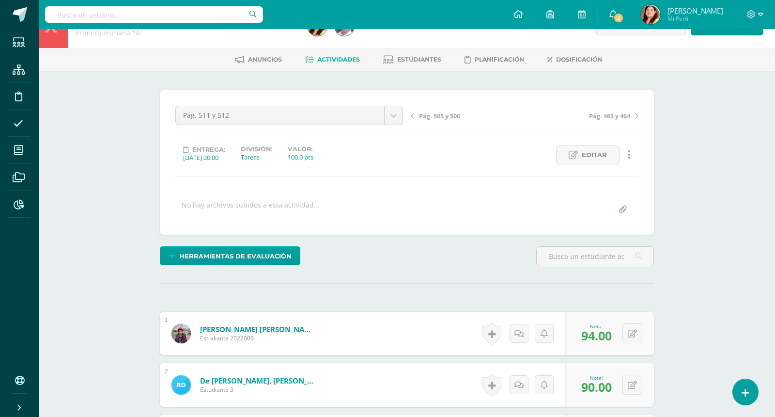
scroll to position [0, 0]
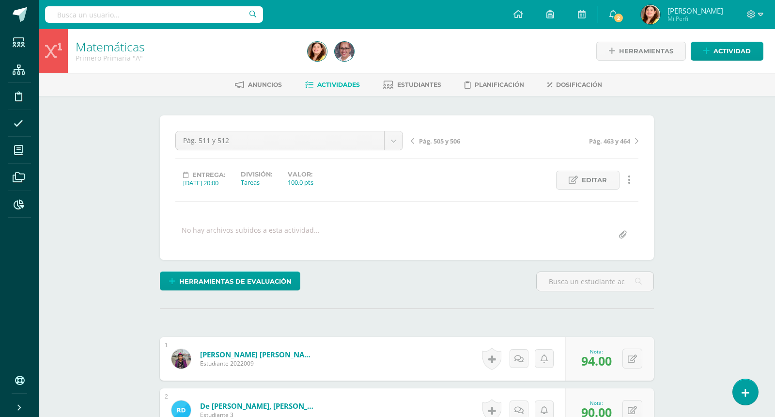
click at [336, 86] on span "Actividades" at bounding box center [338, 84] width 43 height 7
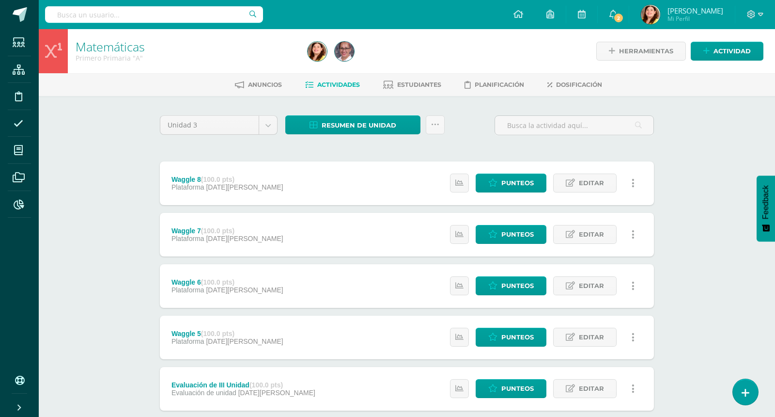
click at [721, 224] on div "Matemáticas Primero Primaria "A" Herramientas Detalle de asistencias Actividad …" at bounding box center [407, 378] width 737 height 699
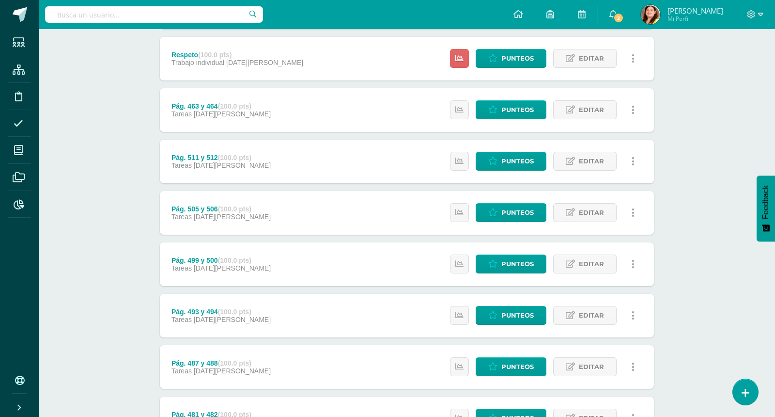
scroll to position [291, 0]
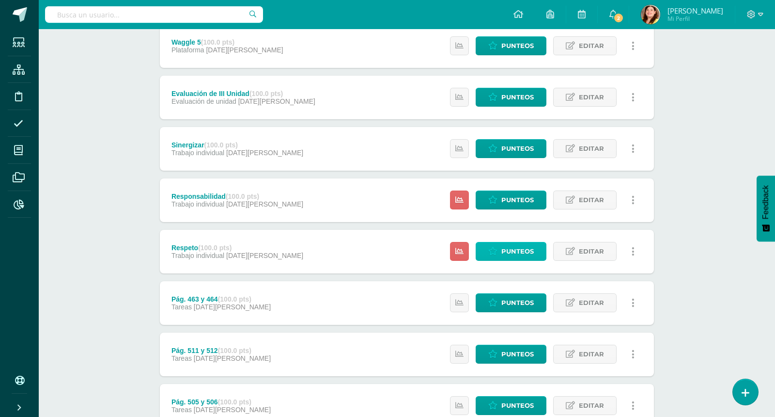
click at [515, 252] on span "Punteos" at bounding box center [518, 251] width 32 height 18
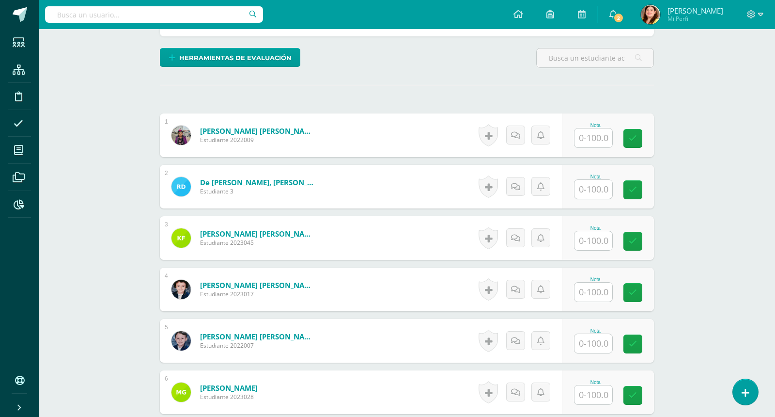
scroll to position [243, 0]
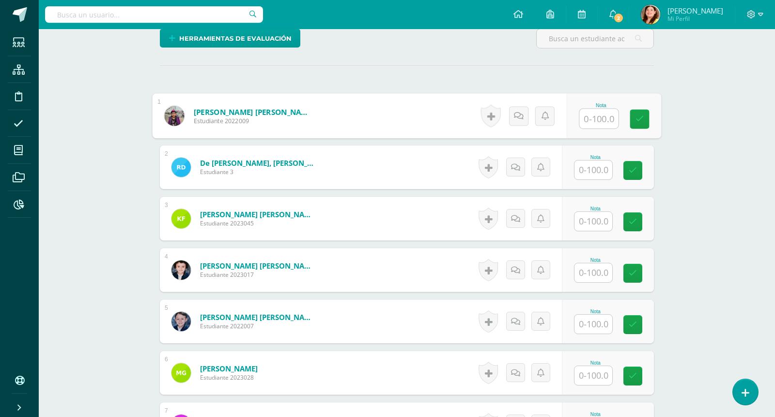
click at [598, 109] on input "text" at bounding box center [599, 118] width 39 height 19
type input "93"
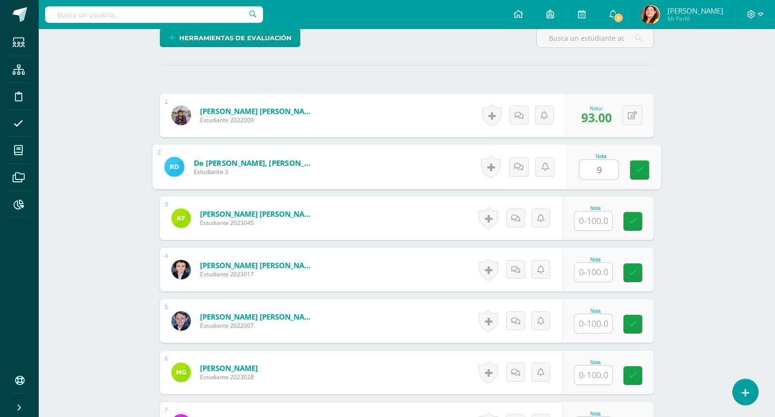
type input "9"
click at [729, 140] on div "Matemáticas Primero Primaria "A" Herramientas Detalle de asistencias Actividad …" at bounding box center [407, 402] width 737 height 1233
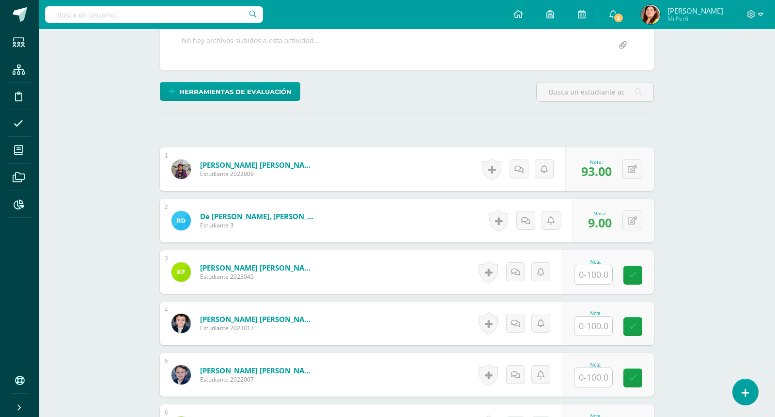
scroll to position [195, 0]
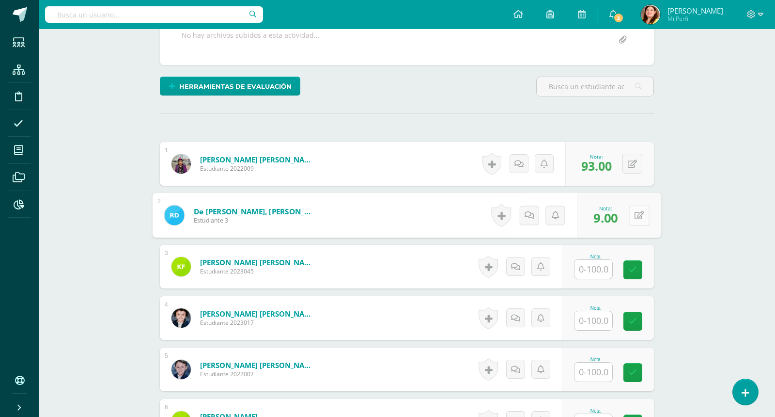
click at [634, 215] on button at bounding box center [639, 215] width 20 height 20
type input "93"
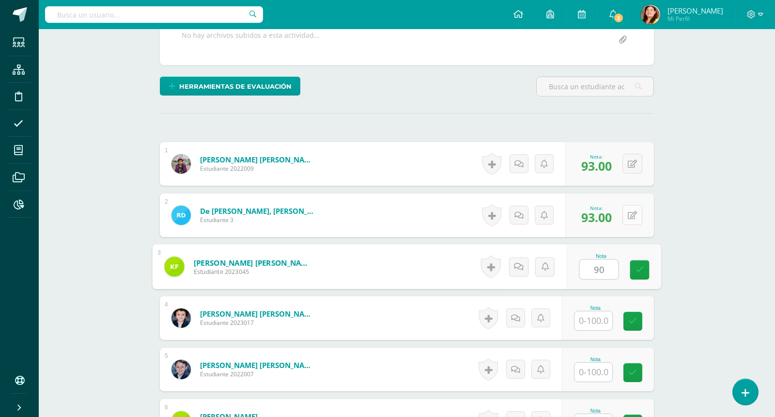
type input "90"
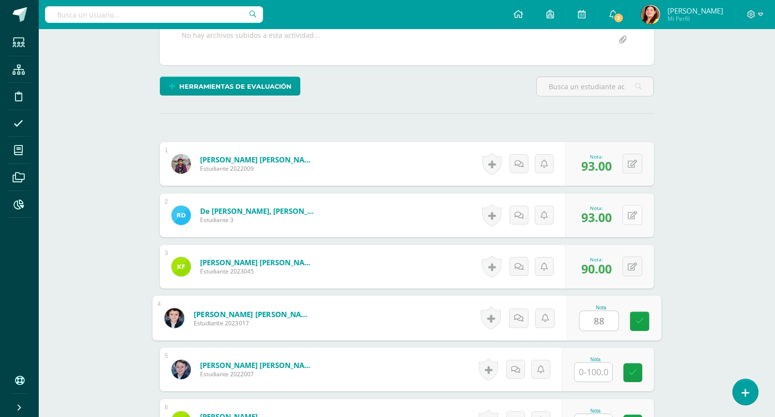
type input "88"
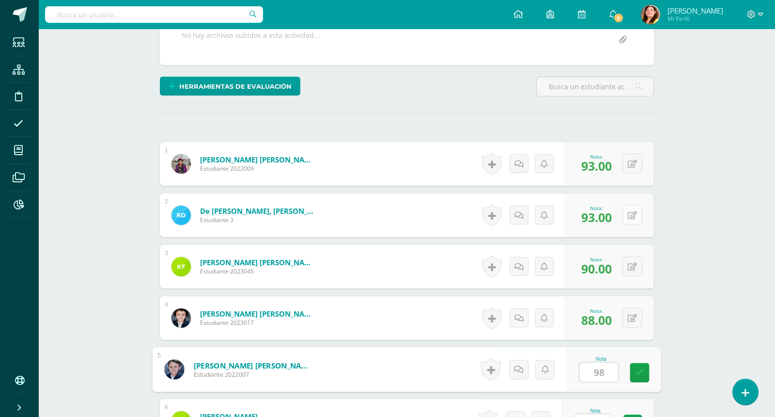
type input "98"
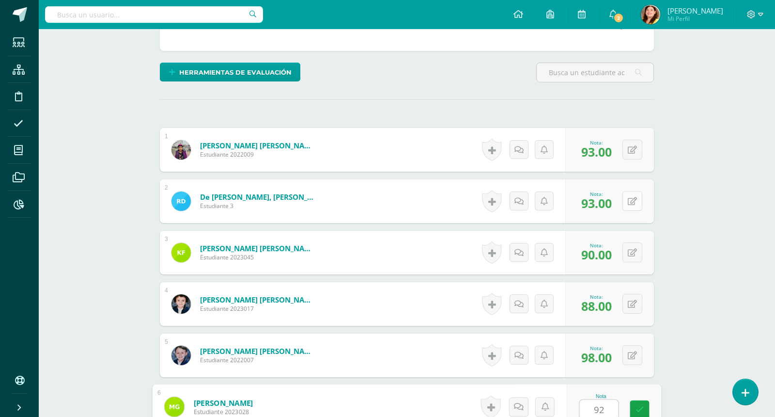
type input "92"
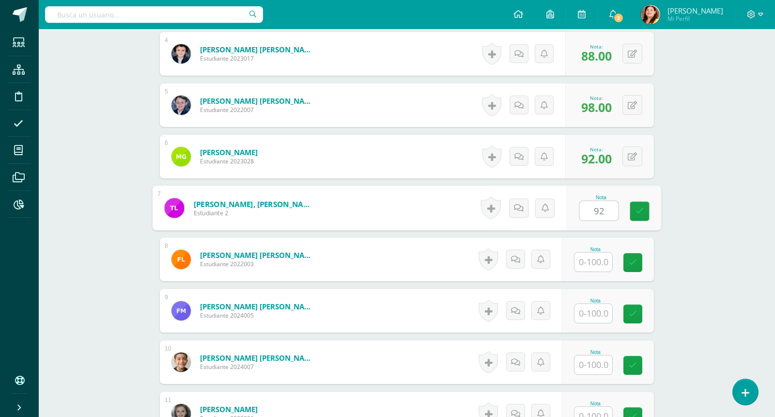
type input "92"
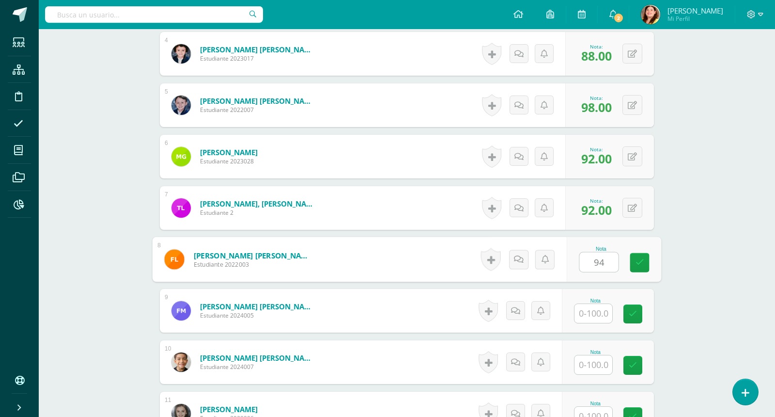
type input "94"
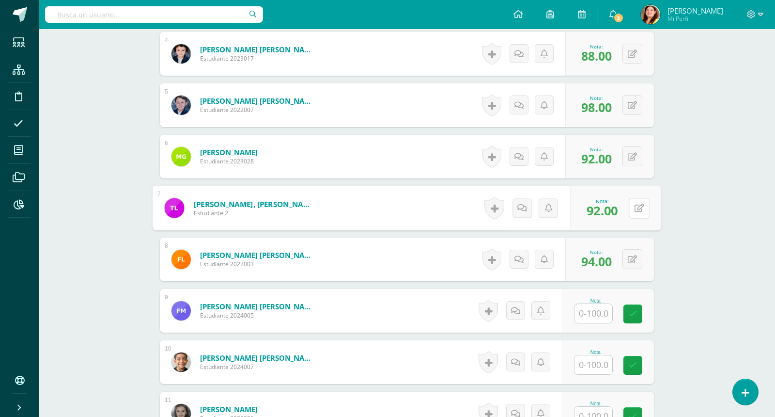
click at [634, 215] on button at bounding box center [639, 208] width 20 height 20
click at [610, 309] on input "text" at bounding box center [594, 313] width 38 height 19
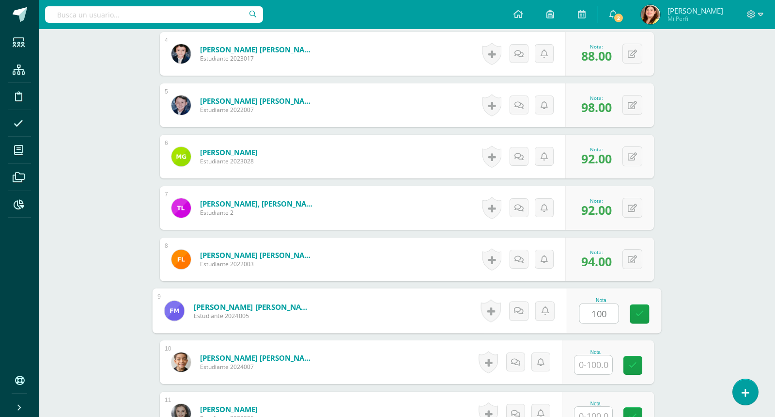
type input "100"
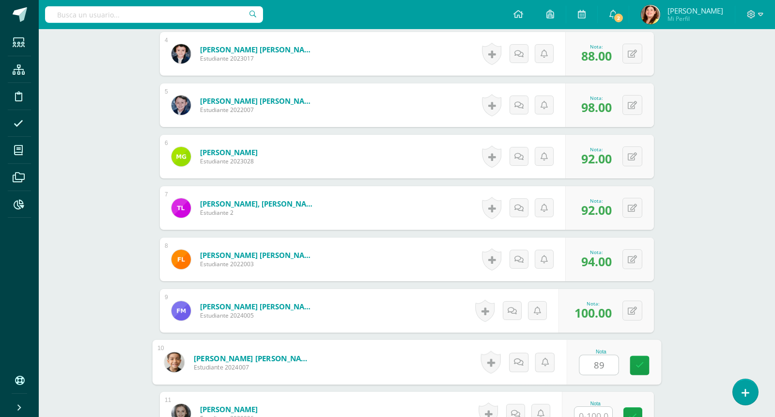
type input "89"
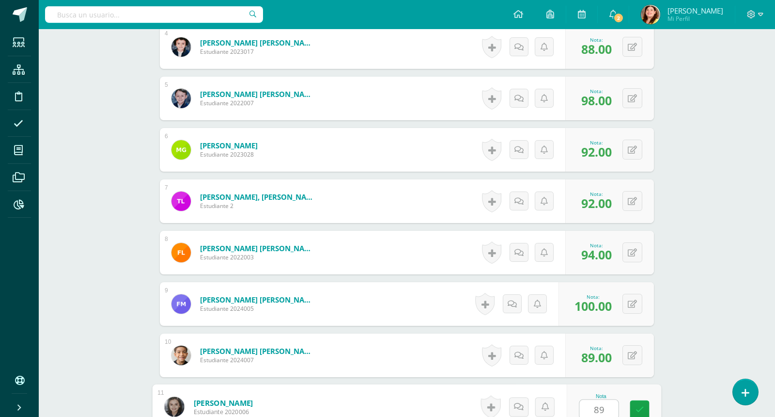
type input "89"
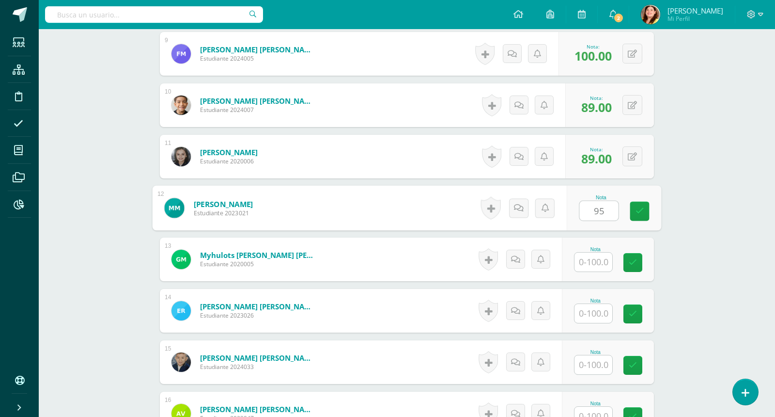
type input "95"
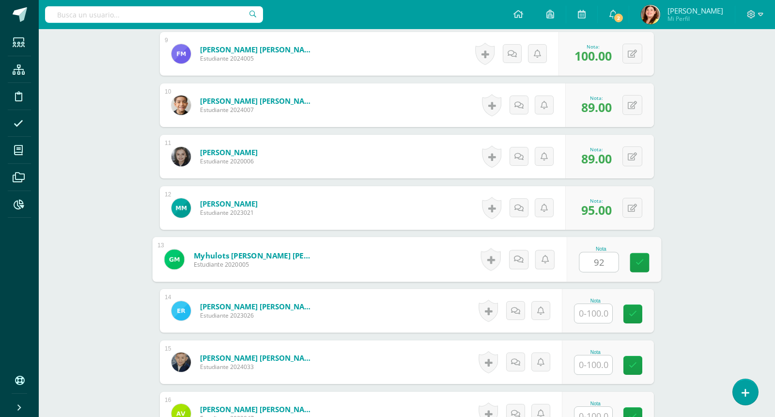
type input "92"
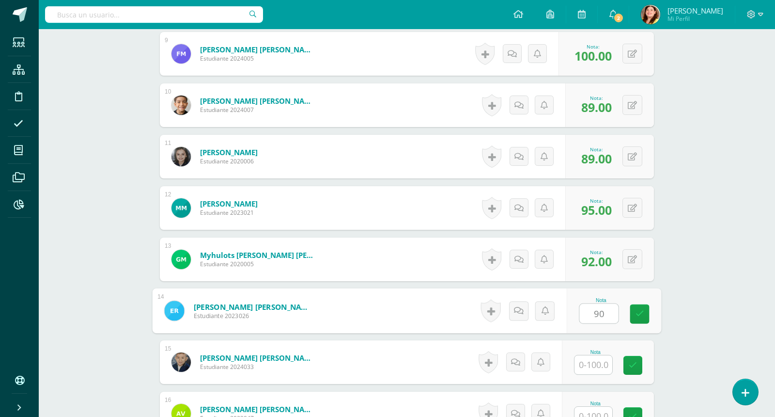
type input "90"
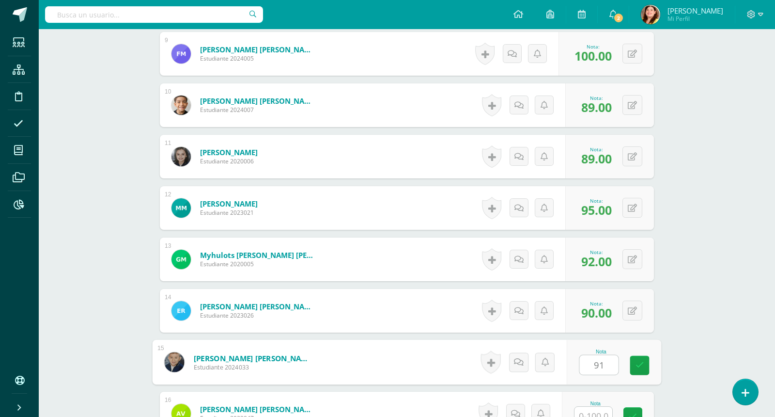
type input "91"
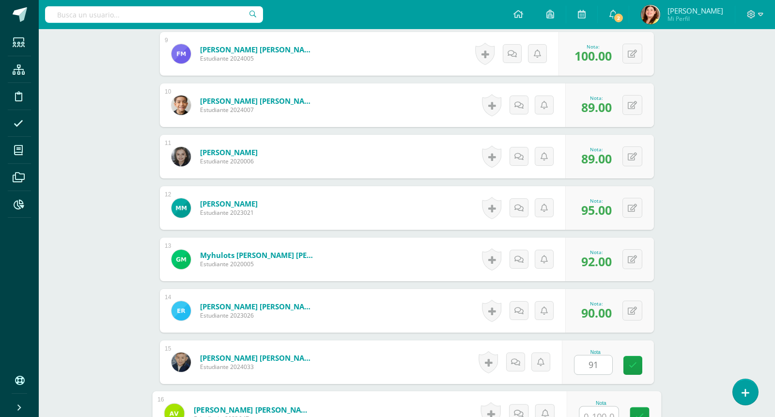
scroll to position [723, 0]
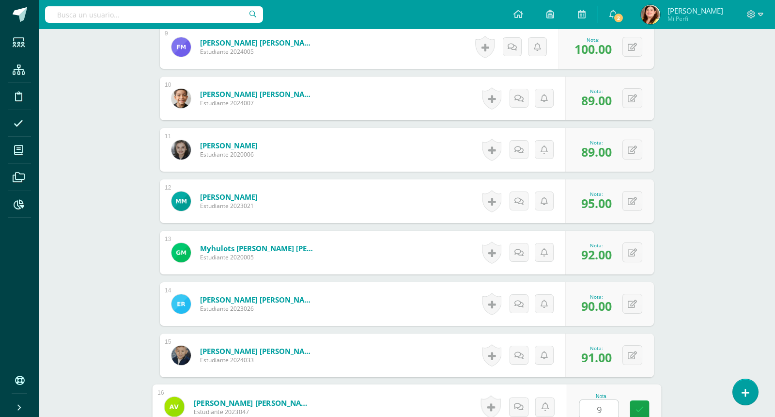
type input "90"
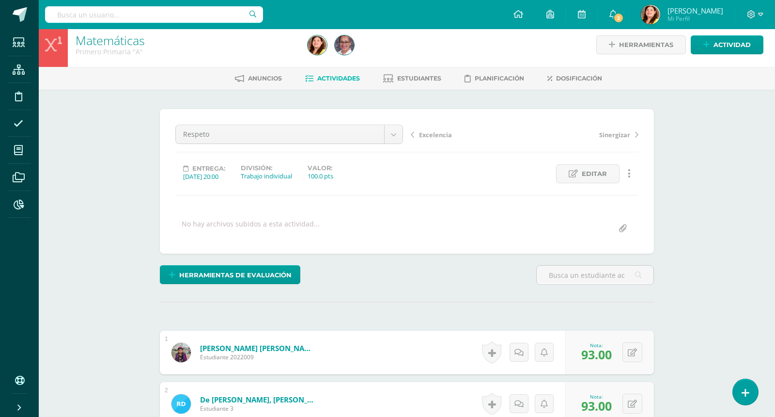
scroll to position [0, 0]
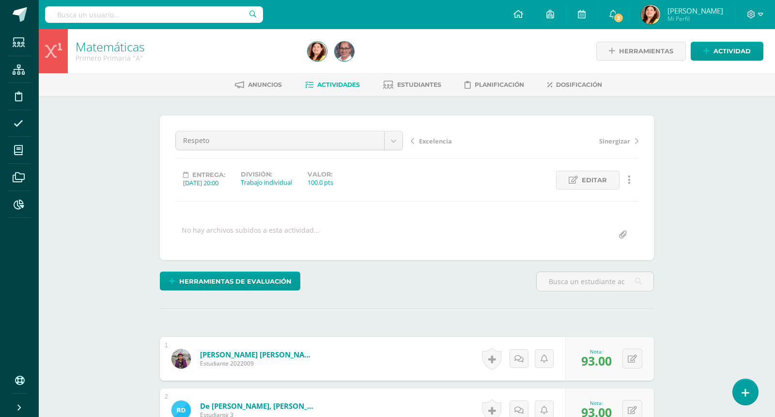
click at [347, 81] on span "Actividades" at bounding box center [338, 84] width 43 height 7
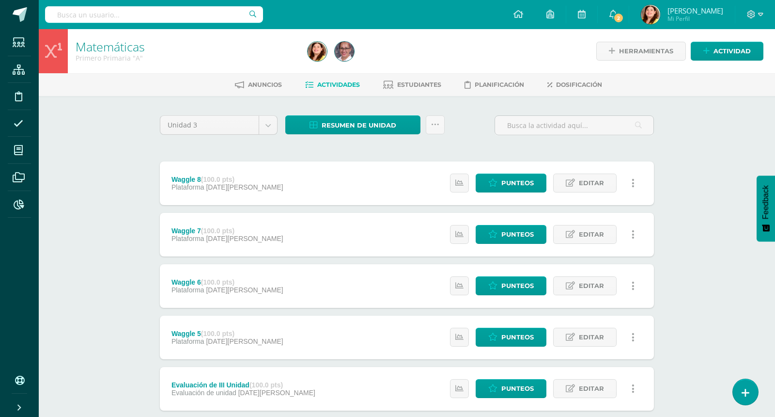
click at [726, 136] on div "Matemáticas Primero Primaria "A" Herramientas Detalle de asistencias Actividad …" at bounding box center [407, 378] width 737 height 699
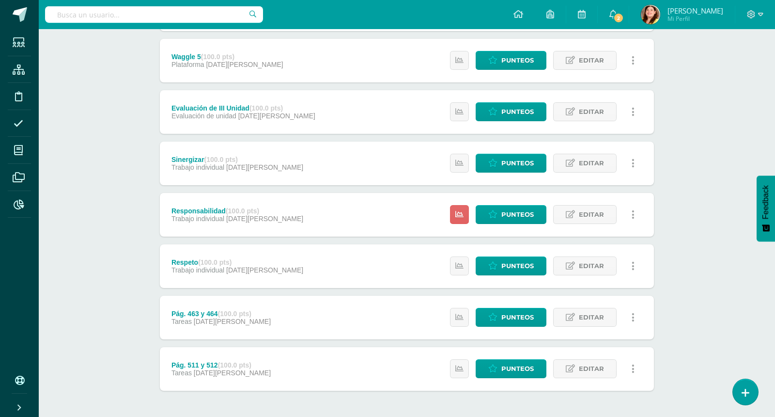
scroll to position [291, 0]
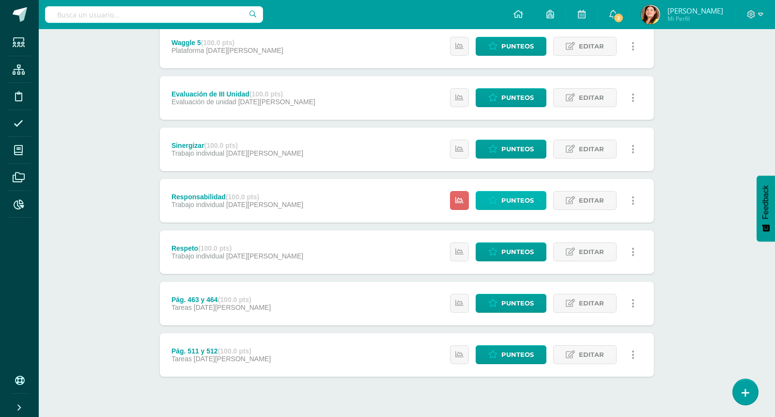
click at [509, 200] on span "Punteos" at bounding box center [518, 200] width 32 height 18
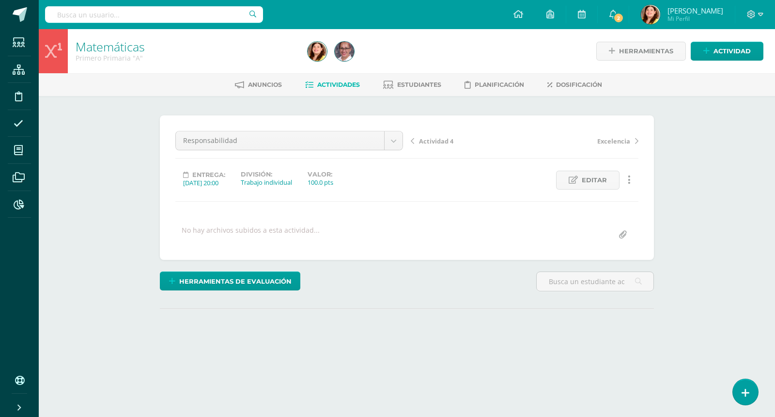
click at [656, 209] on div "¿Estás seguro que quieres eliminar esta actividad? Esto borrará la actividad y …" at bounding box center [407, 239] width 502 height 249
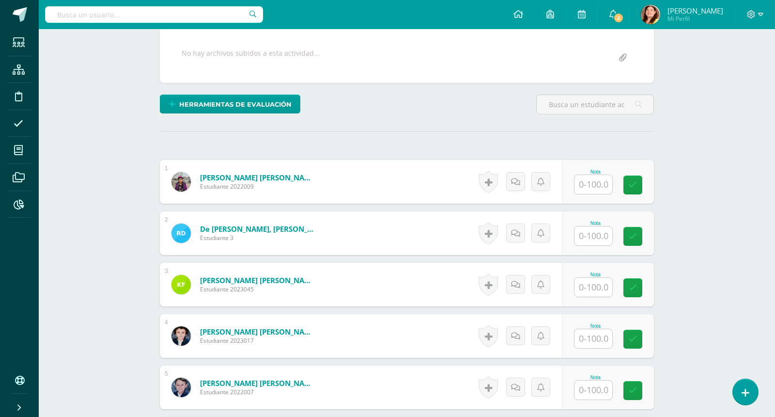
scroll to position [191, 0]
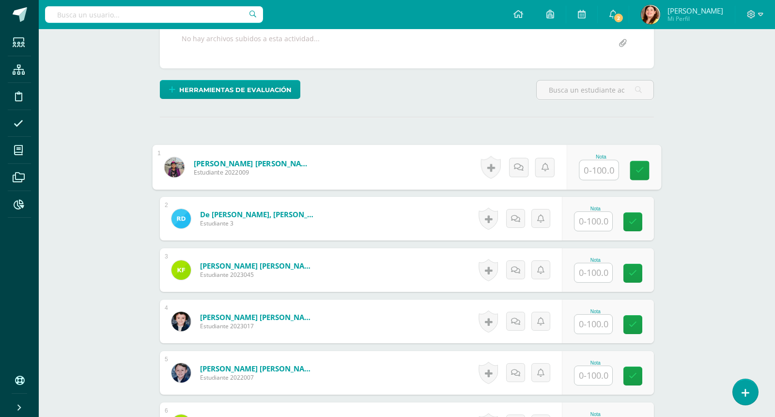
click at [595, 169] on input "text" at bounding box center [599, 169] width 39 height 19
type input "98"
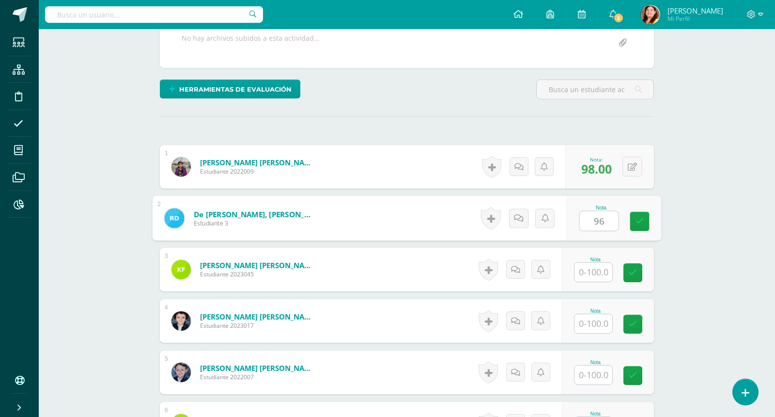
type input "96"
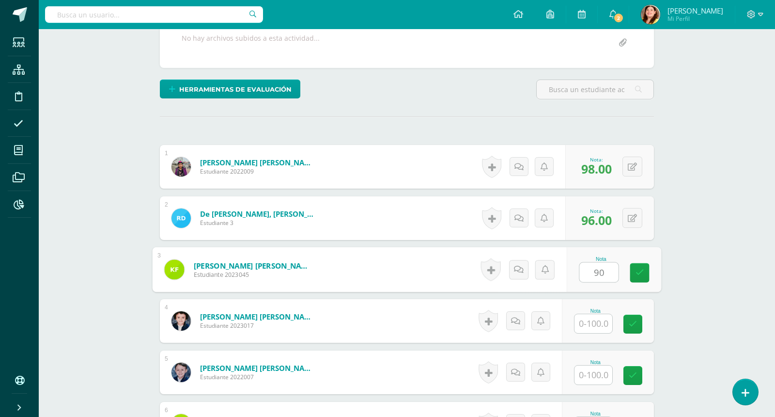
type input "90"
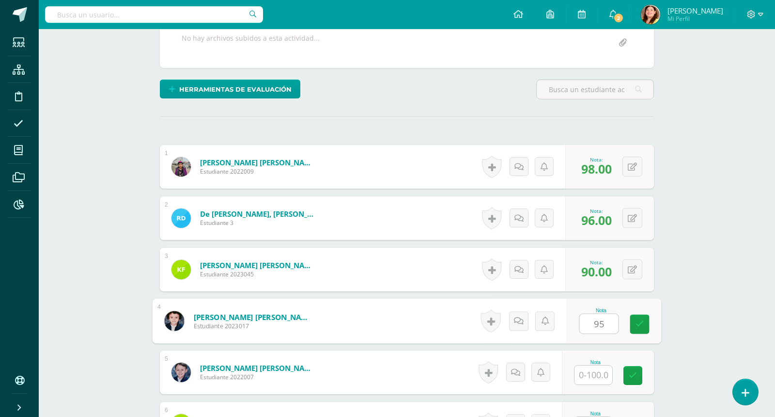
type input "95"
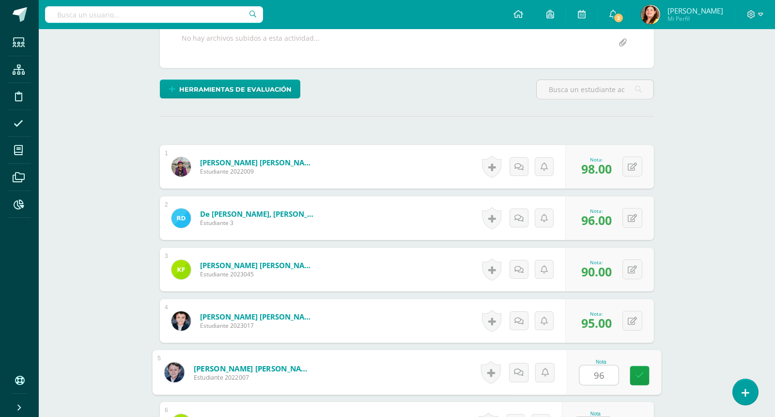
type input "96"
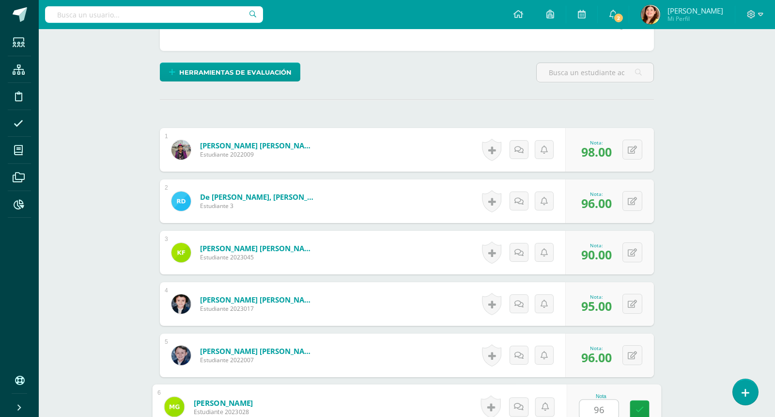
type input "96"
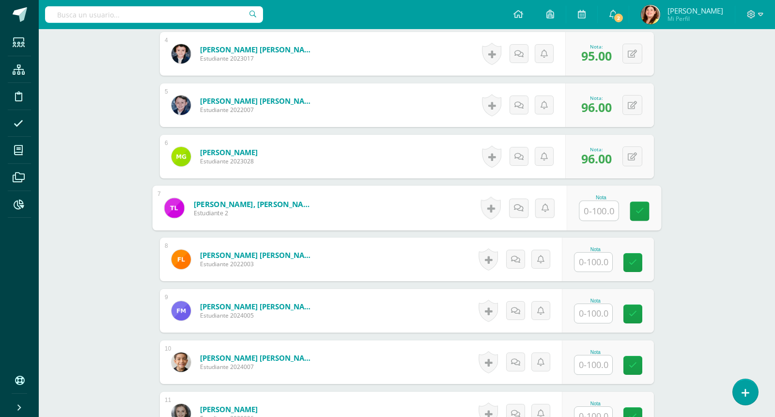
type input "9"
click at [595, 170] on div "0 [GEOGRAPHIC_DATA] Logros obtenidos Aún no hay logros agregados Nota: 96.00" at bounding box center [610, 157] width 89 height 44
click at [641, 207] on button at bounding box center [639, 208] width 20 height 20
type input "96"
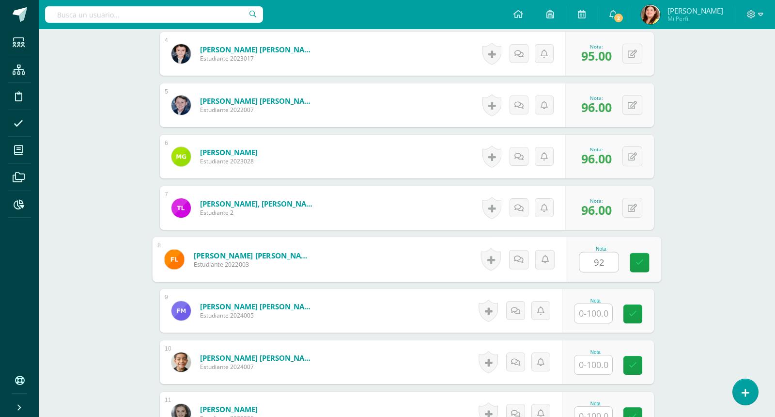
type input "92"
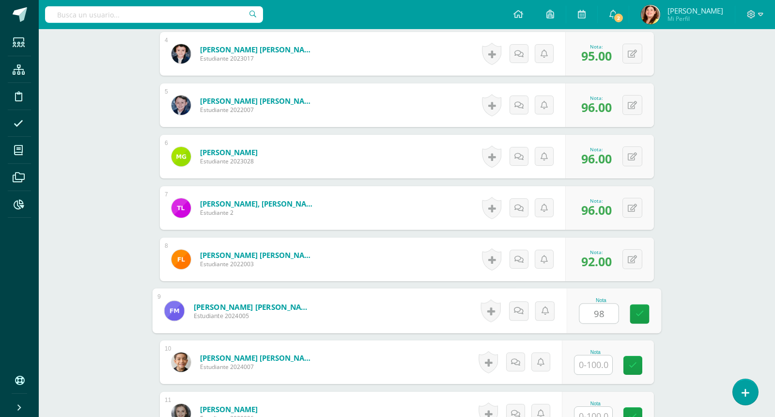
type input "98"
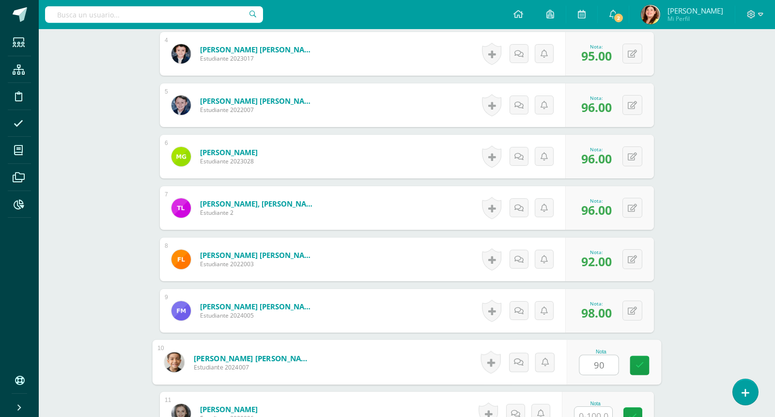
type input "90"
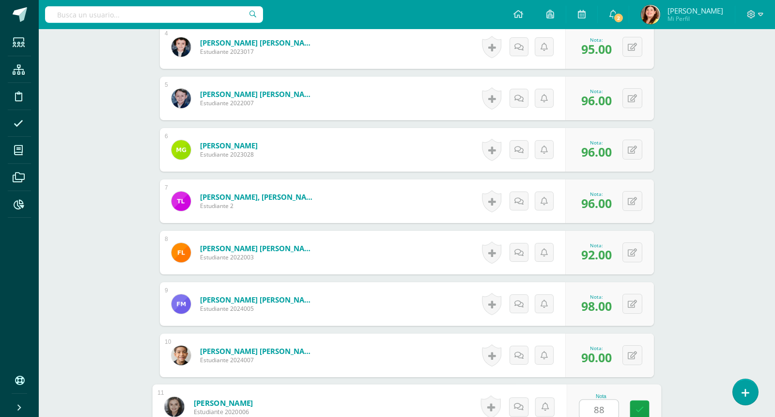
type input "88"
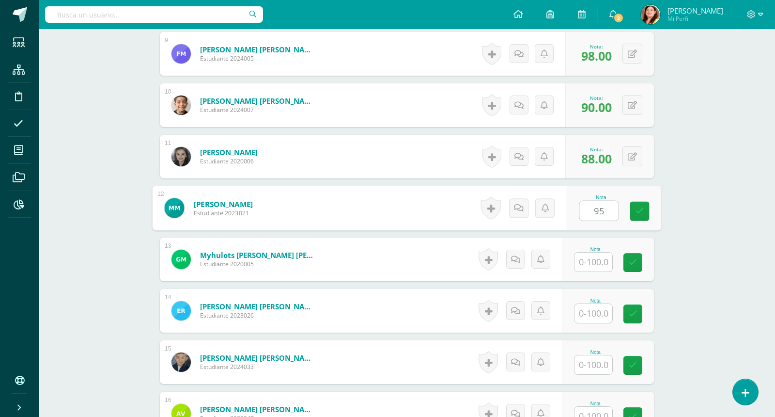
type input "95"
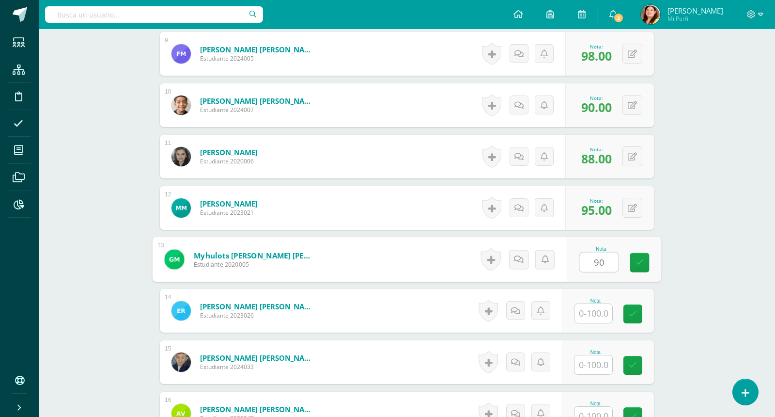
type input "90"
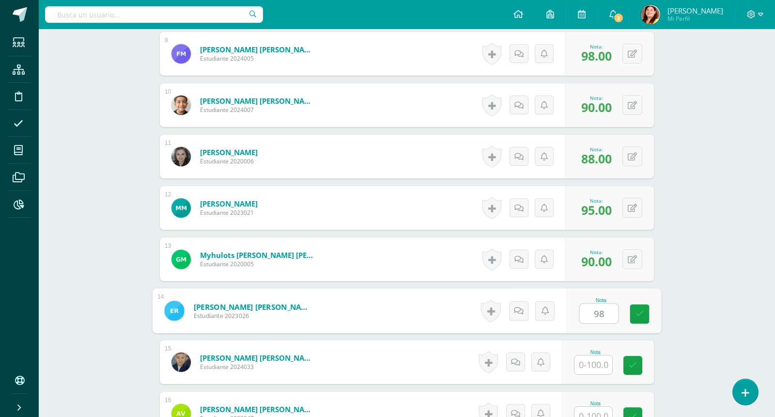
type input "98"
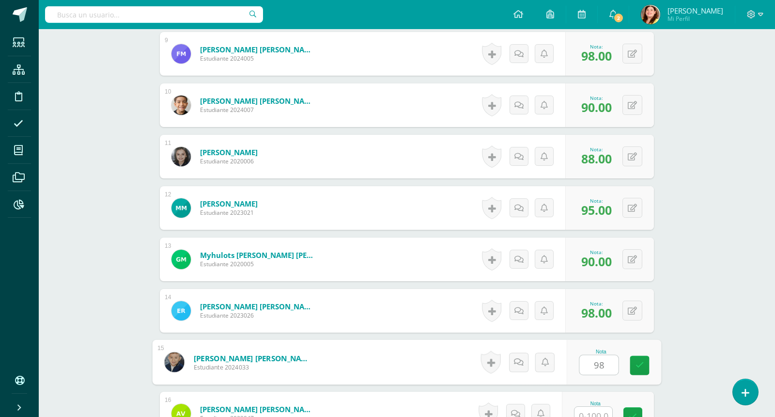
type input "98"
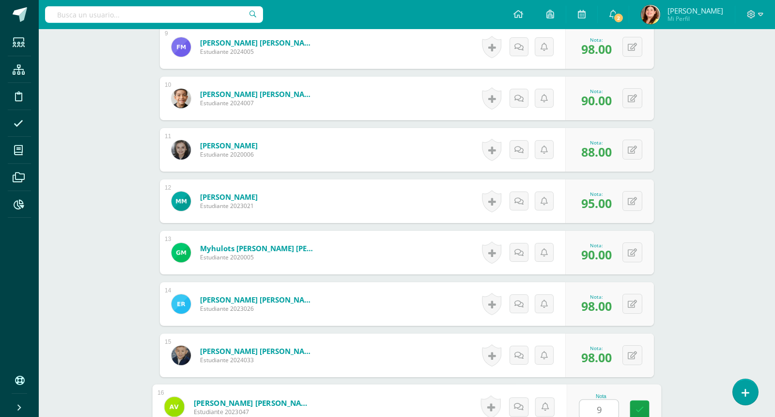
type input "95"
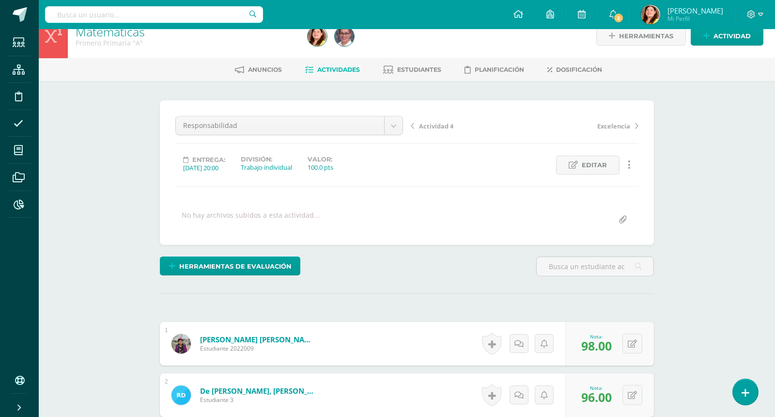
scroll to position [0, 0]
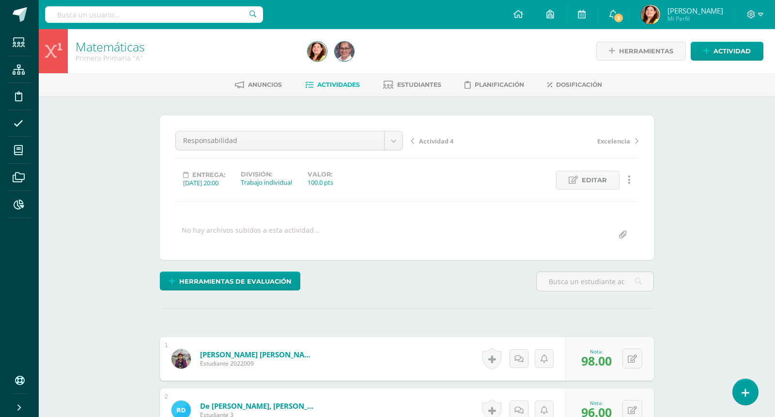
click at [341, 85] on span "Actividades" at bounding box center [338, 84] width 43 height 7
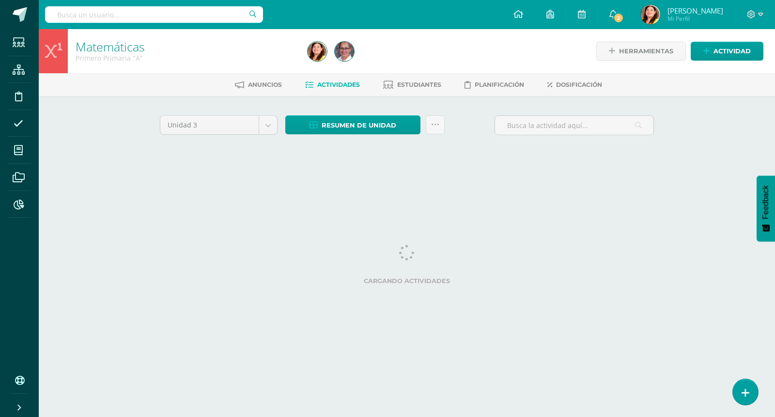
click at [724, 165] on div "Matemáticas Primero Primaria "A" Herramientas Detalle de asistencias Actividad …" at bounding box center [407, 105] width 737 height 152
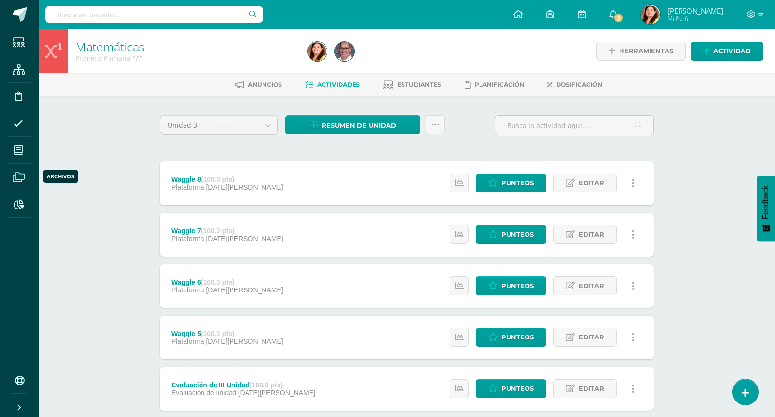
click at [24, 178] on icon at bounding box center [19, 178] width 12 height 10
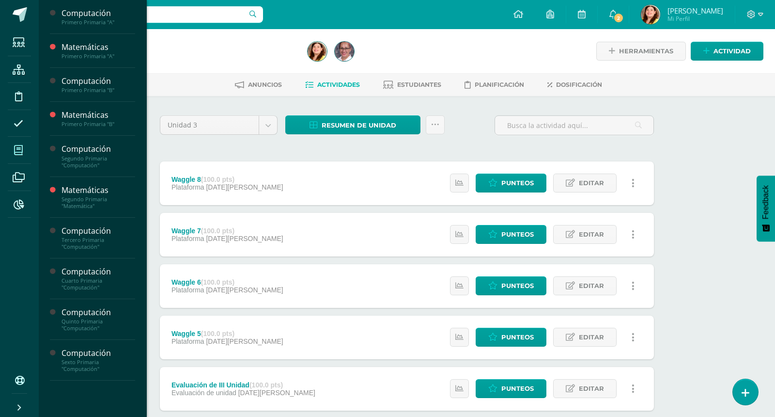
click at [22, 154] on icon at bounding box center [18, 150] width 9 height 10
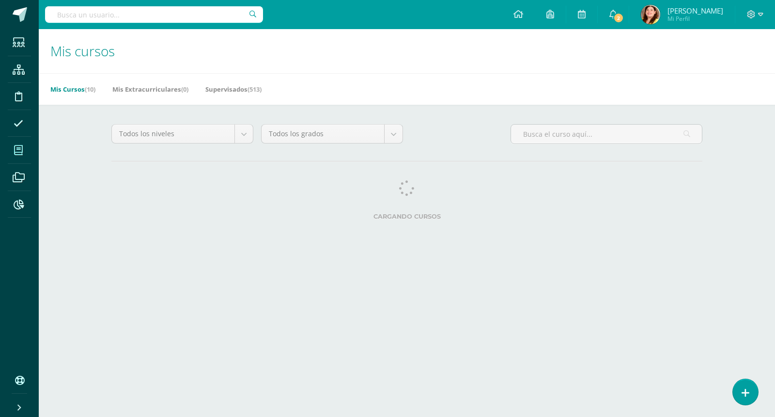
click at [85, 79] on div "Mis Cursos (10) Mis Extracurriculares (0) Supervisados (513)" at bounding box center [419, 88] width 760 height 31
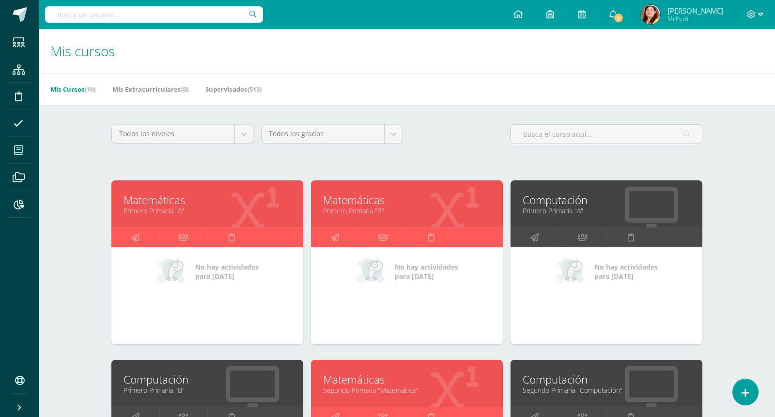
click at [365, 213] on link "Primero Primaria "B"" at bounding box center [407, 210] width 168 height 9
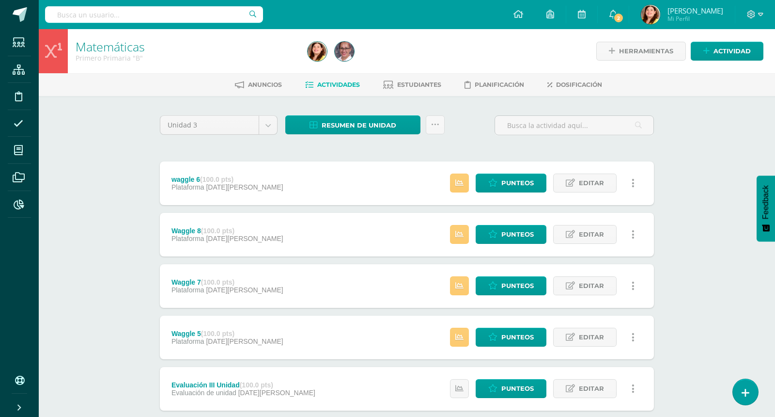
click at [739, 292] on div "Matemáticas Primero Primaria "B" Herramientas Detalle de asistencias Actividad …" at bounding box center [407, 378] width 737 height 699
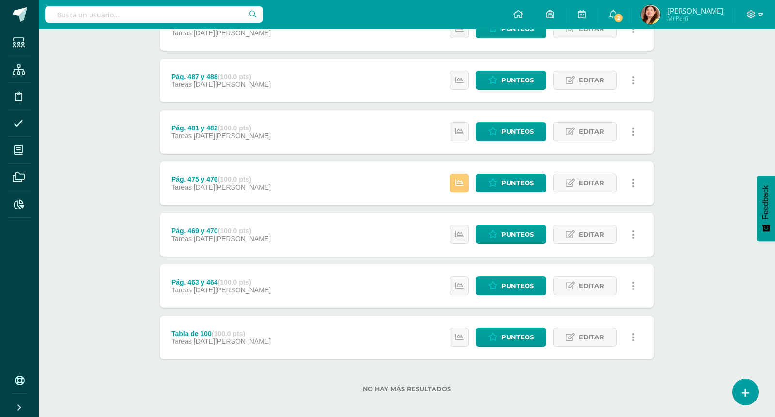
scroll to position [1290, 0]
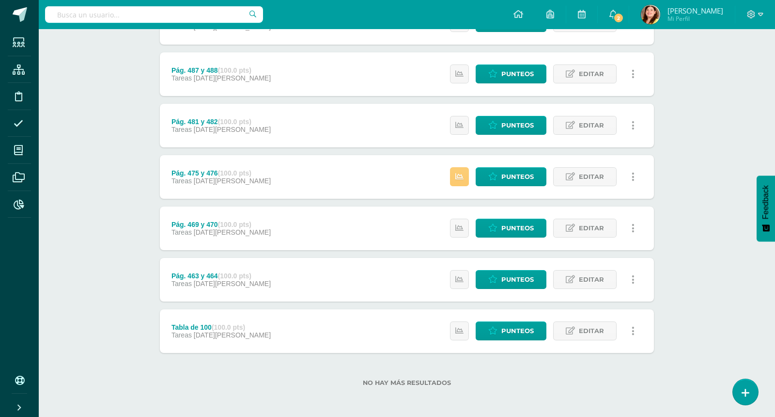
click at [525, 165] on div "Estatus de Actividad: 0 Estudiantes sin calificar 2 Estudiantes con cero Media …" at bounding box center [545, 177] width 219 height 44
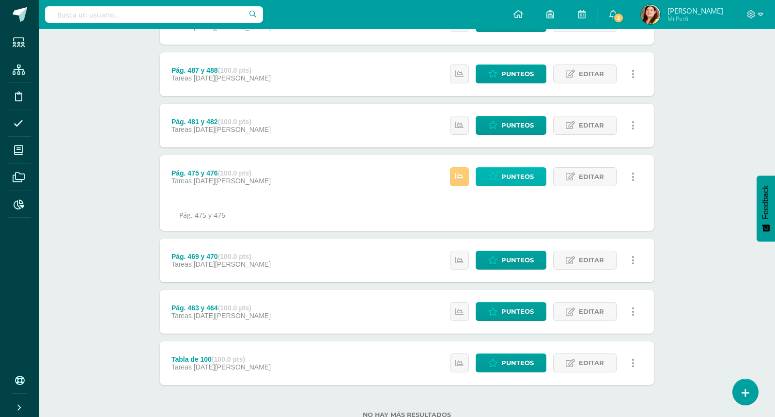
click at [525, 172] on span "Punteos" at bounding box center [518, 177] width 32 height 18
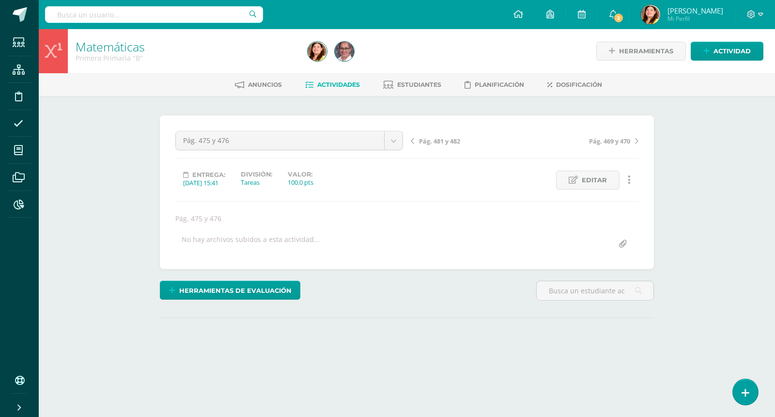
click at [709, 211] on div "Matemáticas Primero Primaria "B" Herramientas Detalle de asistencias Actividad …" at bounding box center [407, 211] width 737 height 364
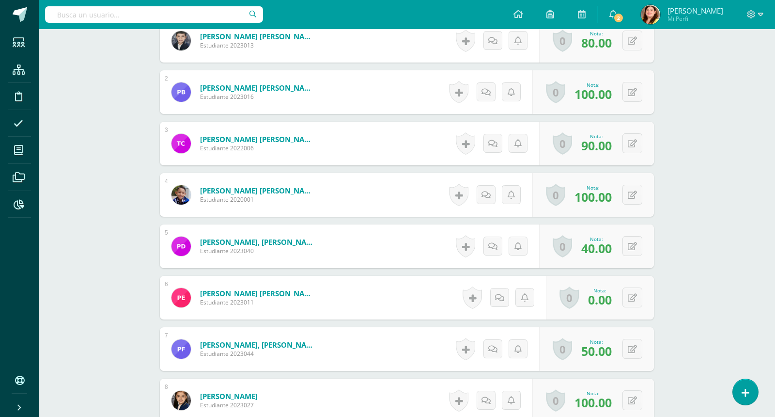
scroll to position [365, 0]
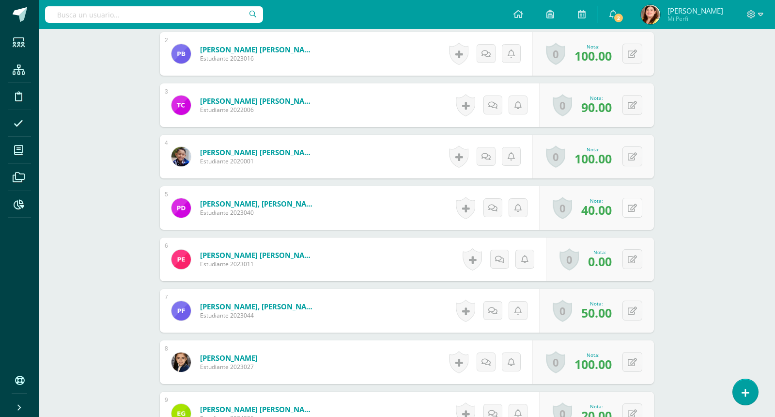
click at [631, 206] on button at bounding box center [633, 208] width 20 height 20
type input "55"
click at [628, 256] on div "0 [GEOGRAPHIC_DATA] Logros obtenidos Aún no hay logros agregados Nota: 0.00" at bounding box center [600, 259] width 108 height 44
click at [641, 258] on icon at bounding box center [640, 258] width 10 height 8
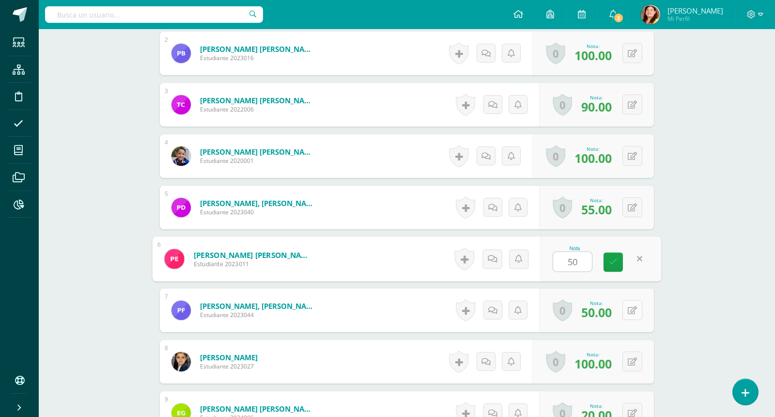
type input "50"
click at [637, 308] on button at bounding box center [633, 310] width 20 height 20
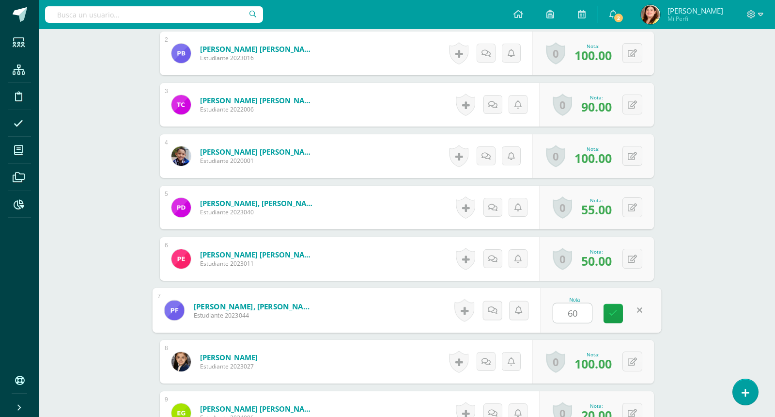
type input "60"
click at [708, 297] on div "Matemáticas Primero Primaria "B" Herramientas Detalle de asistencias Actividad …" at bounding box center [407, 309] width 737 height 1293
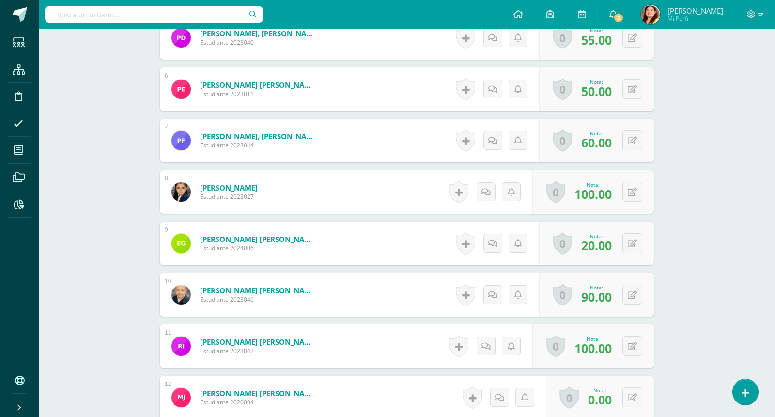
scroll to position [560, 0]
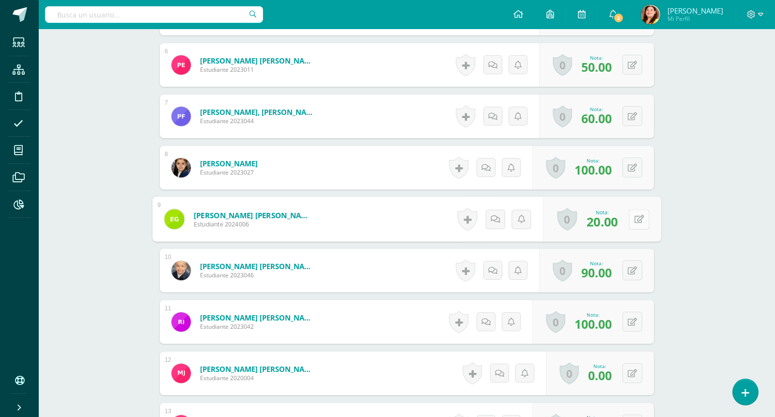
click at [635, 218] on icon at bounding box center [640, 219] width 10 height 8
type input "60"
click at [693, 245] on div "Matemáticas Primero Primaria "B" Herramientas Detalle de asistencias Actividad …" at bounding box center [407, 115] width 737 height 1293
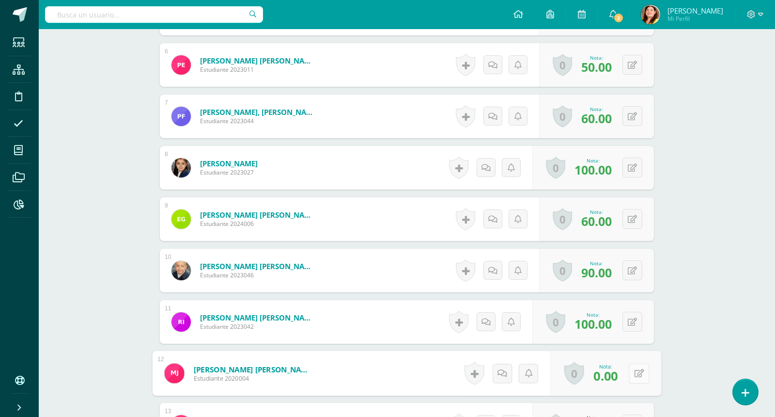
click at [631, 371] on button at bounding box center [639, 373] width 20 height 20
type input "60"
click at [716, 325] on div "Matemáticas Primero Primaria "B" Herramientas Detalle de asistencias Actividad …" at bounding box center [407, 115] width 737 height 1293
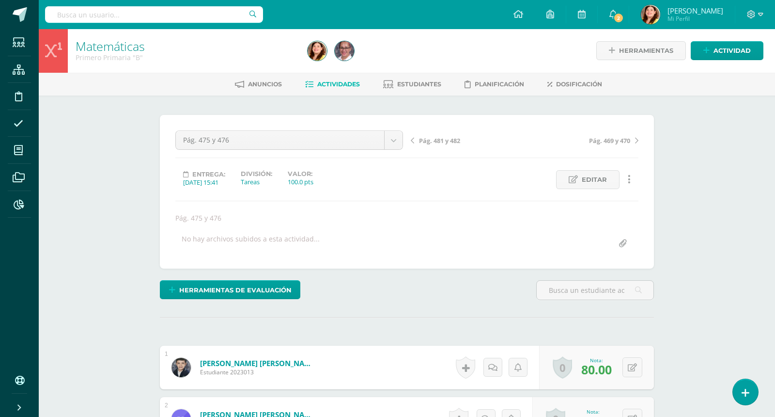
scroll to position [0, 0]
click at [335, 81] on span "Actividades" at bounding box center [338, 84] width 43 height 7
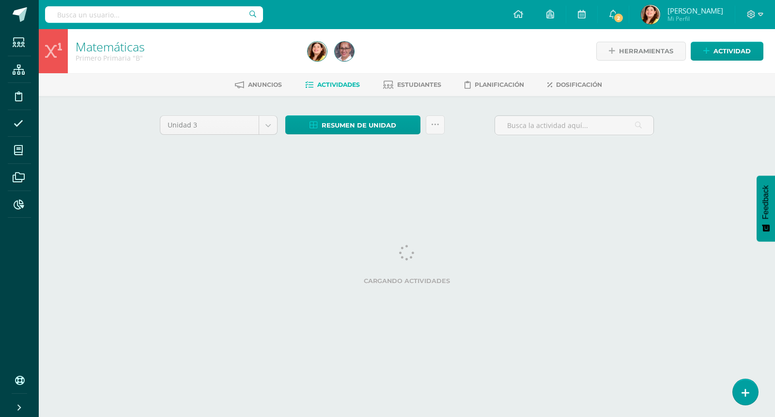
click at [727, 181] on html "Estudiantes Estructura Disciplina Asistencia Mis cursos Archivos Reportes Sopor…" at bounding box center [387, 90] width 775 height 181
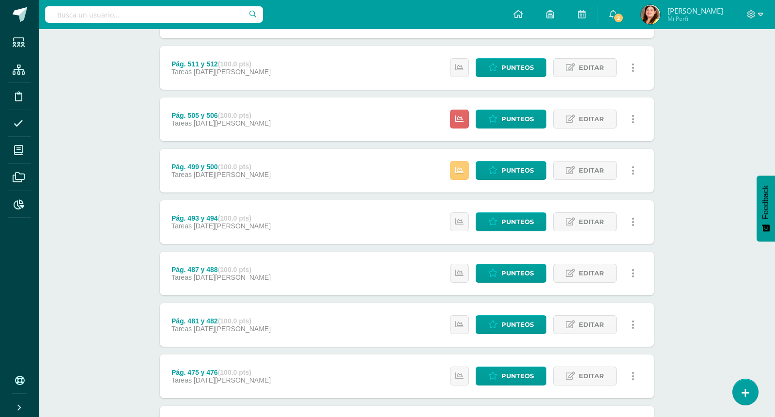
scroll to position [1115, 0]
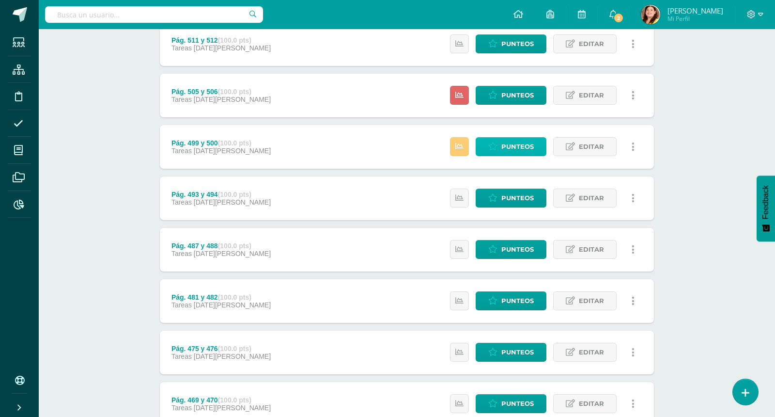
click at [519, 152] on span "Punteos" at bounding box center [518, 147] width 32 height 18
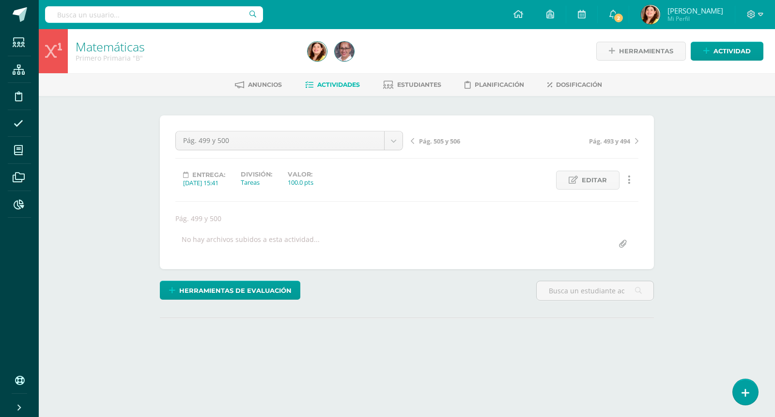
click at [701, 227] on div "Matemáticas Primero Primaria "B" Herramientas Detalle de asistencias Actividad …" at bounding box center [407, 211] width 737 height 364
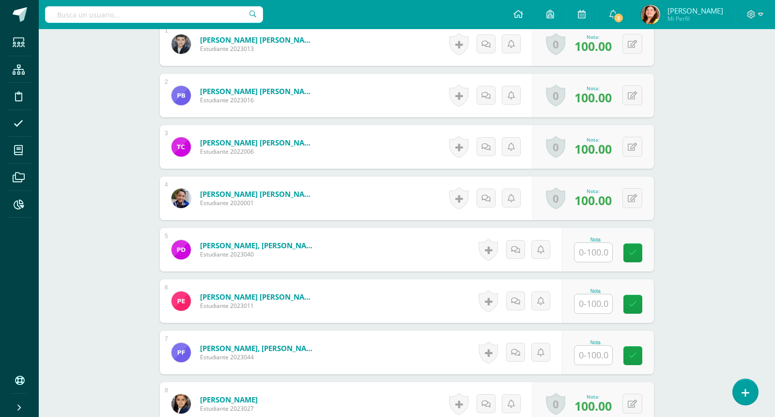
scroll to position [343, 0]
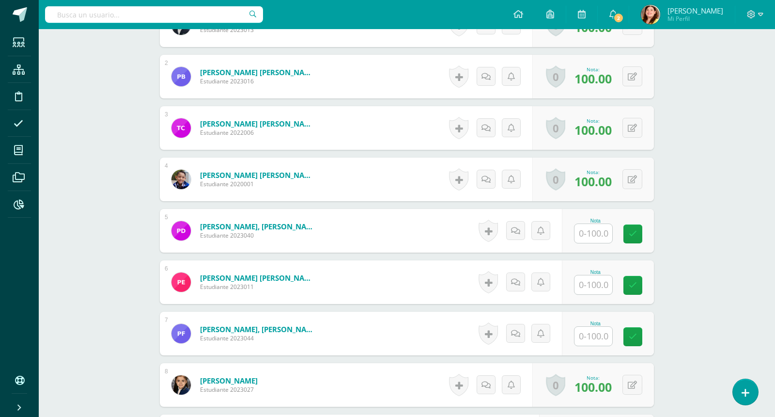
click at [595, 233] on input "text" at bounding box center [594, 233] width 38 height 19
type input "76"
type input "73"
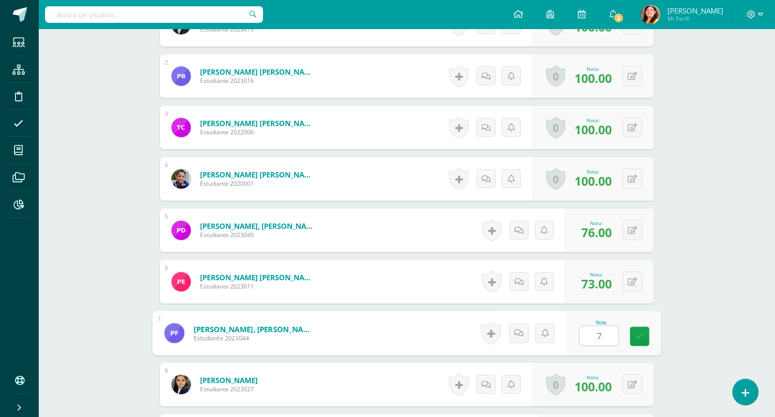
type input "75"
click at [711, 214] on div "Matemáticas Primero Primaria "B" Herramientas Detalle de asistencias Actividad …" at bounding box center [407, 332] width 737 height 1293
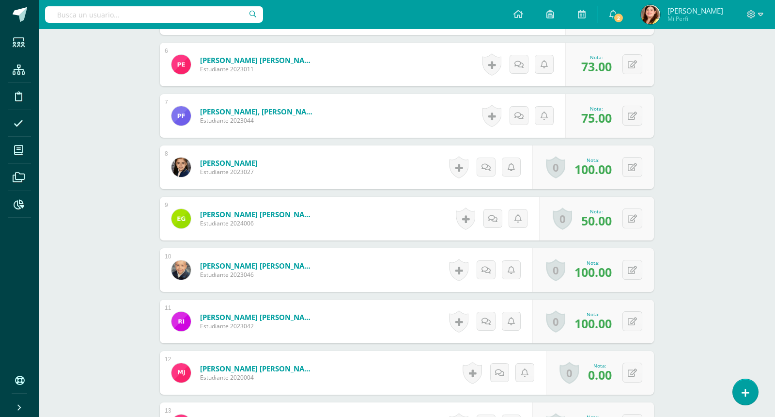
scroll to position [561, 0]
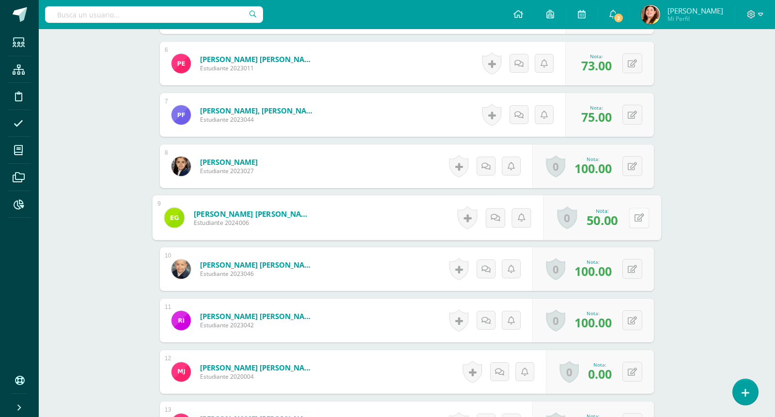
click at [636, 217] on icon at bounding box center [640, 217] width 10 height 8
type input "70"
click at [712, 260] on div "Matemáticas Primero Primaria "B" Herramientas Detalle de asistencias Actividad …" at bounding box center [407, 114] width 737 height 1293
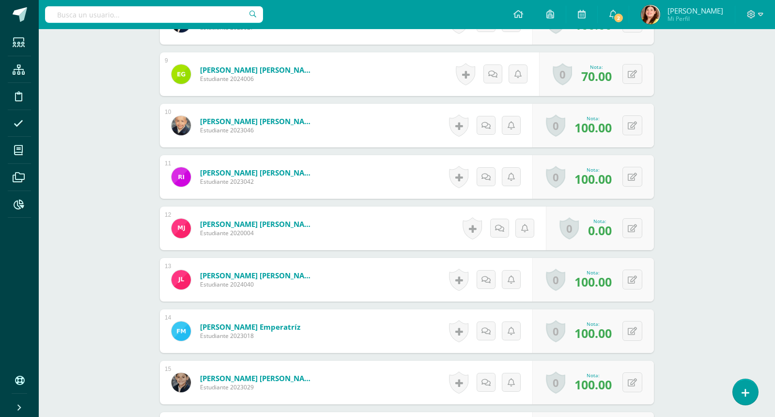
scroll to position [707, 0]
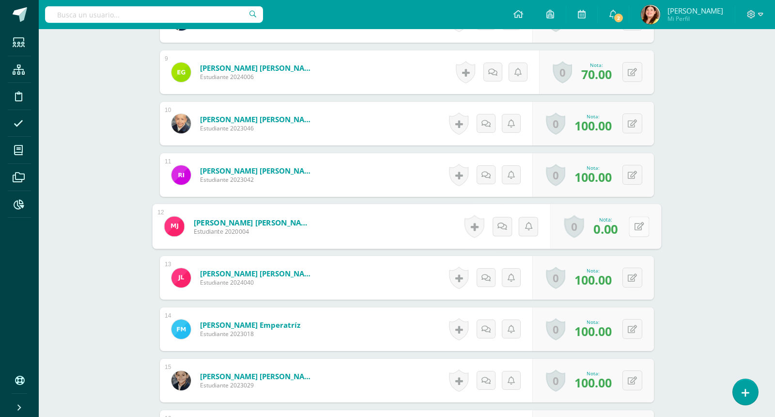
click at [635, 225] on icon at bounding box center [640, 226] width 10 height 8
type input "7"
type input "85"
click at [631, 73] on button at bounding box center [633, 72] width 20 height 20
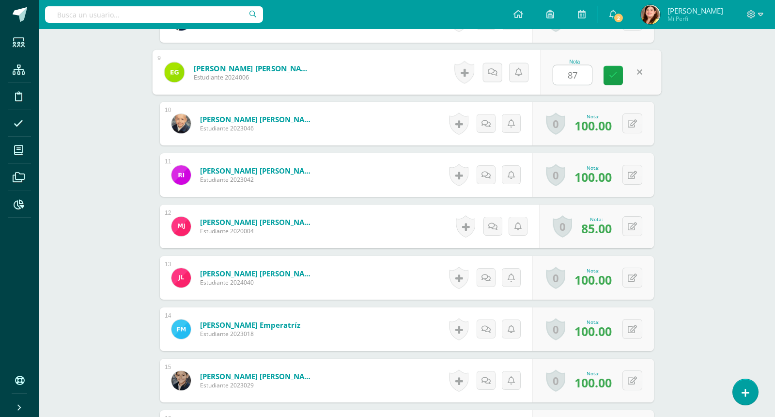
type input "87"
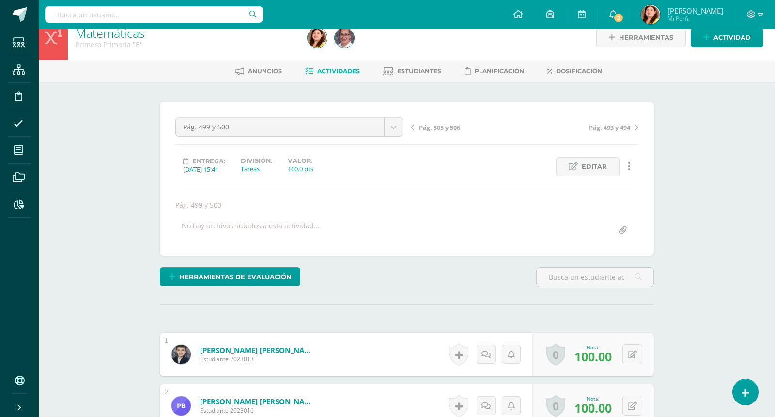
scroll to position [0, 0]
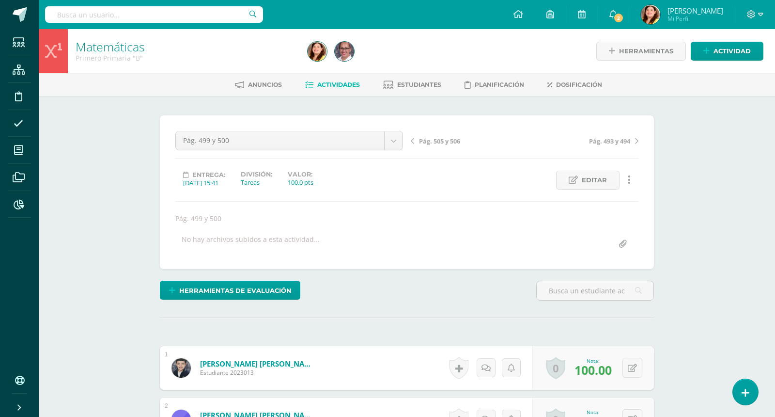
click at [353, 86] on span "Actividades" at bounding box center [338, 84] width 43 height 7
